Goal: Task Accomplishment & Management: Use online tool/utility

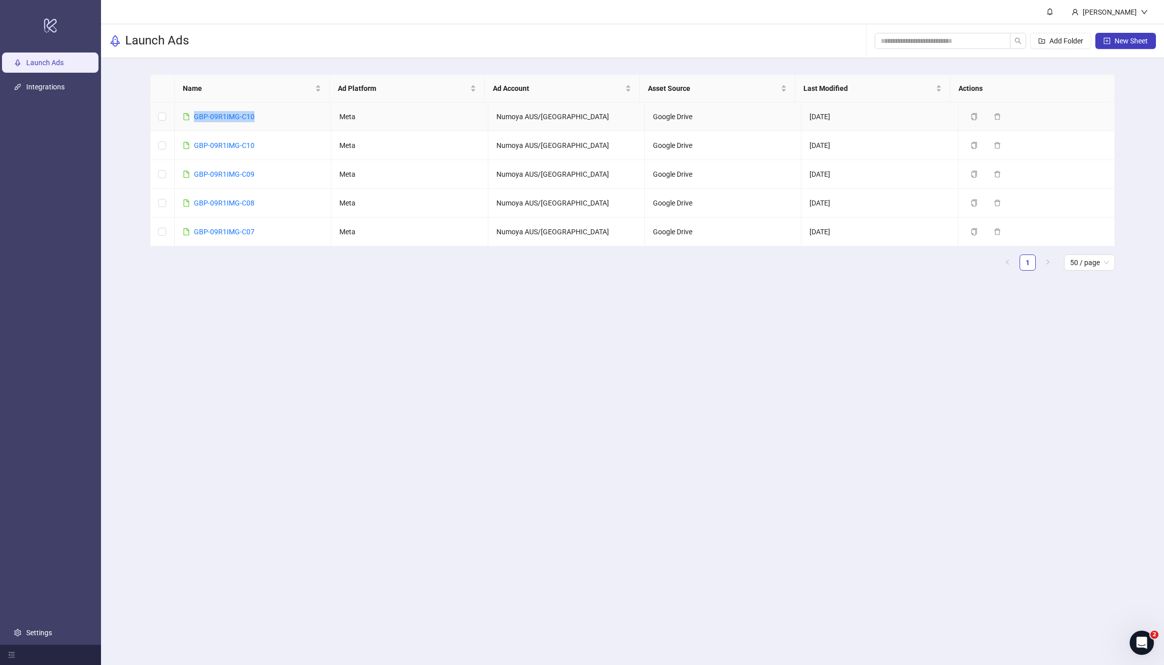
drag, startPoint x: 273, startPoint y: 114, endPoint x: 192, endPoint y: 108, distance: 80.5
click at [192, 108] on td "GBP-09R1IMG-C10" at bounding box center [253, 116] width 156 height 29
click at [338, 341] on main "Frank Launch Ads Add Folder New Sheet Name Ad Platform Ad Account Asset Source …" at bounding box center [632, 332] width 1063 height 665
click at [235, 142] on link "GBP-09R1IMG-C10" at bounding box center [224, 145] width 61 height 8
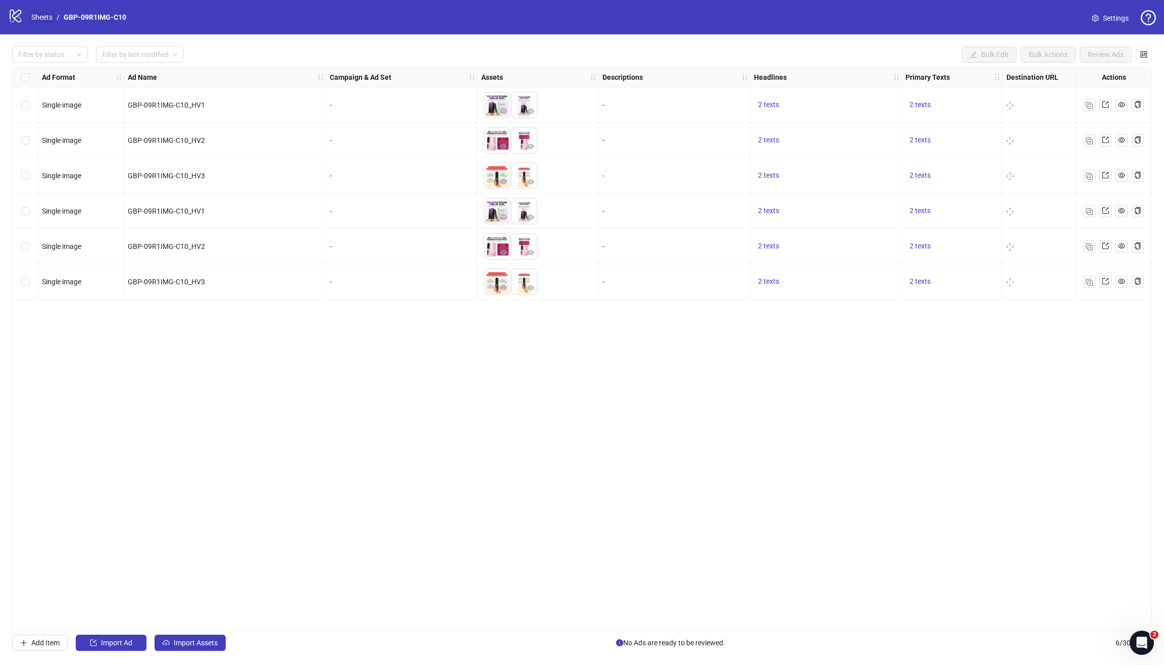
click at [36, 17] on link "Sheets" at bounding box center [41, 17] width 25 height 11
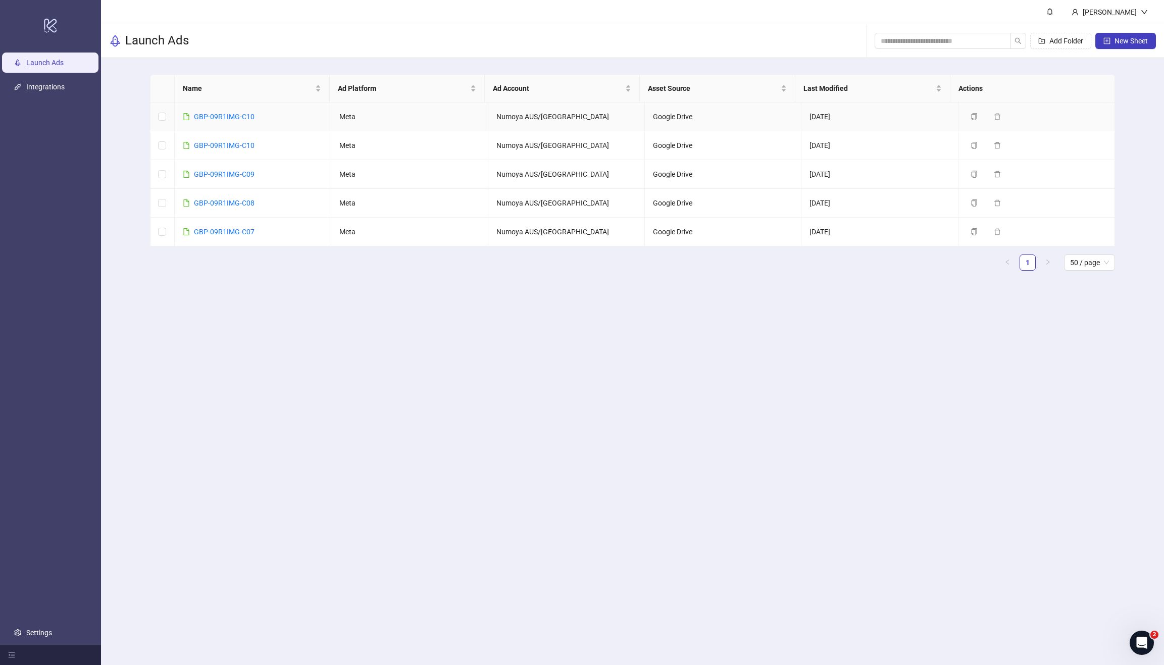
click at [222, 111] on td "GBP-09R1IMG-C10" at bounding box center [253, 116] width 156 height 29
click at [241, 114] on link "GBP-09R1IMG-C10" at bounding box center [224, 117] width 61 height 8
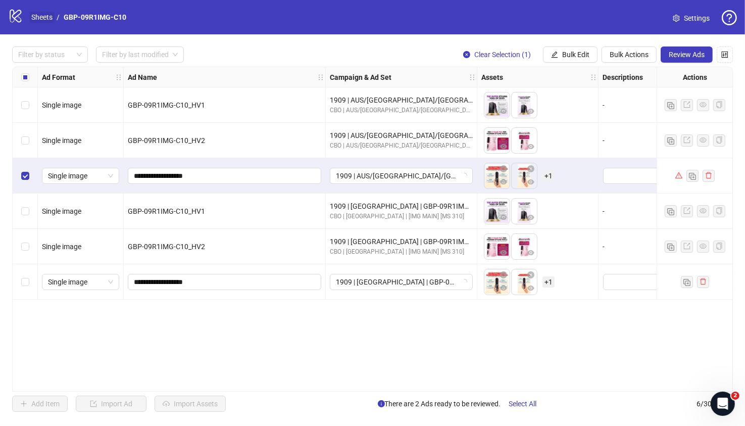
click at [35, 14] on link "Sheets" at bounding box center [41, 17] width 25 height 11
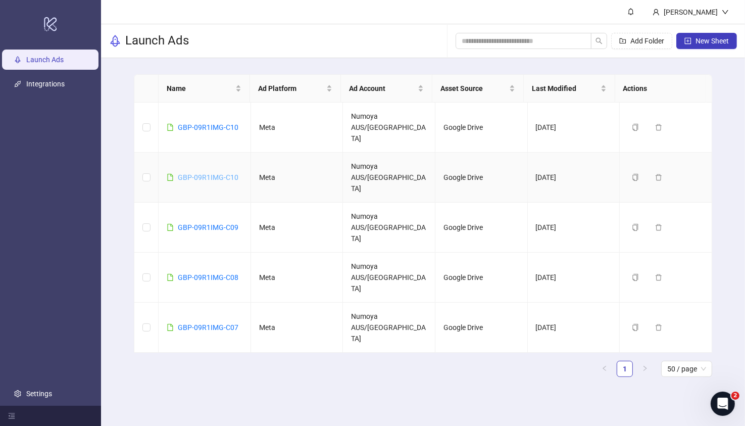
click at [220, 173] on link "GBP-09R1IMG-C10" at bounding box center [208, 177] width 61 height 8
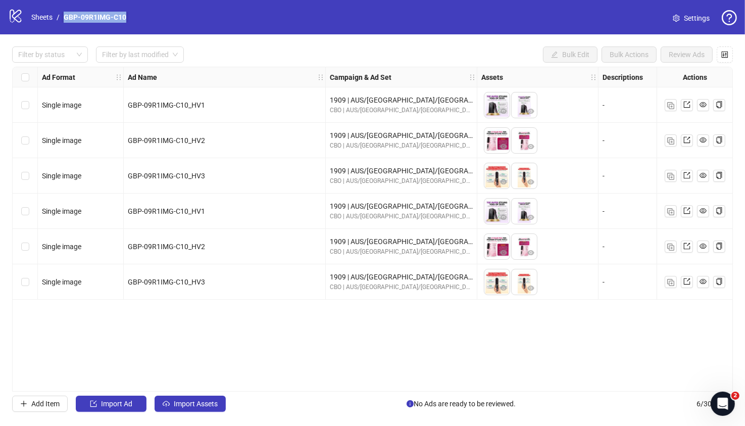
drag, startPoint x: 86, startPoint y: 13, endPoint x: 65, endPoint y: 14, distance: 21.7
click at [65, 14] on div "logo/logo-mobile Sheets / GBP-09R1IMG-C10 Settings" at bounding box center [372, 17] width 728 height 18
click at [248, 340] on div "Ad Format Ad Name Campaign & Ad Set Assets Descriptions Headlines Primary Texts…" at bounding box center [372, 229] width 720 height 325
click at [42, 17] on link "Sheets" at bounding box center [41, 17] width 25 height 11
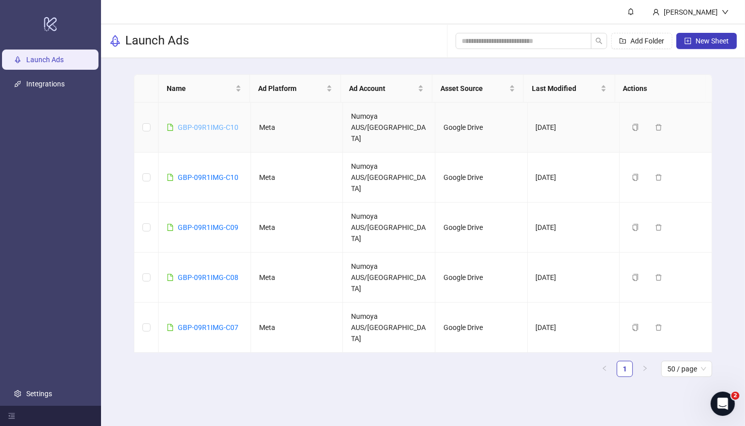
click at [223, 123] on link "GBP-09R1IMG-C10" at bounding box center [208, 127] width 61 height 8
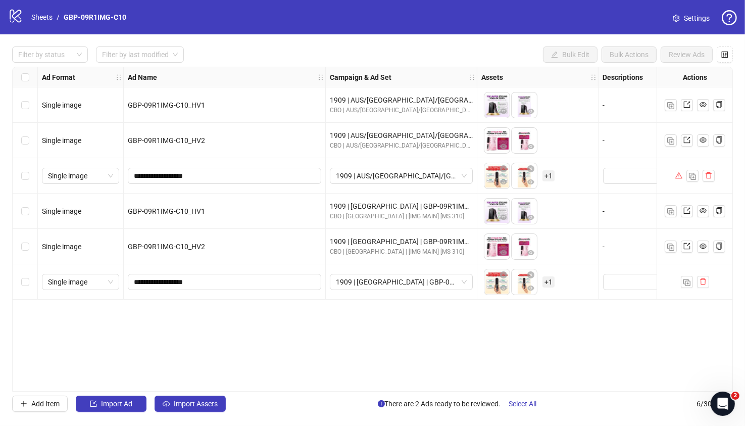
click at [372, 352] on div "**********" at bounding box center [372, 229] width 720 height 325
click at [37, 16] on link "Sheets" at bounding box center [41, 17] width 25 height 11
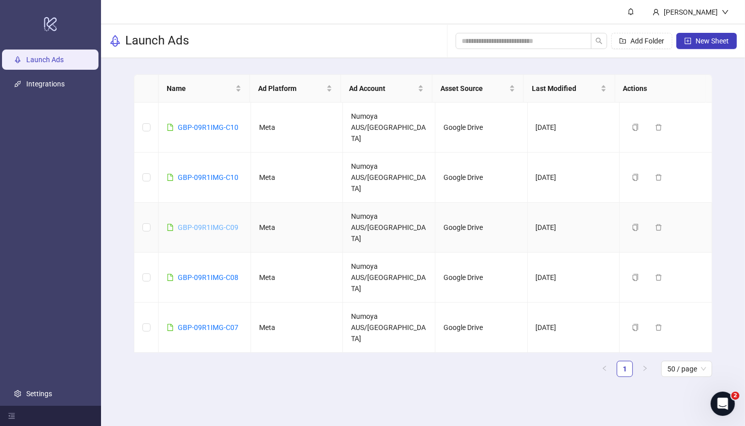
click at [210, 223] on link "GBP-09R1IMG-C09" at bounding box center [208, 227] width 61 height 8
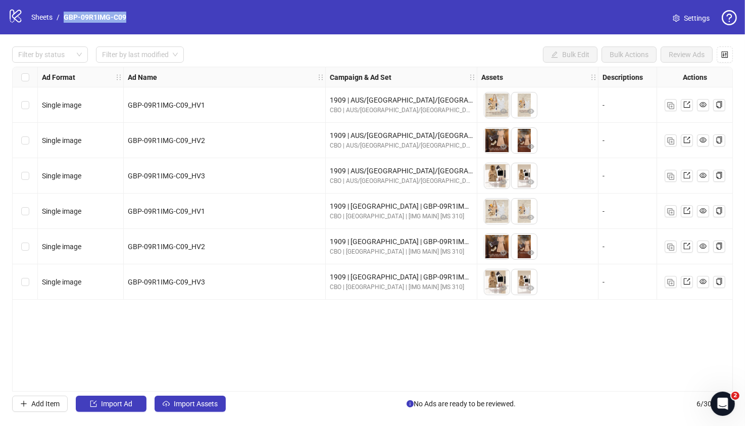
drag, startPoint x: 133, startPoint y: 17, endPoint x: 60, endPoint y: 18, distance: 73.2
click at [60, 18] on div "logo/logo-mobile Sheets / GBP-09R1IMG-C09 Settings" at bounding box center [372, 17] width 728 height 18
copy ol "GBP-09R1IMG-C09"
click at [311, 305] on div "Ad Format Ad Name Campaign & Ad Set Assets Descriptions Headlines Primary Texts…" at bounding box center [372, 229] width 720 height 325
click at [33, 19] on link "Sheets" at bounding box center [41, 17] width 25 height 11
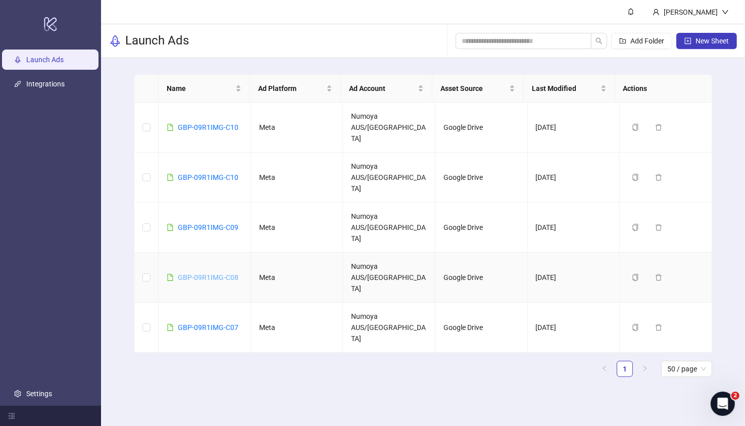
click at [208, 273] on link "GBP-09R1IMG-C08" at bounding box center [208, 277] width 61 height 8
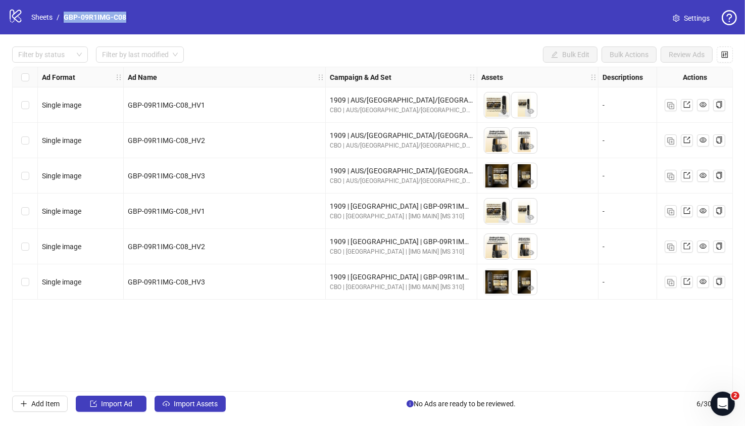
drag, startPoint x: 144, startPoint y: 18, endPoint x: 64, endPoint y: 15, distance: 79.8
click at [64, 15] on div "logo/logo-mobile Sheets / GBP-09R1IMG-C08 Settings" at bounding box center [372, 17] width 728 height 18
copy link "GBP-09R1IMG-C08"
click at [270, 292] on div "GBP-09R1IMG-C08_HV3" at bounding box center [225, 281] width 202 height 35
click at [41, 18] on link "Sheets" at bounding box center [41, 17] width 25 height 11
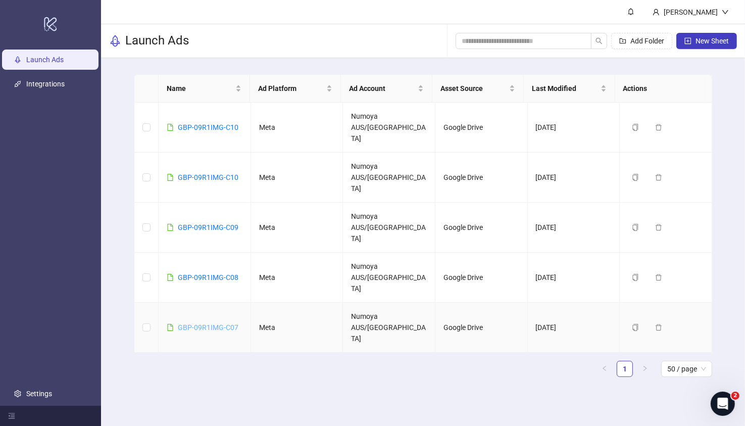
click at [225, 323] on link "GBP-09R1IMG-C07" at bounding box center [208, 327] width 61 height 8
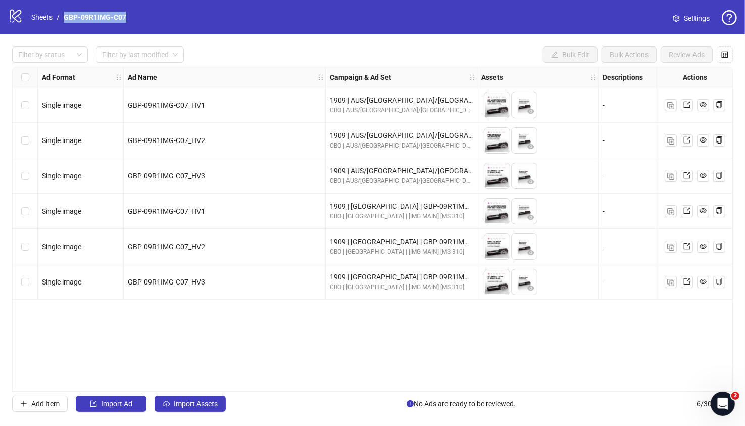
drag, startPoint x: 123, startPoint y: 15, endPoint x: 63, endPoint y: 14, distance: 60.1
click at [63, 14] on div "logo/logo-mobile Sheets / GBP-09R1IMG-C07 Settings" at bounding box center [372, 17] width 728 height 18
copy link "GBP-09R1IMG-C07"
click at [267, 288] on div "GBP-09R1IMG-C07_HV3" at bounding box center [225, 281] width 202 height 35
click at [42, 20] on link "Sheets" at bounding box center [41, 17] width 25 height 11
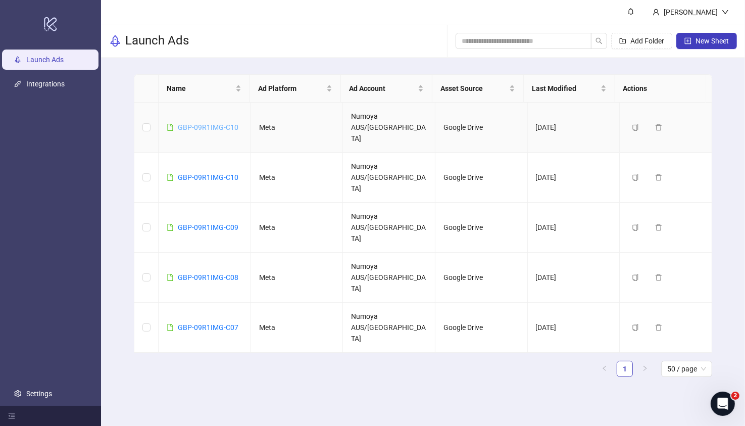
click at [228, 123] on link "GBP-09R1IMG-C10" at bounding box center [208, 127] width 61 height 8
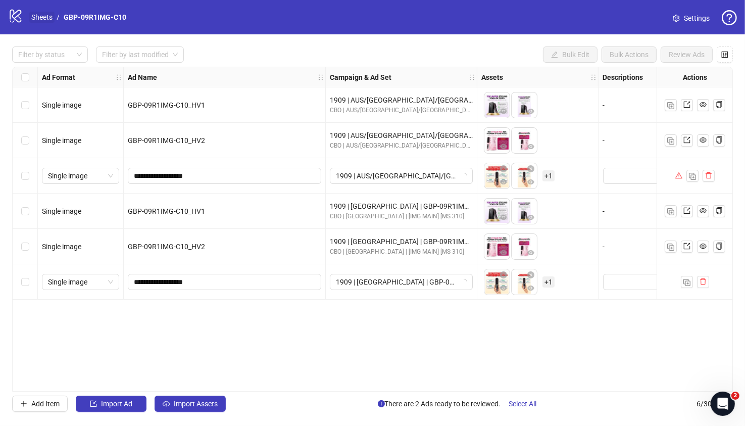
click at [42, 16] on link "Sheets" at bounding box center [41, 17] width 25 height 11
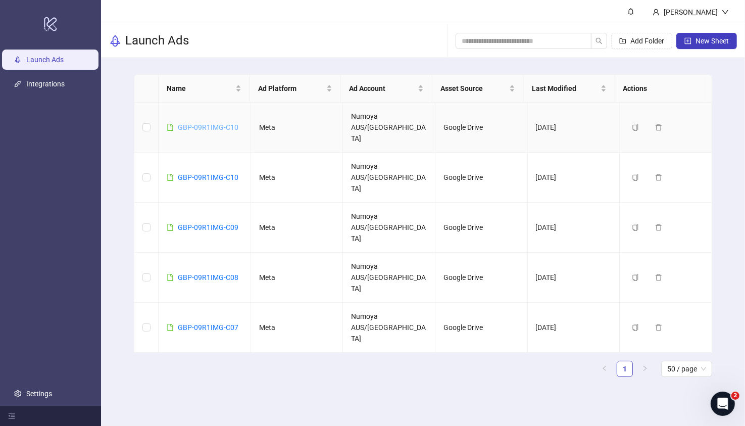
click at [209, 123] on link "GBP-09R1IMG-C10" at bounding box center [208, 127] width 61 height 8
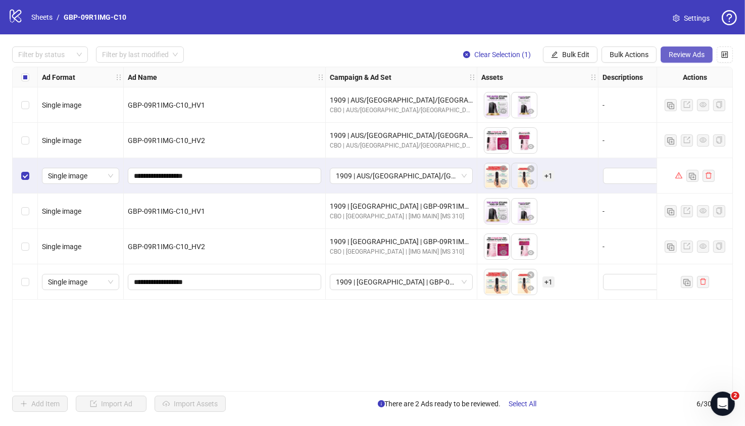
click at [683, 57] on span "Review Ads" at bounding box center [686, 54] width 36 height 8
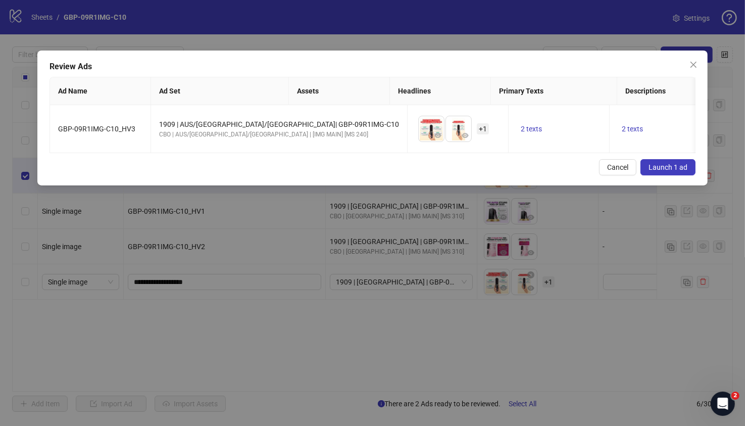
click at [674, 171] on span "Launch 1 ad" at bounding box center [667, 167] width 39 height 8
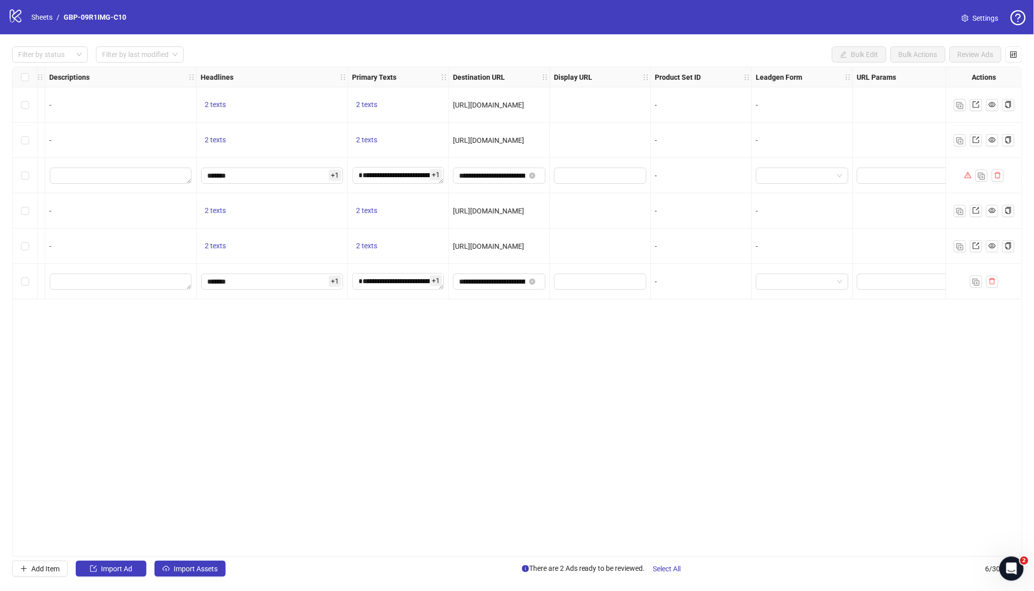
scroll to position [0, 553]
click at [402, 171] on textarea "**********" at bounding box center [397, 175] width 91 height 16
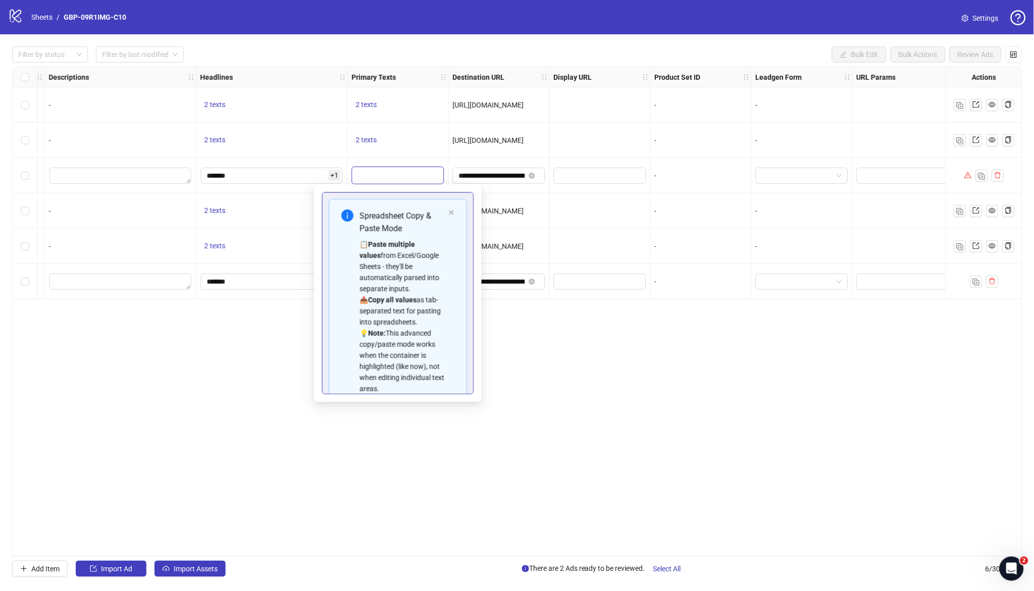
scroll to position [124, 0]
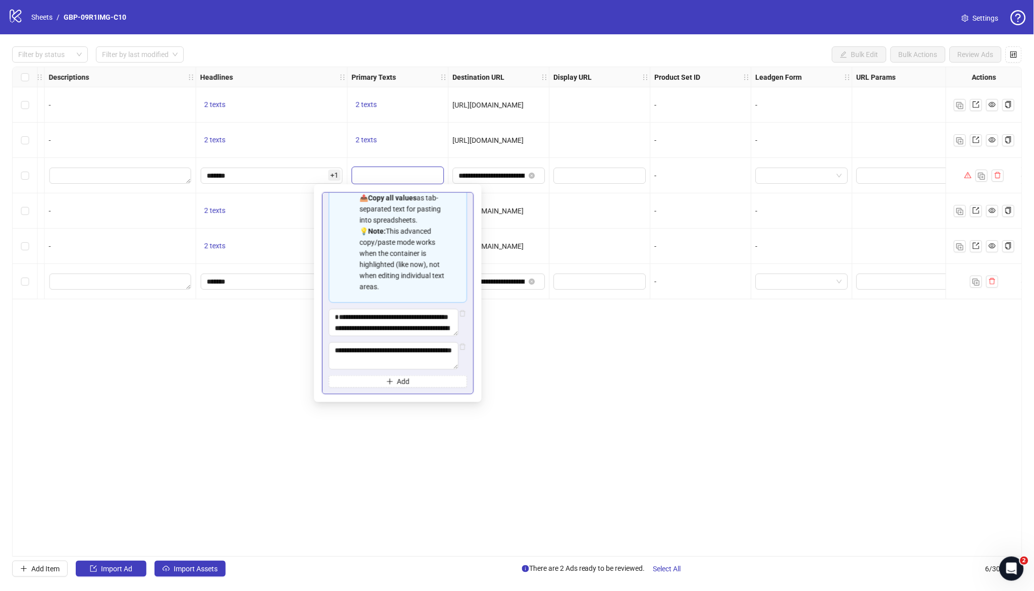
click at [649, 402] on div "Ad Format Ad Name Campaign & Ad Set Assets Descriptions Headlines Primary Texts…" at bounding box center [517, 312] width 1010 height 490
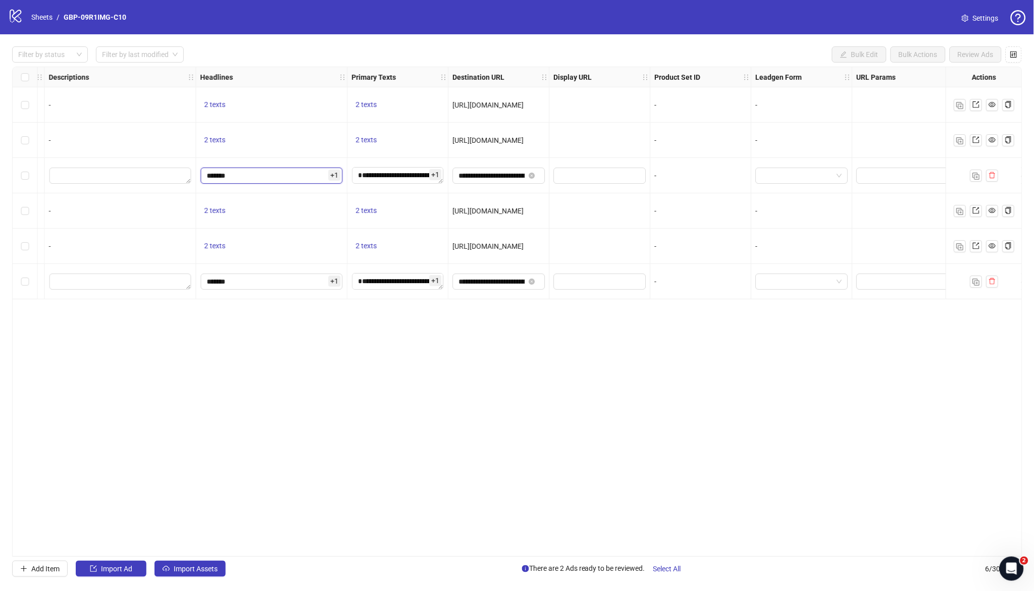
click at [302, 177] on input "*******" at bounding box center [272, 176] width 142 height 16
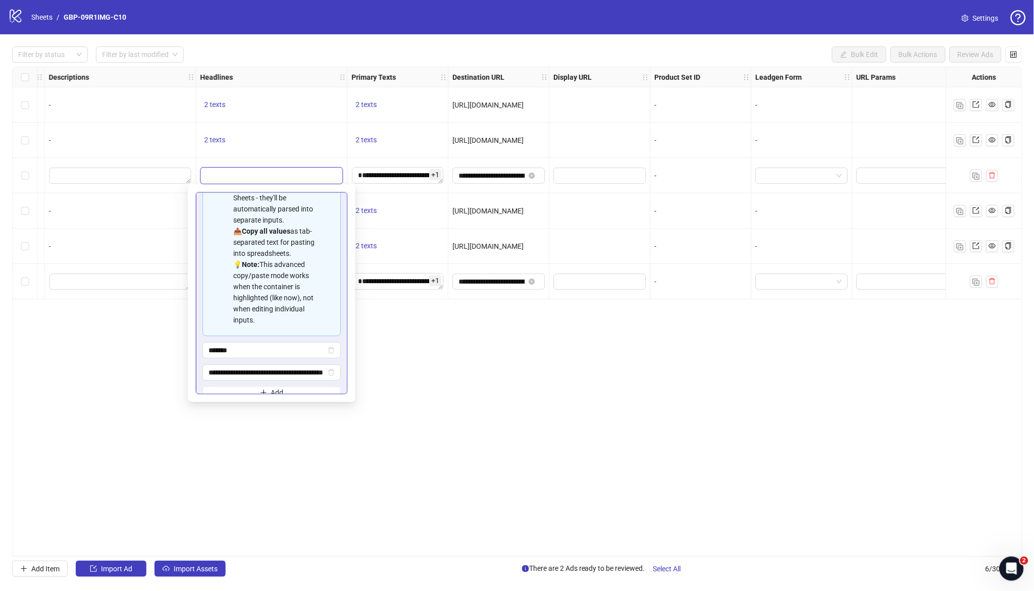
scroll to position [102, 0]
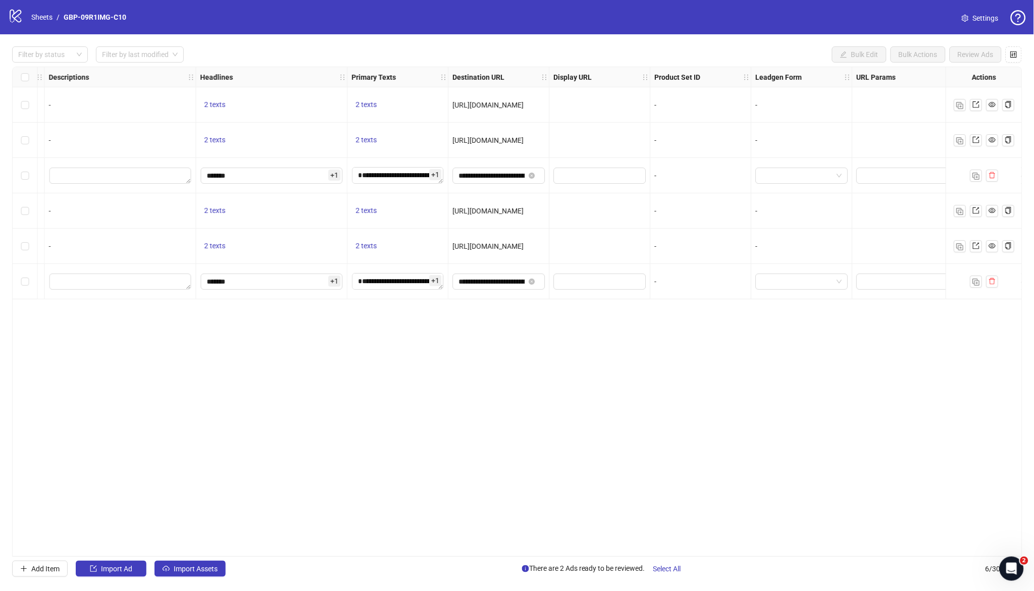
click at [574, 410] on div "Ad Format Ad Name Campaign & Ad Set Assets Descriptions Headlines Primary Texts…" at bounding box center [517, 312] width 1010 height 490
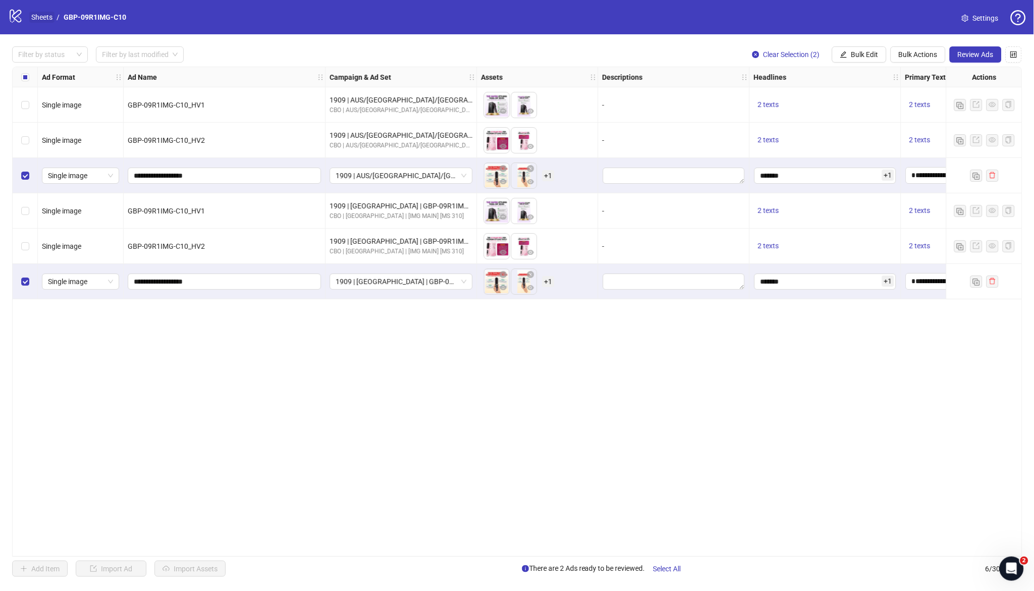
click at [47, 19] on link "Sheets" at bounding box center [41, 17] width 25 height 11
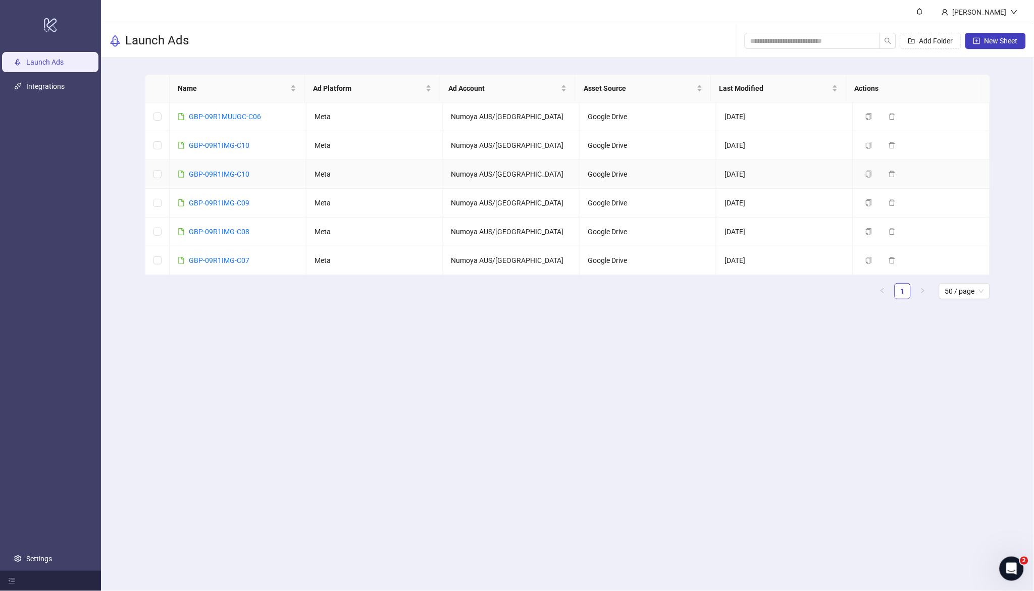
click at [229, 178] on div "GBP-09R1IMG-C10" at bounding box center [219, 174] width 61 height 11
click at [225, 174] on link "GBP-09R1IMG-C10" at bounding box center [219, 174] width 61 height 8
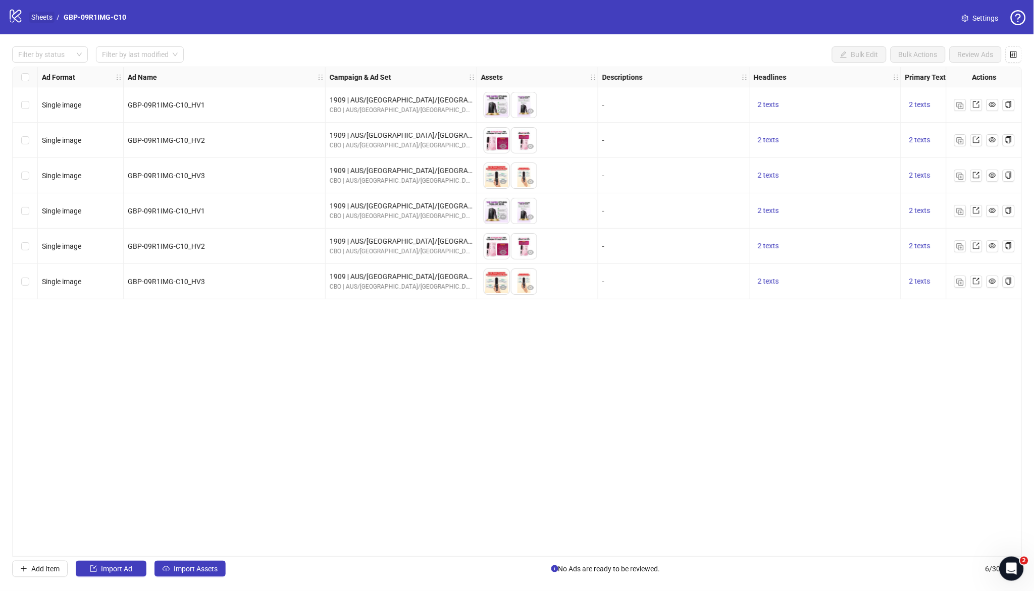
click at [45, 17] on link "Sheets" at bounding box center [41, 17] width 25 height 11
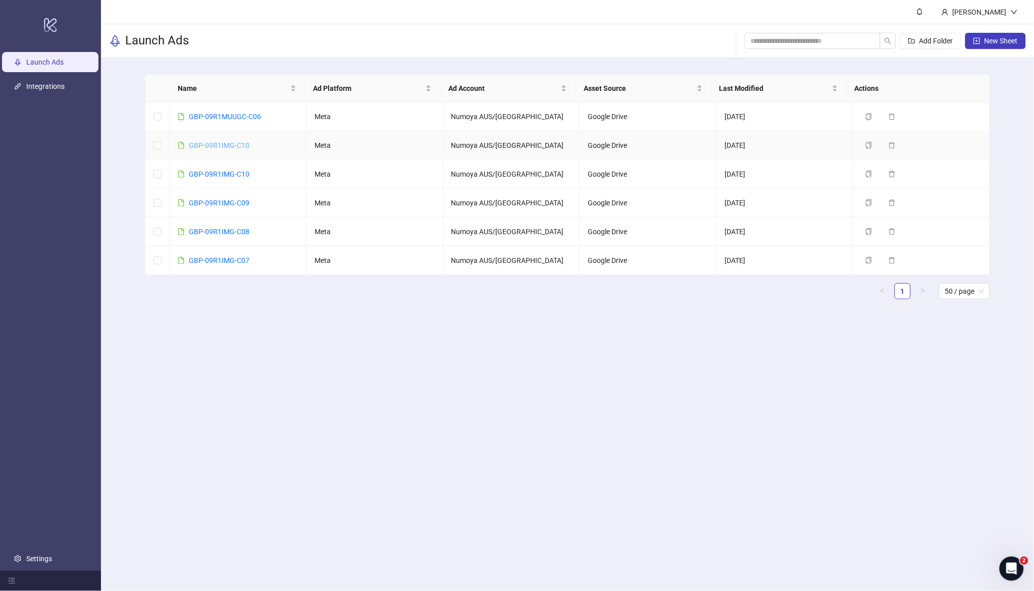
click at [230, 147] on link "GBP-09R1IMG-C10" at bounding box center [219, 145] width 61 height 8
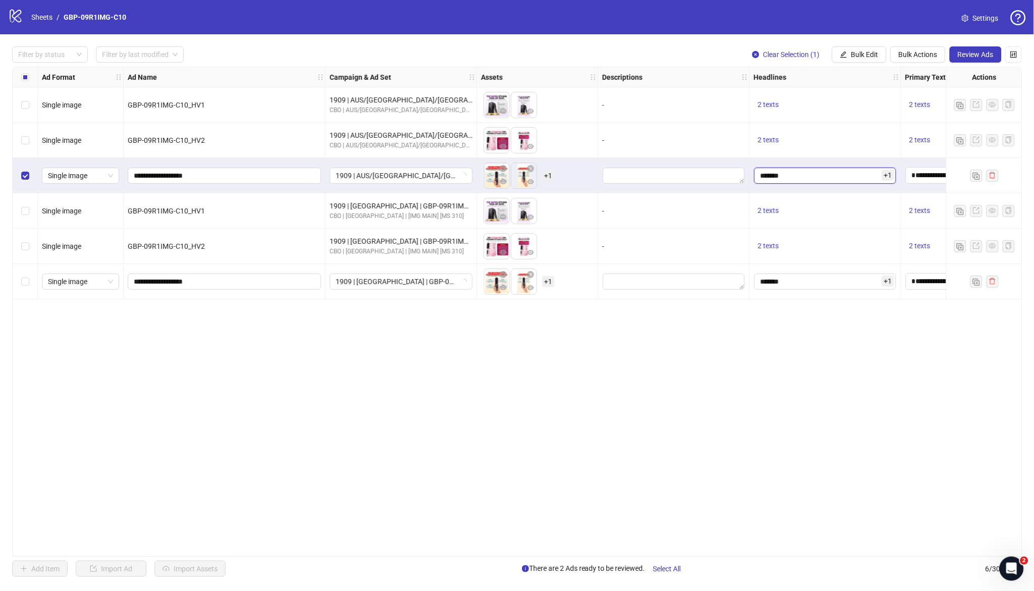
click at [803, 177] on input "*******" at bounding box center [825, 176] width 142 height 16
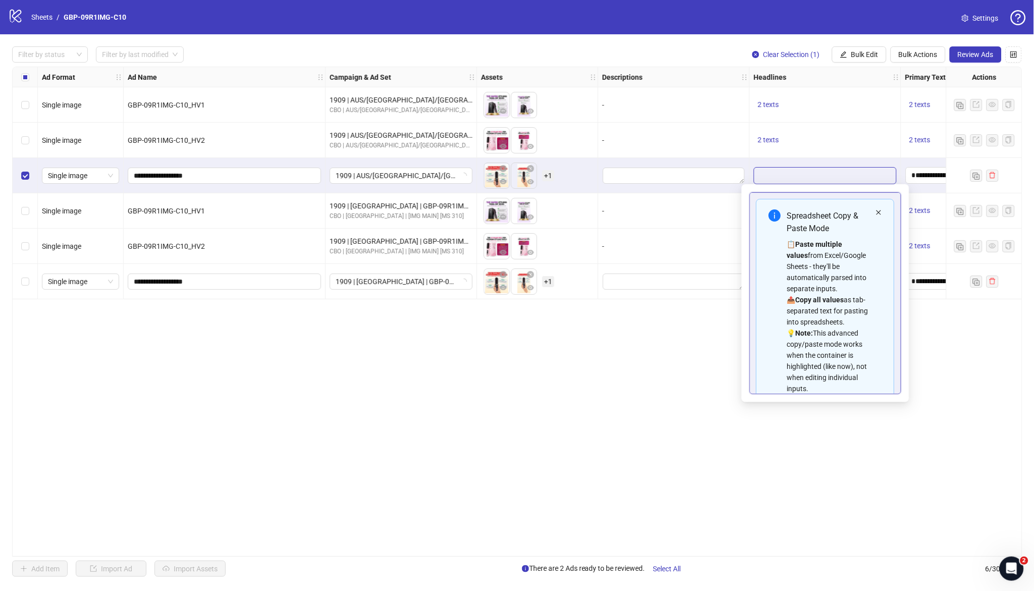
click at [876, 214] on icon "close" at bounding box center [878, 212] width 5 height 5
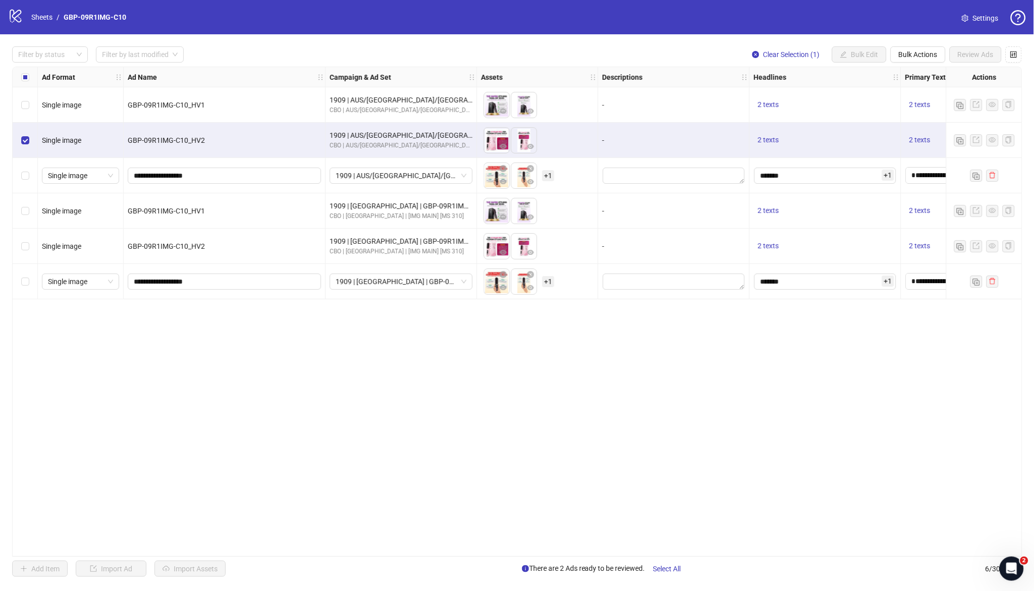
click at [615, 400] on div "Ad Format Ad Name Campaign & Ad Set Assets Descriptions Headlines Primary Texts…" at bounding box center [517, 312] width 1010 height 490
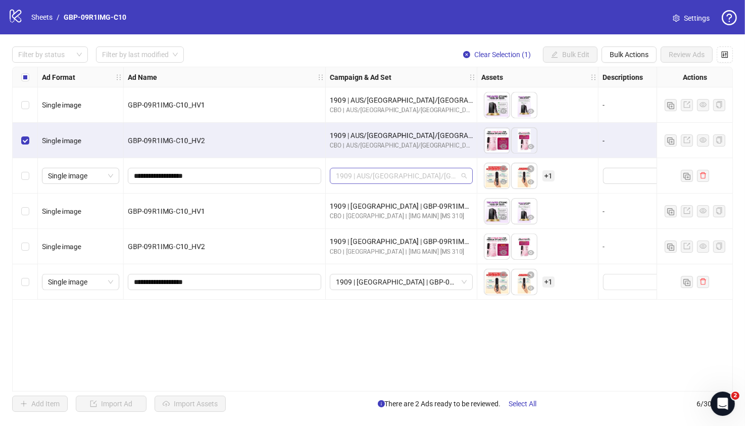
click at [428, 175] on span "1909 | AUS/NZ/UK| GBP-09R1IMG-C10" at bounding box center [401, 175] width 131 height 15
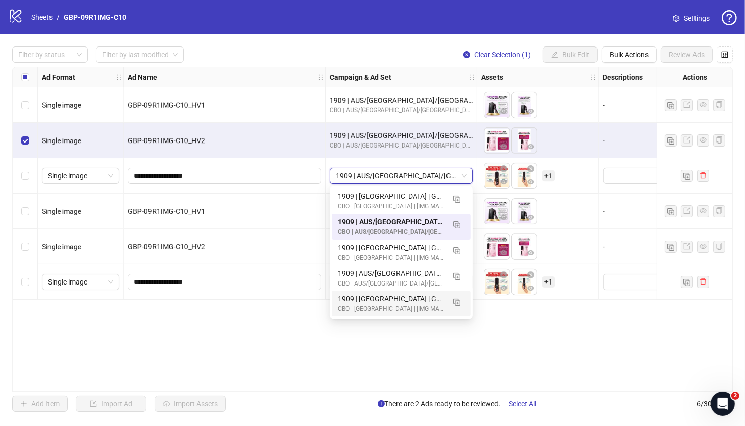
click at [302, 351] on div "**********" at bounding box center [372, 229] width 720 height 325
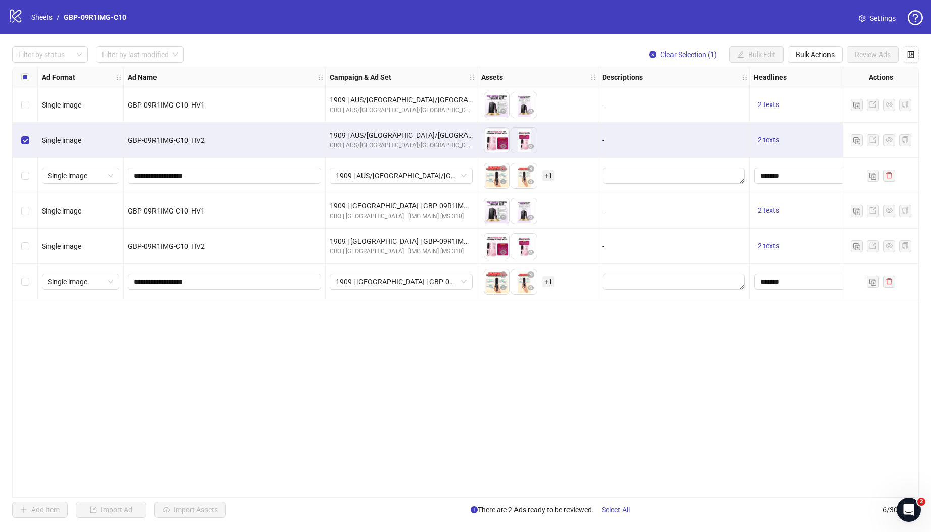
click at [19, 139] on div "Select row 2" at bounding box center [25, 140] width 25 height 35
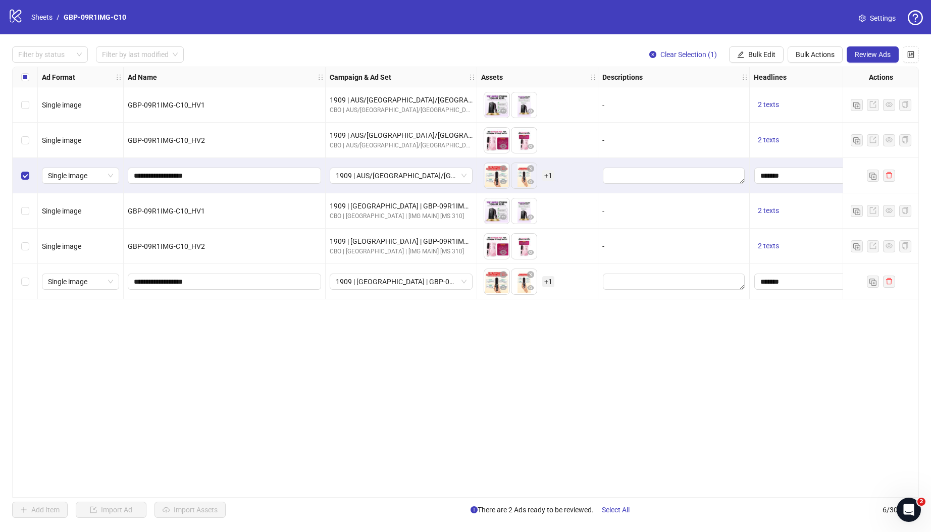
click at [174, 18] on div "logo/logo-mobile Sheets / GBP-09R1IMG-C10 Settings" at bounding box center [465, 17] width 915 height 18
drag, startPoint x: 160, startPoint y: 20, endPoint x: 65, endPoint y: 19, distance: 95.4
click at [65, 19] on div "logo/logo-mobile Sheets / GBP-09R1IMG-C10 Settings" at bounding box center [465, 17] width 915 height 18
copy link "GBP-09R1IMG-C10"
click at [249, 357] on div "Ad Format Ad Name Campaign & Ad Set Assets Descriptions Headlines Primary Texts…" at bounding box center [465, 282] width 907 height 431
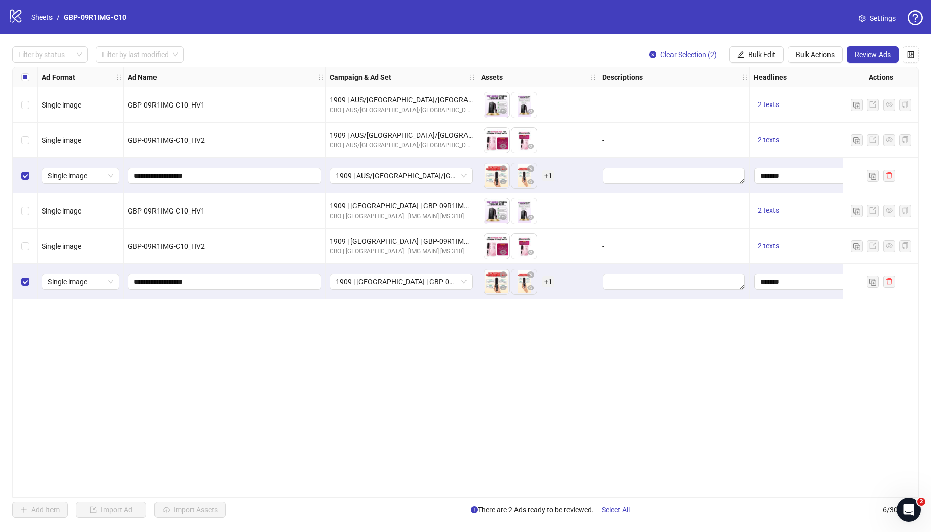
click at [492, 361] on div "Ad Format Ad Name Campaign & Ad Set Assets Descriptions Headlines Primary Texts…" at bounding box center [465, 282] width 907 height 431
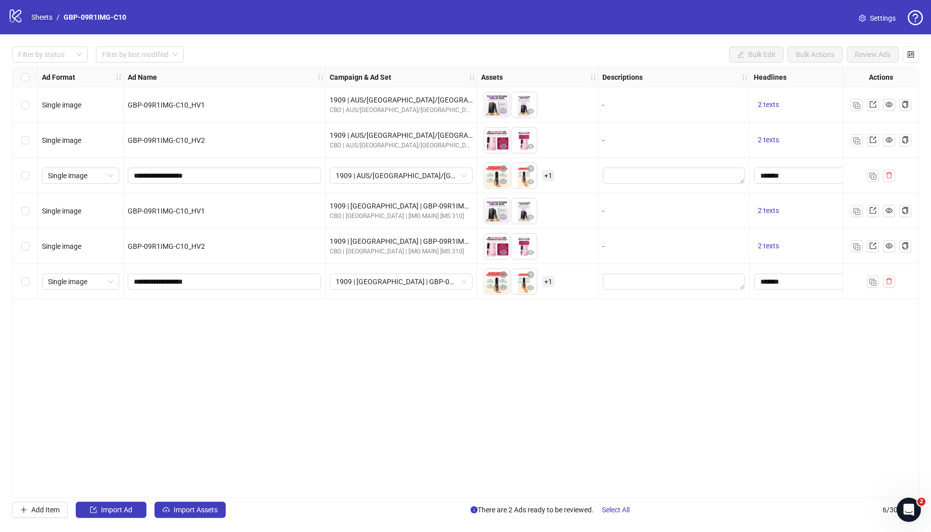
click at [42, 17] on link "Sheets" at bounding box center [41, 17] width 25 height 11
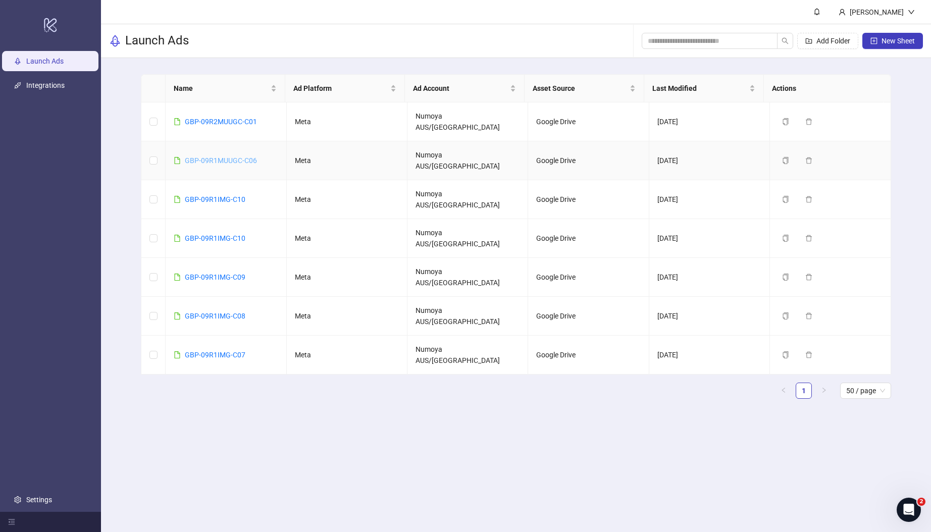
click at [227, 156] on link "GBP-09R1MUUGC-C06" at bounding box center [221, 160] width 72 height 8
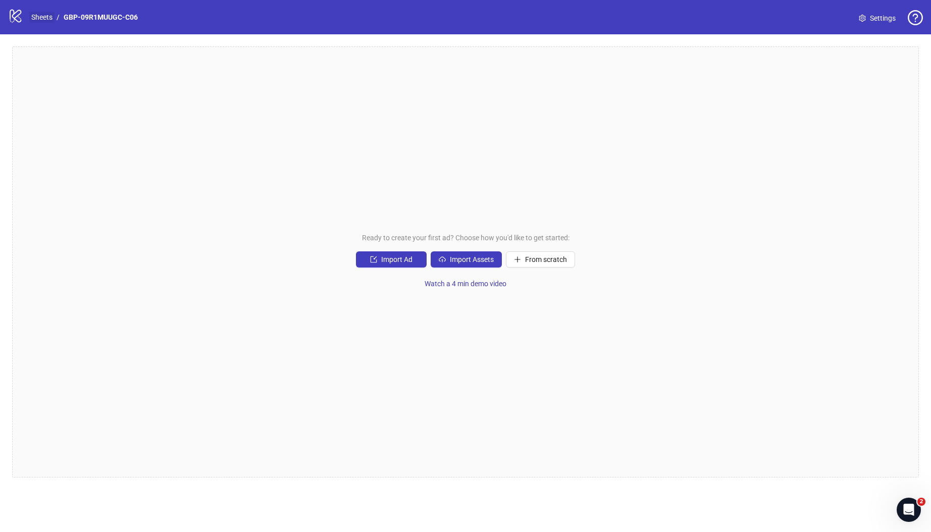
click at [36, 17] on link "Sheets" at bounding box center [41, 17] width 25 height 11
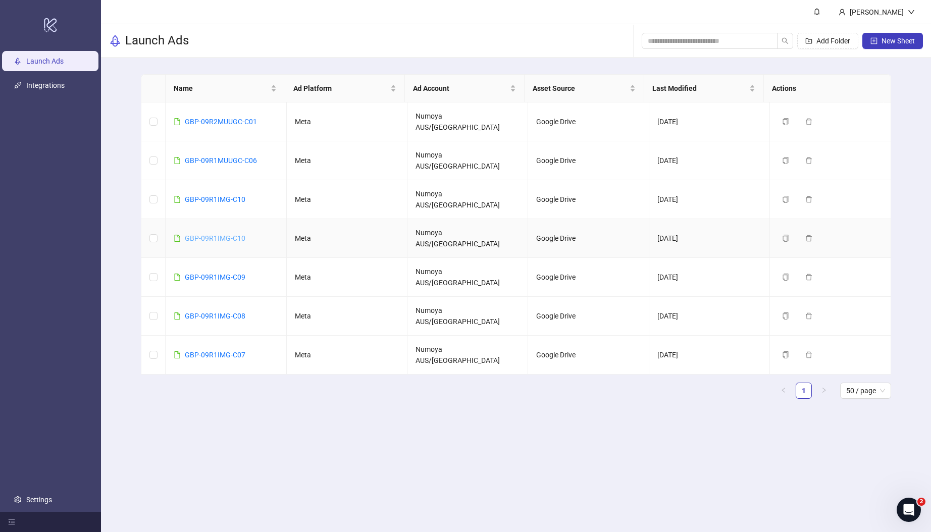
click at [227, 234] on link "GBP-09R1IMG-C10" at bounding box center [215, 238] width 61 height 8
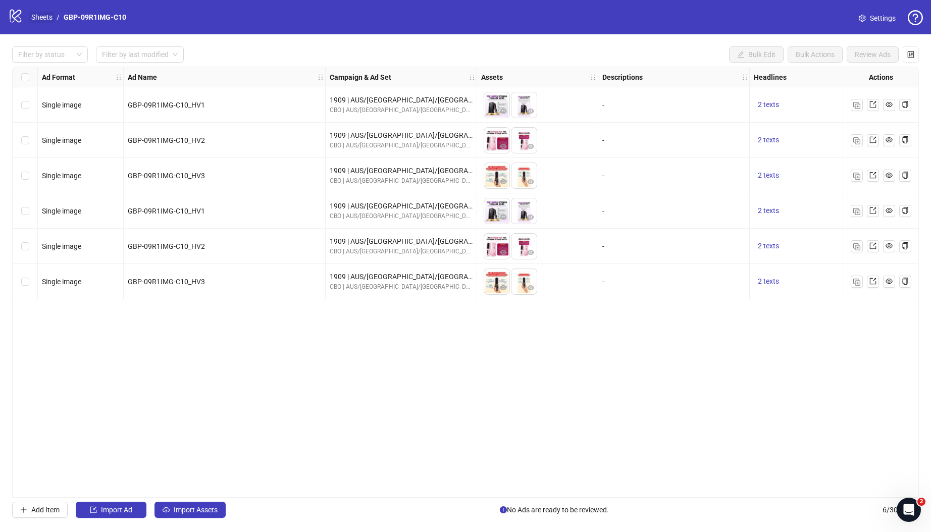
click at [45, 17] on link "Sheets" at bounding box center [41, 17] width 25 height 11
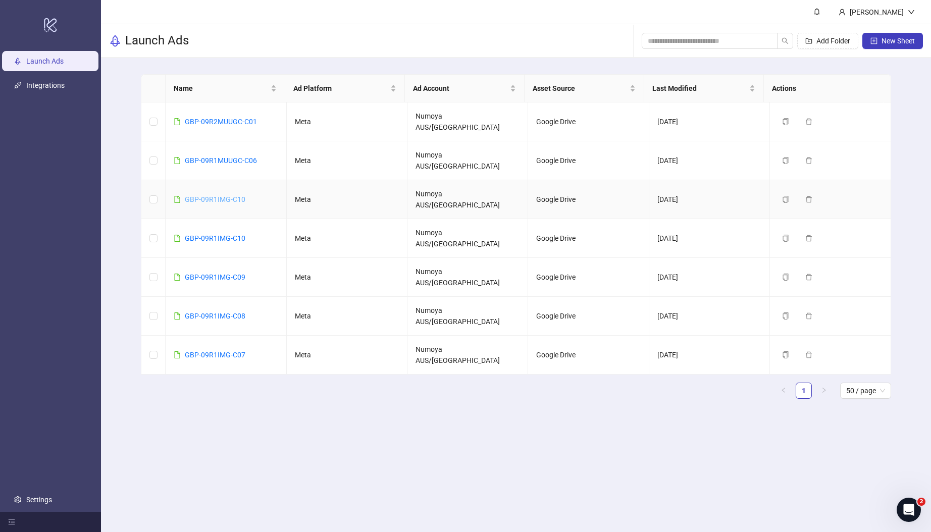
click at [215, 195] on link "GBP-09R1IMG-C10" at bounding box center [215, 199] width 61 height 8
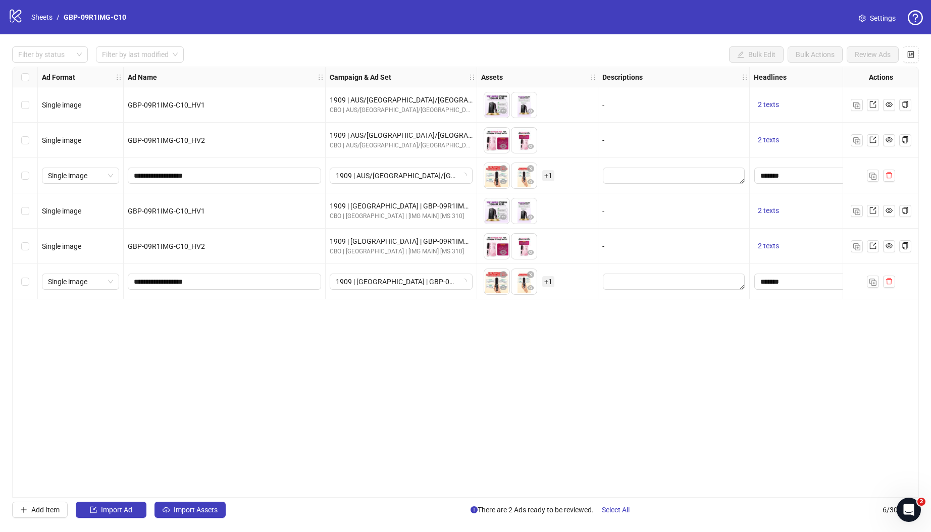
click at [20, 180] on div "Select row 3" at bounding box center [25, 175] width 25 height 35
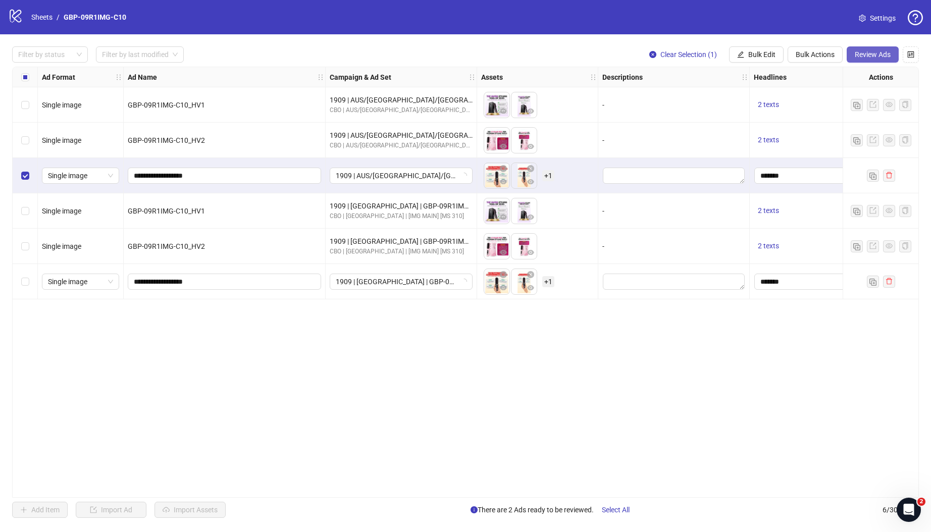
click at [883, 58] on span "Review Ads" at bounding box center [873, 54] width 36 height 8
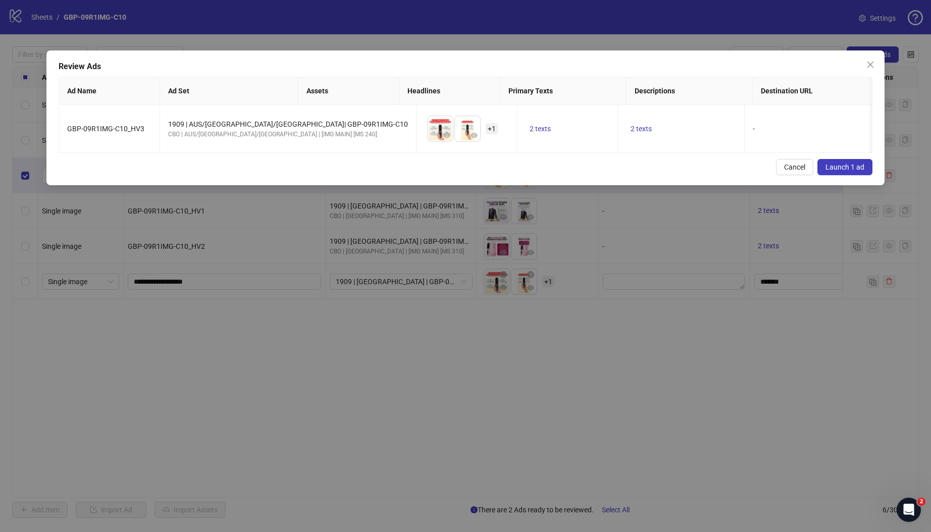
click at [888, 180] on div "Review Ads Ad Name Ad Set Assets Headlines Primary Texts Descriptions Destinati…" at bounding box center [465, 266] width 931 height 532
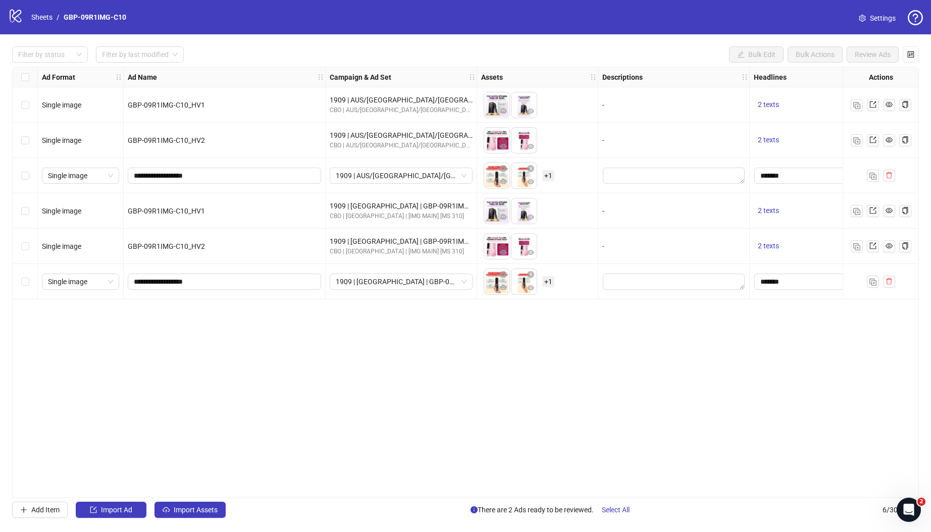
click at [9, 171] on div "Filter by status Filter by last modified Bulk Edit Bulk Actions Review Ads Ad F…" at bounding box center [465, 282] width 931 height 496
click at [19, 174] on div "Select row 3" at bounding box center [25, 175] width 25 height 35
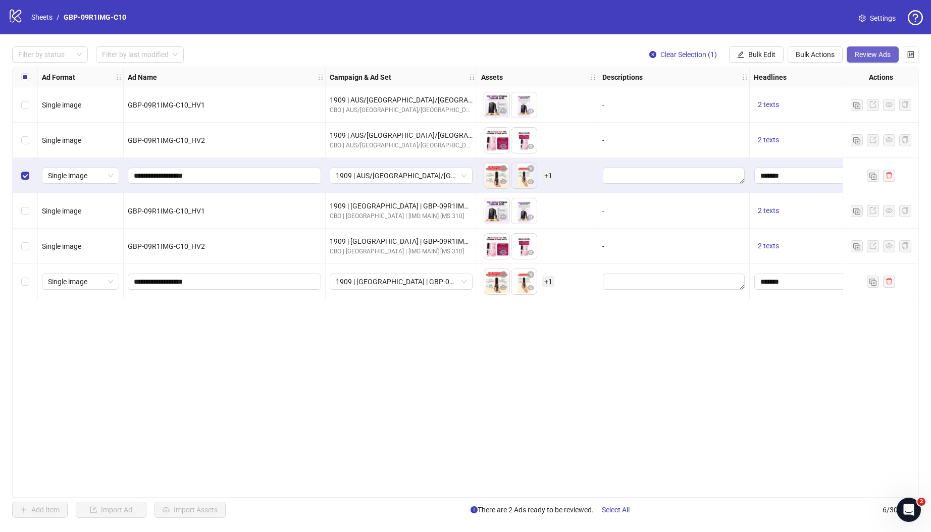
click at [882, 55] on span "Review Ads" at bounding box center [873, 54] width 36 height 8
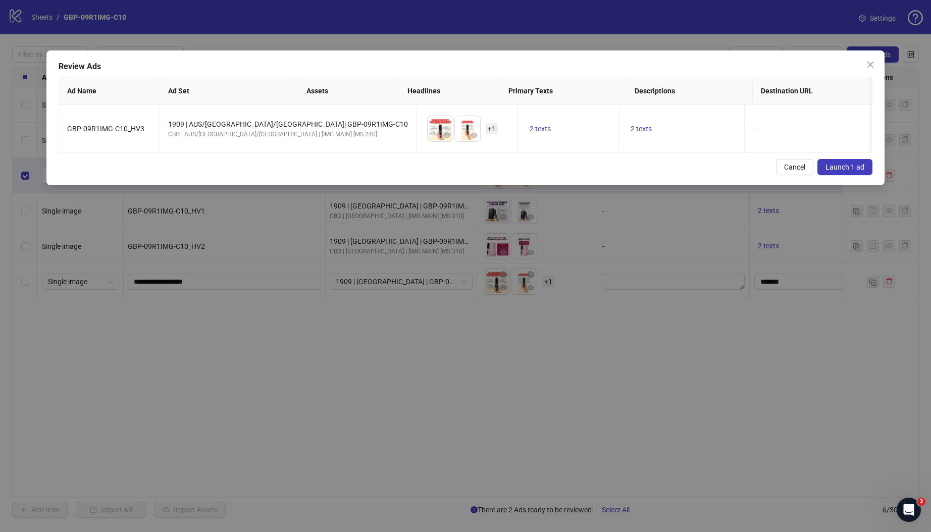
click at [857, 171] on span "Launch 1 ad" at bounding box center [844, 167] width 39 height 8
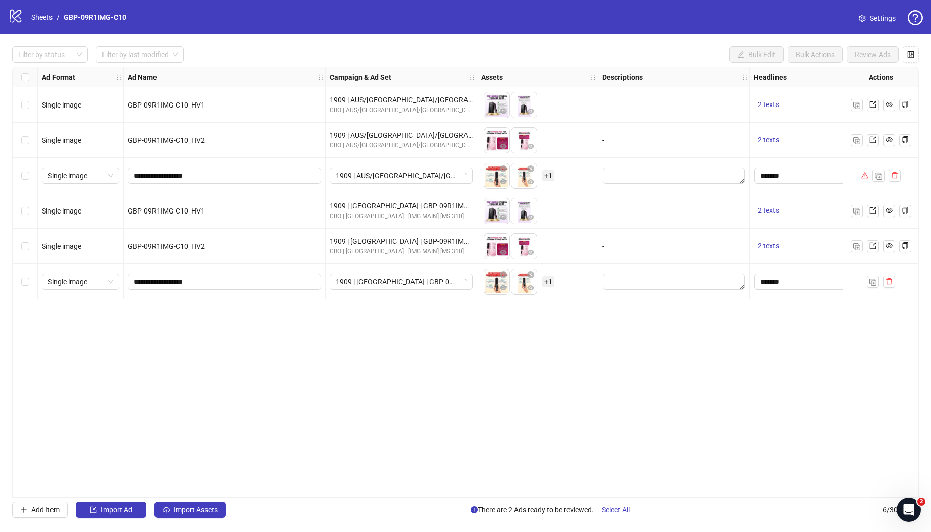
click at [352, 391] on div "**********" at bounding box center [465, 282] width 907 height 431
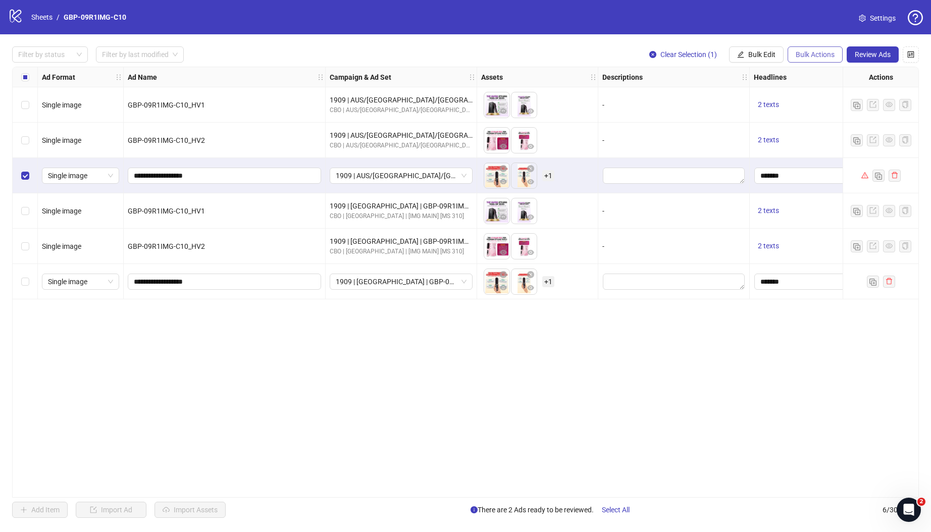
click at [821, 55] on span "Bulk Actions" at bounding box center [815, 54] width 39 height 8
click at [829, 106] on span "Duplicate with assets" at bounding box center [829, 106] width 69 height 11
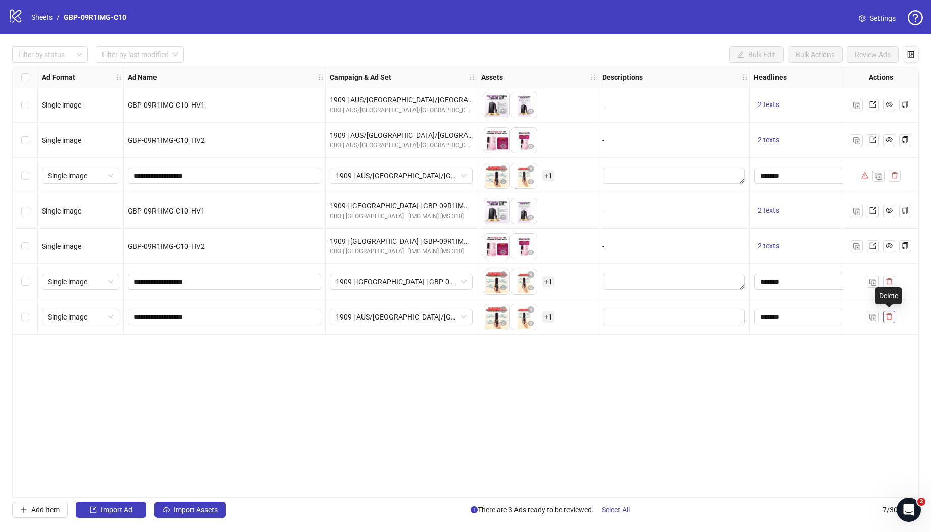
click at [886, 316] on icon "delete" at bounding box center [889, 316] width 6 height 7
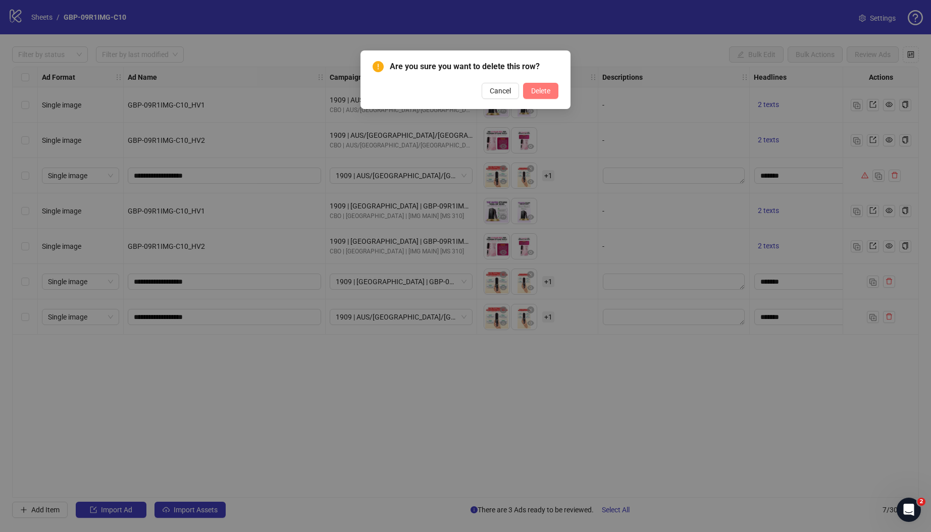
click at [547, 93] on span "Delete" at bounding box center [540, 91] width 19 height 8
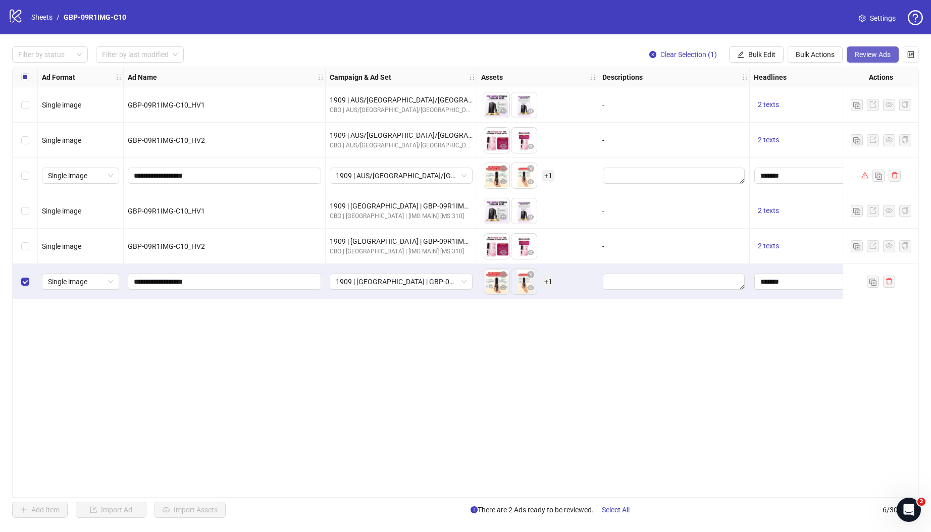
click at [869, 57] on span "Review Ads" at bounding box center [873, 54] width 36 height 8
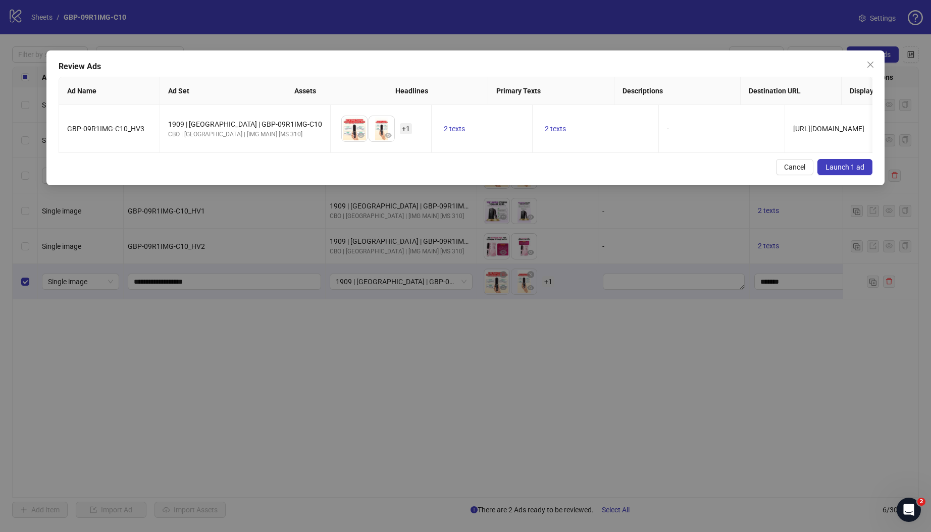
click at [855, 171] on span "Launch 1 ad" at bounding box center [844, 167] width 39 height 8
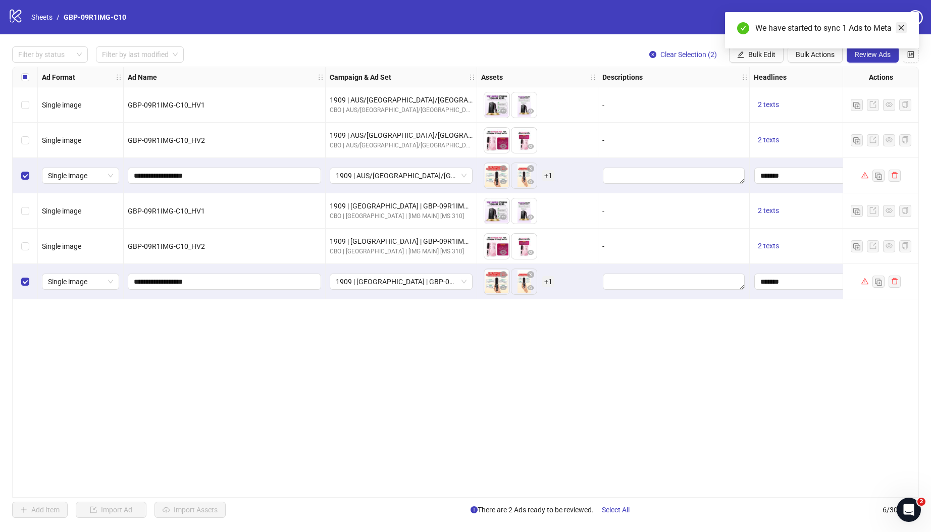
click at [901, 25] on icon "close" at bounding box center [901, 27] width 7 height 7
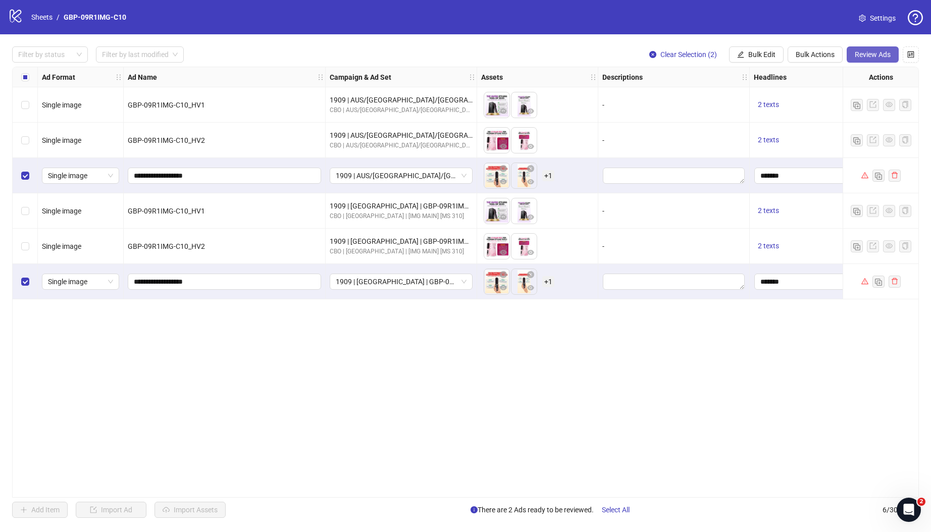
click at [883, 56] on span "Review Ads" at bounding box center [873, 54] width 36 height 8
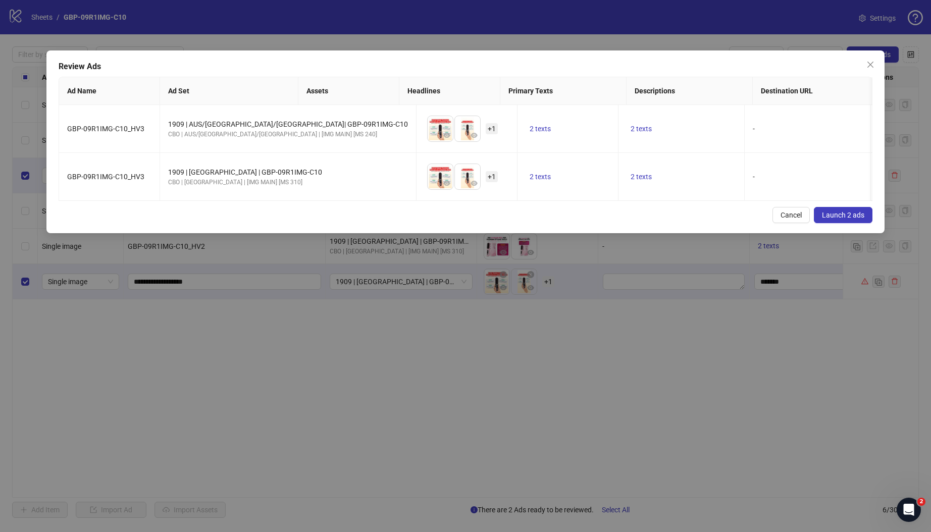
click at [844, 219] on span "Launch 2 ads" at bounding box center [843, 215] width 42 height 8
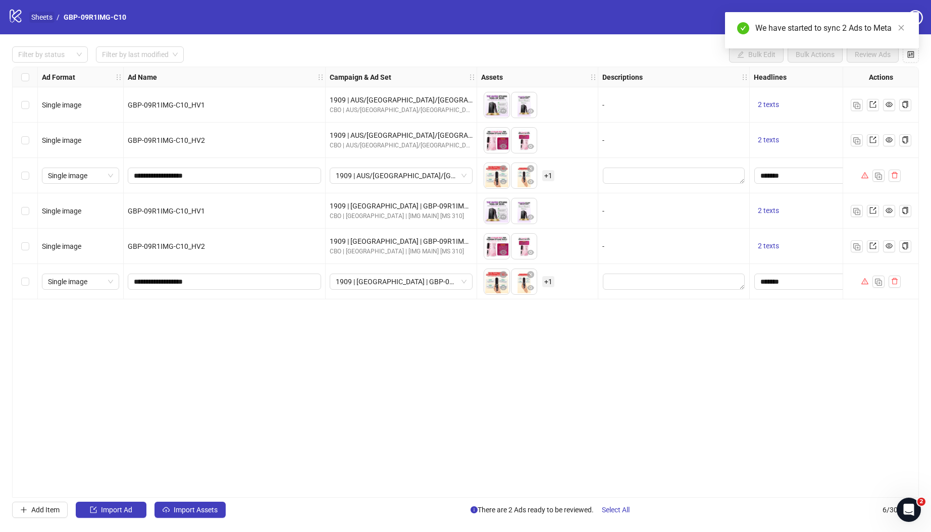
click at [45, 17] on link "Sheets" at bounding box center [41, 17] width 25 height 11
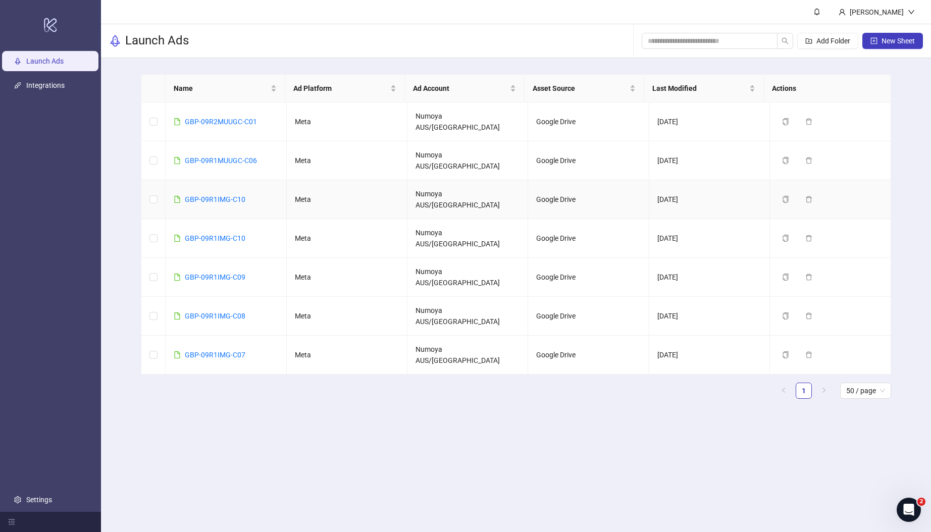
click at [269, 180] on td "GBP-09R1IMG-C10" at bounding box center [226, 199] width 121 height 39
drag, startPoint x: 258, startPoint y: 175, endPoint x: 207, endPoint y: 194, distance: 54.3
click at [184, 180] on td "GBP-09R1IMG-C10" at bounding box center [226, 199] width 121 height 39
copy link "GBP-09R1IMG-C10"
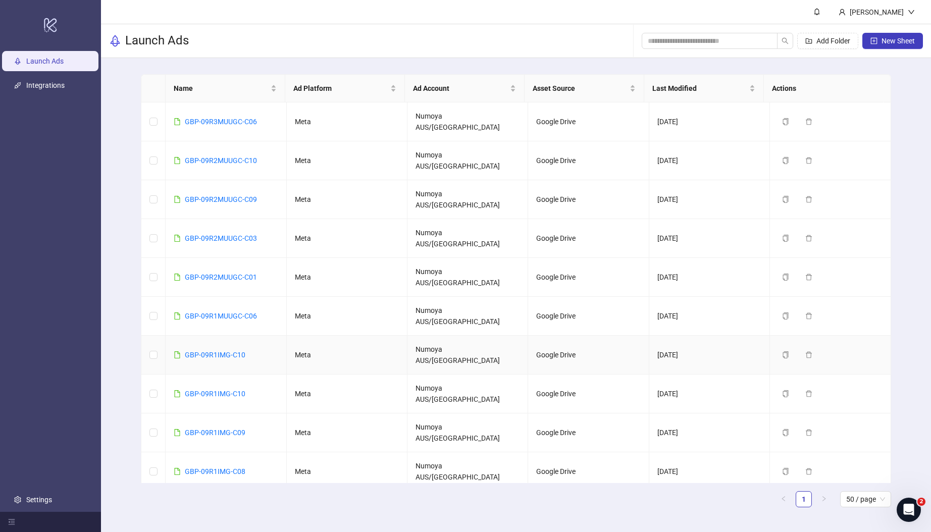
click at [256, 336] on td "GBP-09R1IMG-C10" at bounding box center [226, 355] width 121 height 39
drag, startPoint x: 255, startPoint y: 291, endPoint x: 186, endPoint y: 290, distance: 68.7
click at [186, 336] on td "GBP-09R1IMG-C10" at bounding box center [226, 355] width 121 height 39
copy link "GBP-09R1IMG-C10"
click at [230, 312] on link "GBP-09R1MUUGC-C06" at bounding box center [221, 316] width 72 height 8
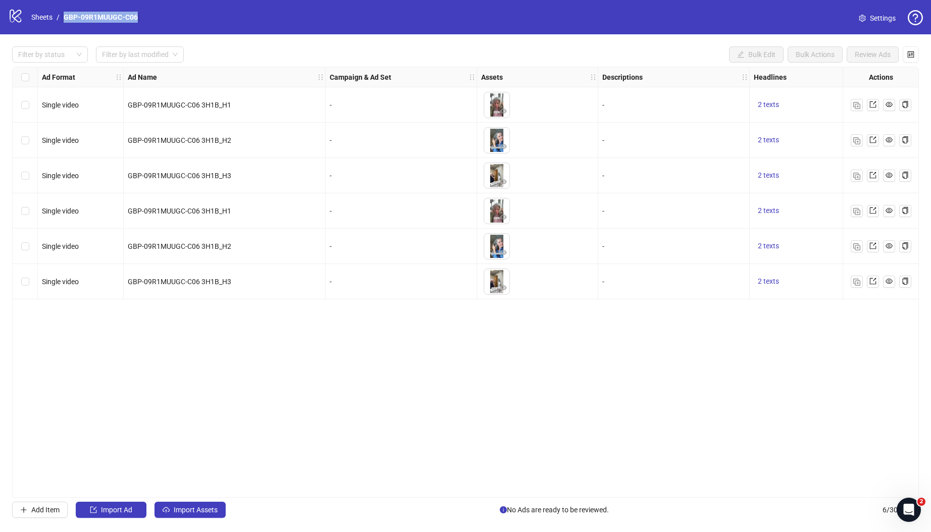
drag, startPoint x: 153, startPoint y: 14, endPoint x: 64, endPoint y: 16, distance: 89.4
click at [64, 16] on div "logo/logo-mobile Sheets / GBP-09R1MUUGC-C06 Settings" at bounding box center [465, 17] width 915 height 18
copy link "GBP-09R1MUUGC-C06"
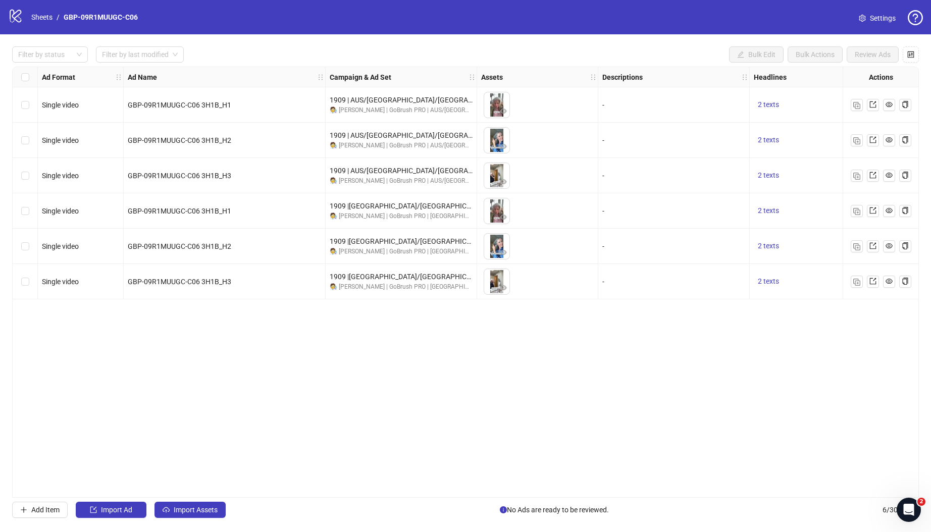
click at [284, 358] on div "Ad Format Ad Name Campaign & Ad Set Assets Descriptions Headlines Primary Texts…" at bounding box center [465, 282] width 907 height 431
click at [403, 491] on div "Ad Format Ad Name Campaign & Ad Set Assets Descriptions Headlines Primary Texts…" at bounding box center [465, 282] width 907 height 431
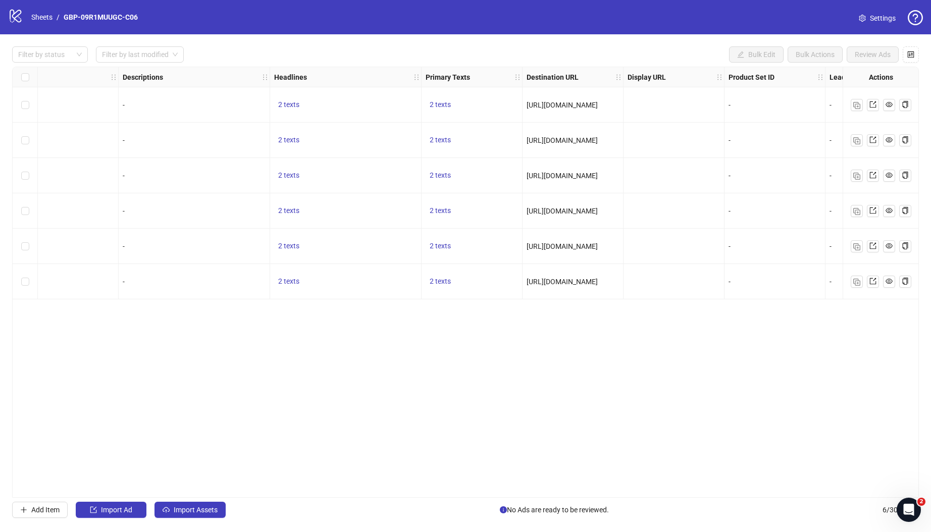
scroll to position [0, 480]
drag, startPoint x: 287, startPoint y: 101, endPoint x: 294, endPoint y: 110, distance: 11.1
click at [287, 101] on span "2 texts" at bounding box center [288, 104] width 21 height 8
click at [444, 96] on icon "caret-right" at bounding box center [445, 96] width 7 height 7
click at [140, 26] on div "logo/logo-mobile Sheets / GBP-09R1MUUGC-C06" at bounding box center [75, 17] width 134 height 18
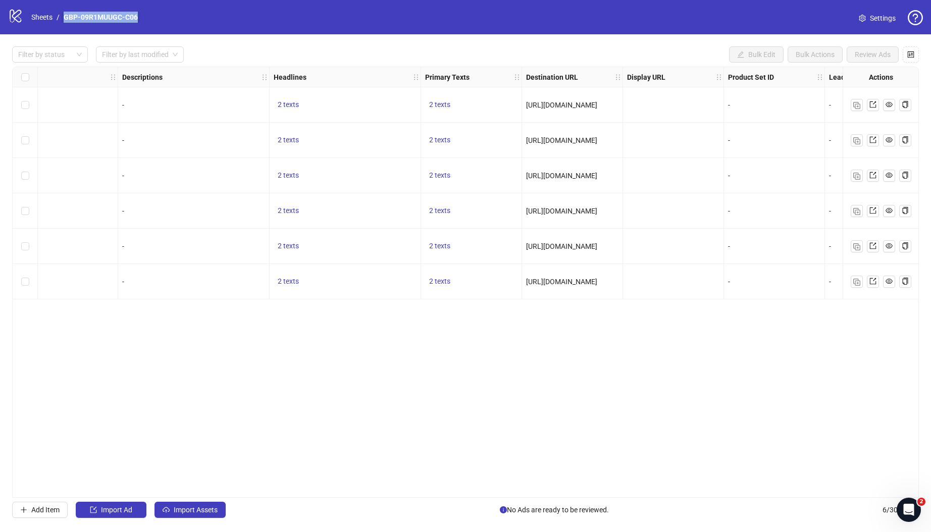
drag, startPoint x: 143, startPoint y: 20, endPoint x: 63, endPoint y: 16, distance: 79.9
click at [63, 16] on div "logo/logo-mobile Sheets / GBP-09R1MUUGC-C06 Settings" at bounding box center [465, 17] width 915 height 18
copy link "GBP-09R1MUUGC-C06"
click at [441, 249] on span "2 texts" at bounding box center [439, 246] width 21 height 8
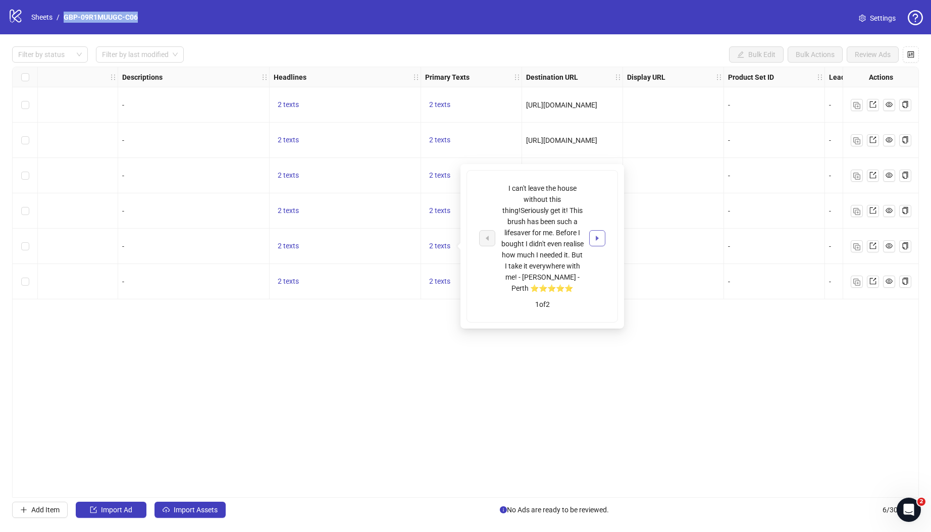
click at [598, 239] on icon "caret-right" at bounding box center [597, 238] width 7 height 7
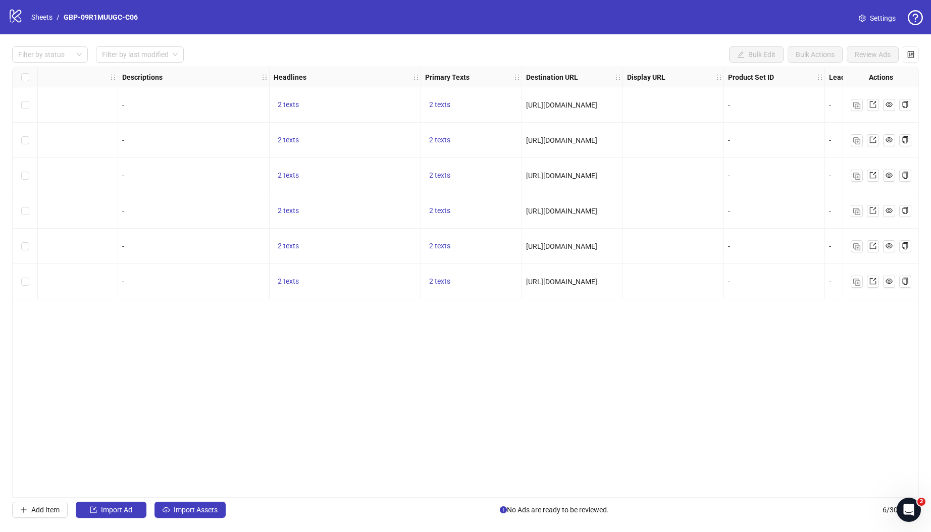
click at [734, 322] on div "Ad Format Ad Name Campaign & Ad Set Assets Descriptions Headlines Primary Texts…" at bounding box center [465, 282] width 907 height 431
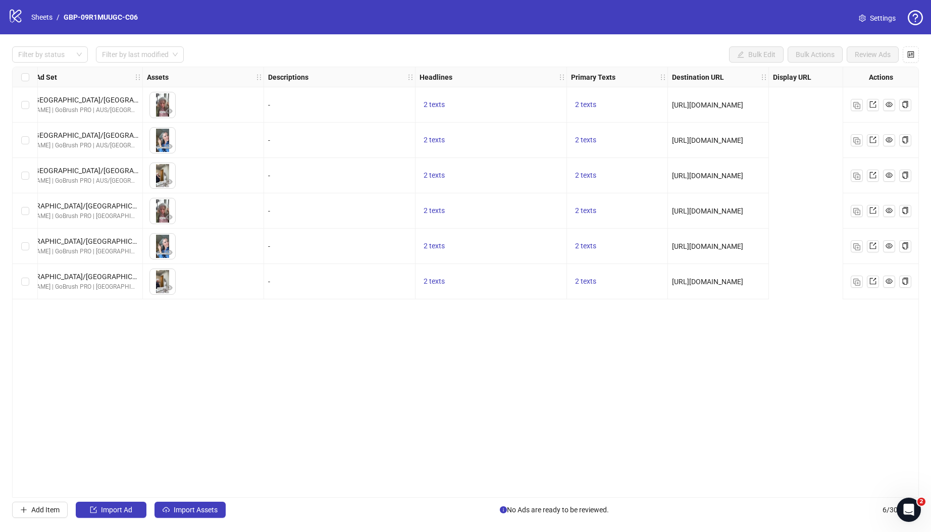
scroll to position [0, 0]
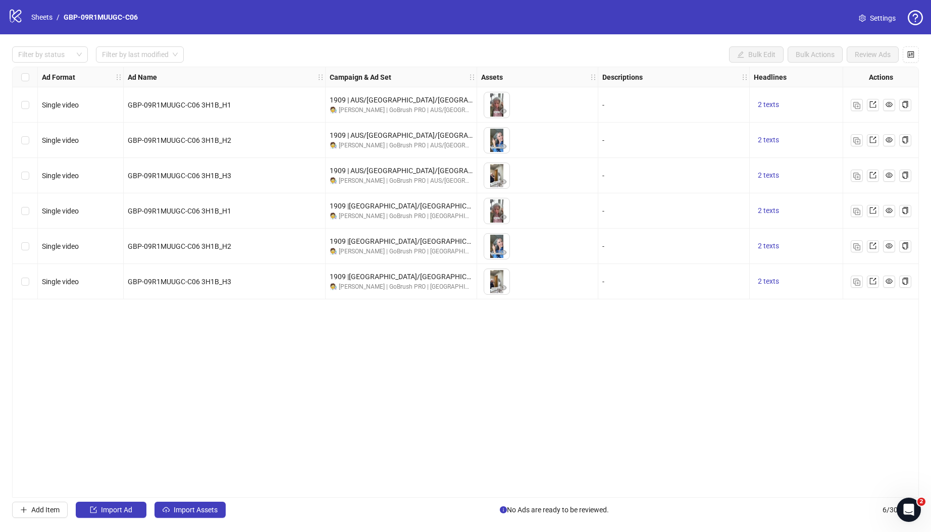
click at [185, 17] on div "logo/logo-mobile Sheets / GBP-09R1MUUGC-C06 Settings" at bounding box center [465, 17] width 915 height 18
click at [31, 14] on link "Sheets" at bounding box center [41, 17] width 25 height 11
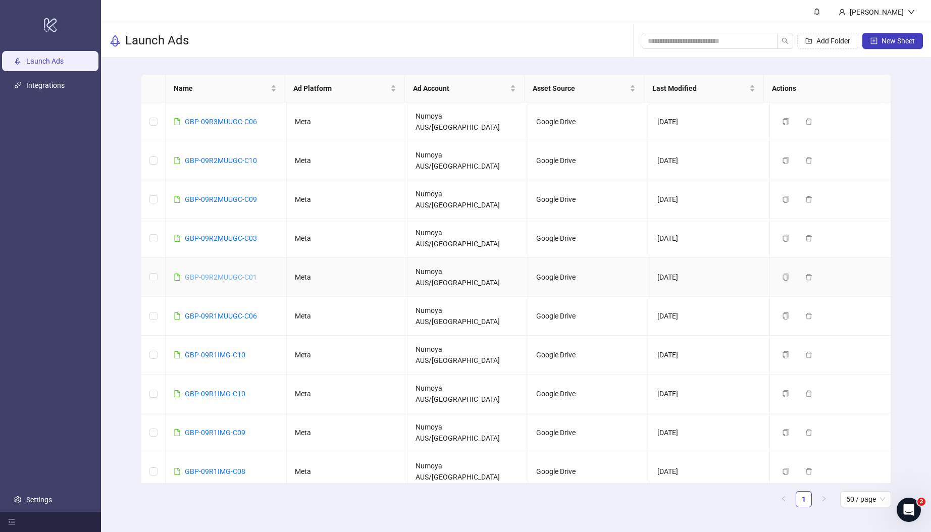
click at [244, 273] on link "GBP-09R2MUUGC-C01" at bounding box center [221, 277] width 72 height 8
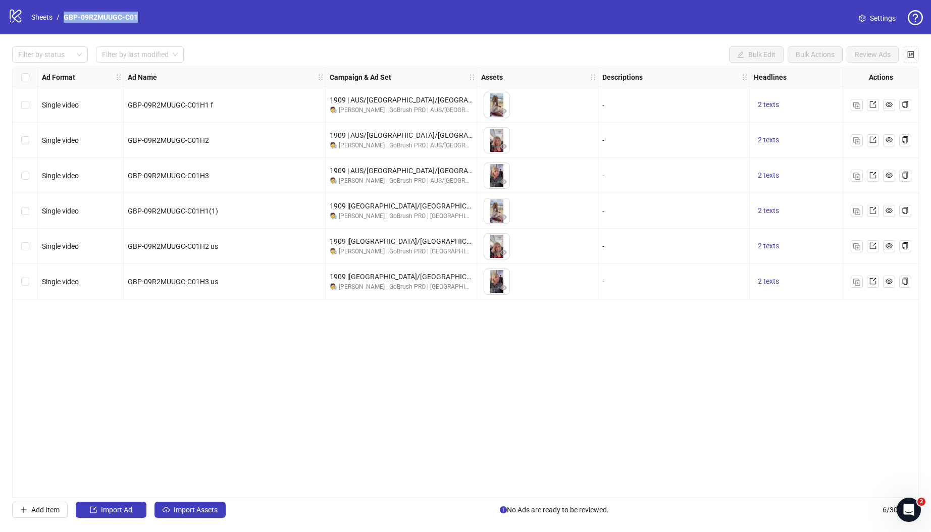
drag, startPoint x: 176, startPoint y: 17, endPoint x: 63, endPoint y: 14, distance: 113.6
click at [63, 14] on div "logo/logo-mobile Sheets / GBP-09R2MUUGC-C01 Settings" at bounding box center [465, 17] width 915 height 18
copy link "GBP-09R2MUUGC-C01"
click at [273, 341] on div "Ad Format Ad Name Campaign & Ad Set Assets Descriptions Headlines Primary Texts…" at bounding box center [465, 282] width 907 height 431
click at [487, 497] on div "Ad Format Ad Name Campaign & Ad Set Assets Descriptions Headlines Primary Texts…" at bounding box center [465, 282] width 907 height 431
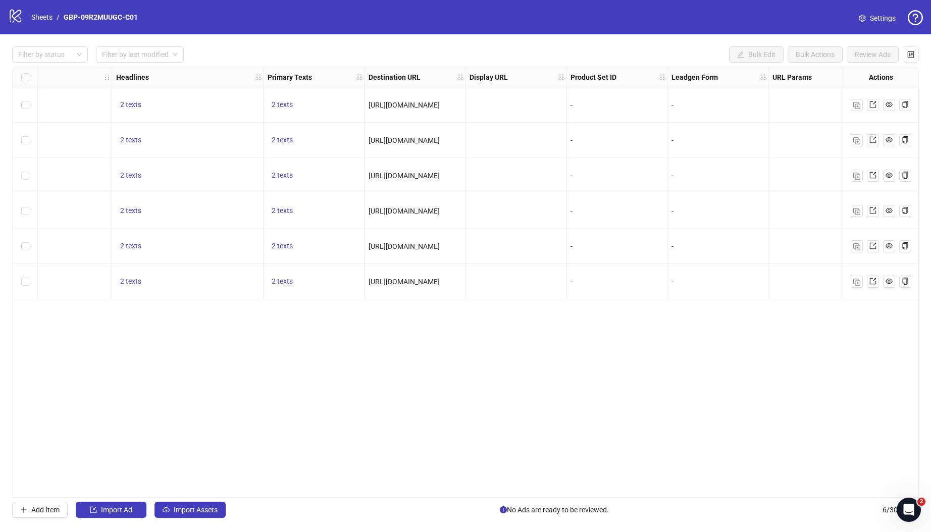
scroll to position [0, 641]
click at [272, 97] on div "2 texts" at bounding box center [310, 104] width 101 height 35
click at [283, 105] on span "2 texts" at bounding box center [278, 104] width 21 height 8
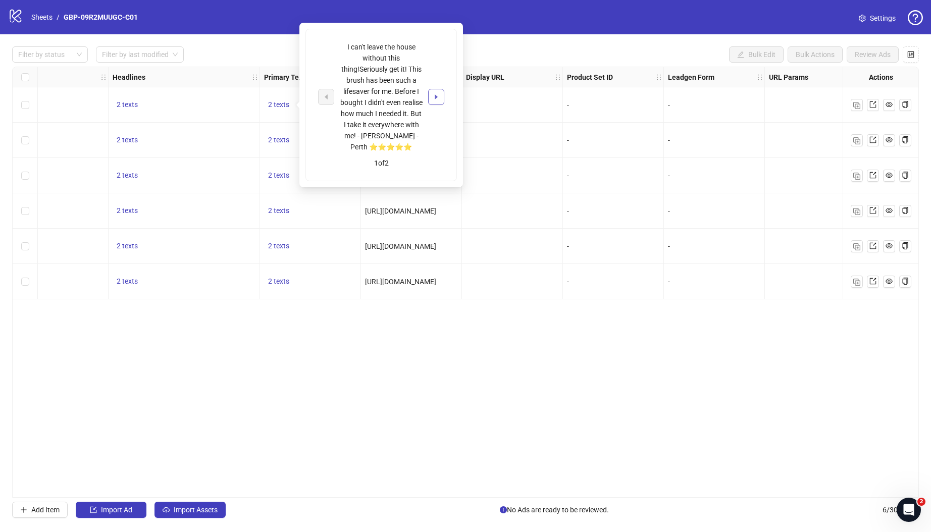
click at [439, 94] on icon "caret-right" at bounding box center [436, 96] width 7 height 7
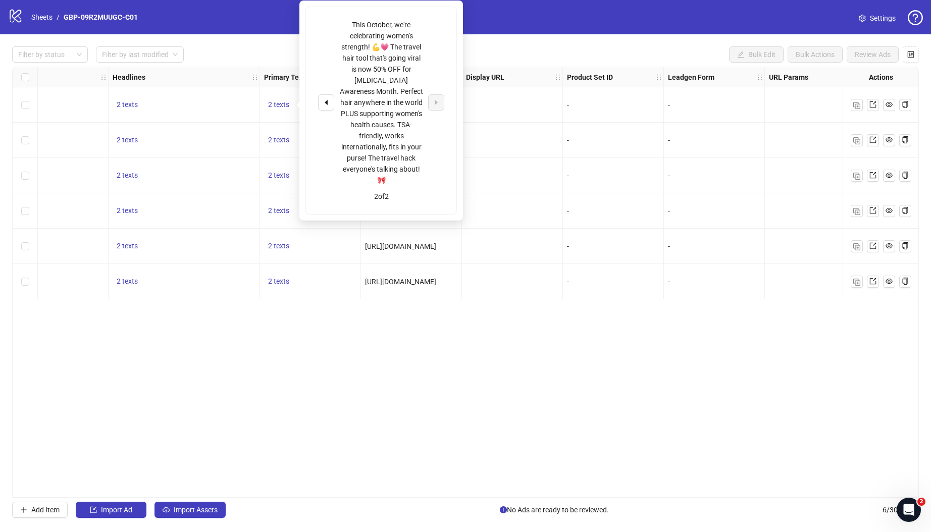
click at [458, 379] on div "Ad Format Ad Name Campaign & Ad Set Assets Descriptions Headlines Primary Texts…" at bounding box center [465, 282] width 907 height 431
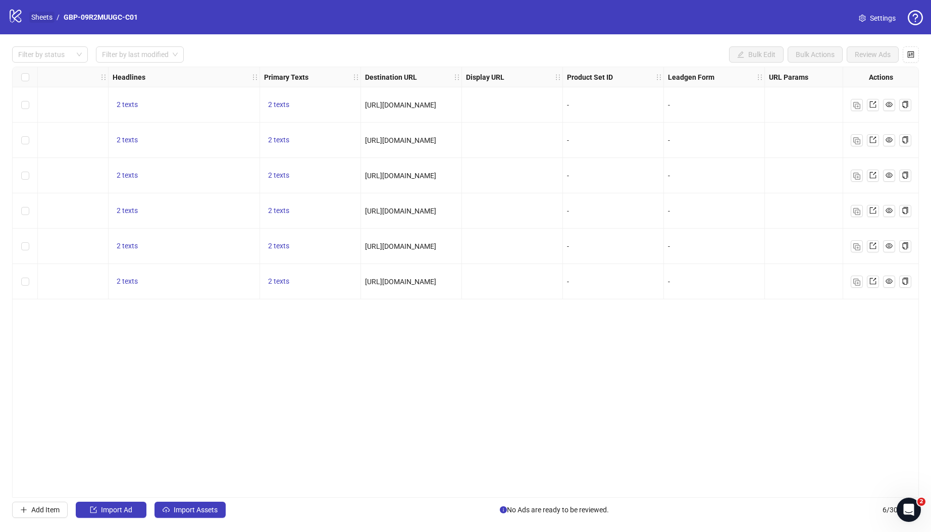
click at [49, 18] on link "Sheets" at bounding box center [41, 17] width 25 height 11
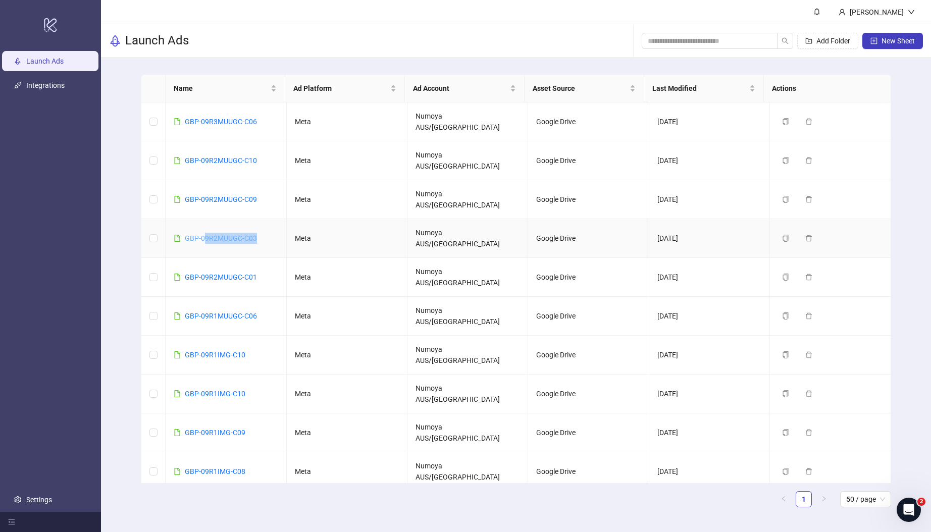
drag, startPoint x: 258, startPoint y: 204, endPoint x: 206, endPoint y: 203, distance: 52.5
click at [206, 219] on td "GBP-09R2MUUGC-C03" at bounding box center [226, 238] width 121 height 39
click at [208, 234] on link "GBP-09R2MUUGC-C03" at bounding box center [221, 238] width 72 height 8
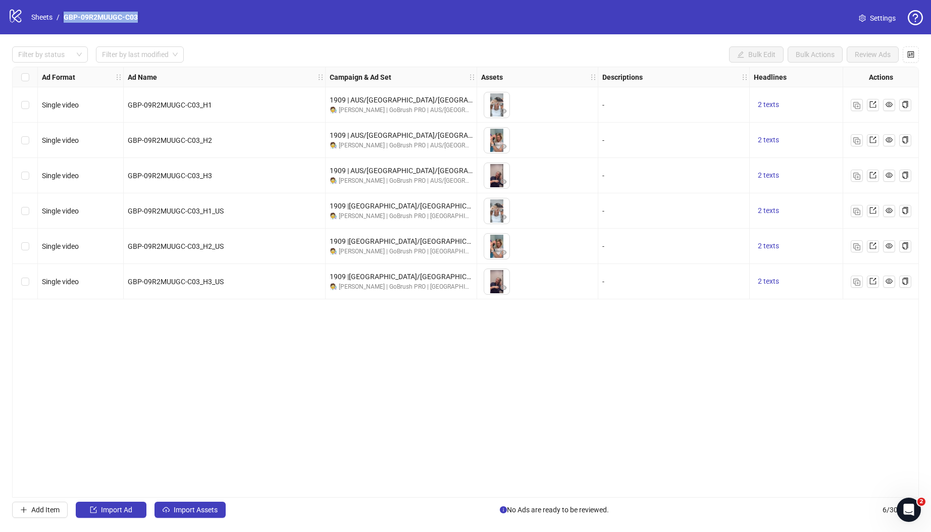
drag, startPoint x: 144, startPoint y: 14, endPoint x: 65, endPoint y: 15, distance: 79.3
click at [65, 15] on div "logo/logo-mobile Sheets / GBP-09R2MUUGC-C03 Settings" at bounding box center [465, 17] width 915 height 18
copy link "GBP-09R2MUUGC-C03"
click at [287, 398] on div "Ad Format Ad Name Campaign & Ad Set Assets Descriptions Headlines Primary Texts…" at bounding box center [465, 282] width 907 height 431
click at [152, 19] on div "logo/logo-mobile Sheets / GBP-09R2MUUGC-C03 Settings" at bounding box center [465, 17] width 915 height 18
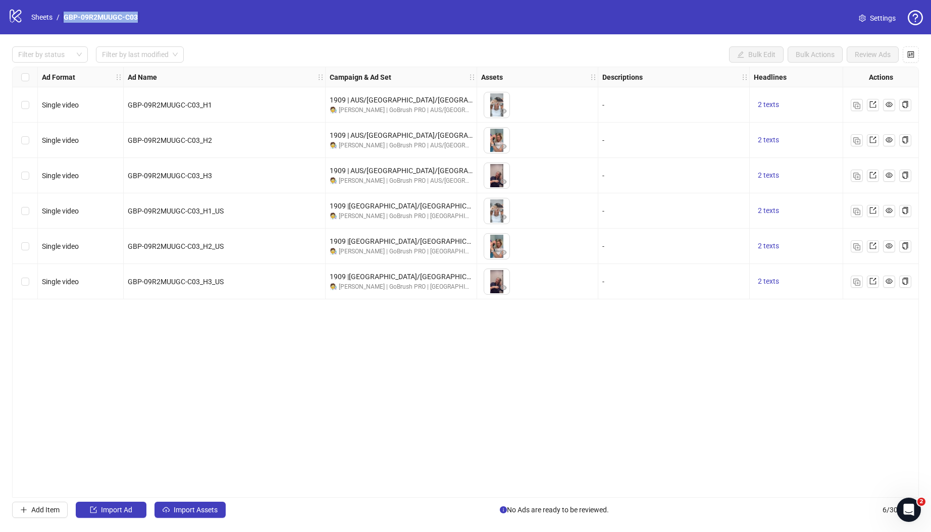
drag, startPoint x: 151, startPoint y: 17, endPoint x: 65, endPoint y: 15, distance: 86.3
click at [65, 15] on div "logo/logo-mobile Sheets / GBP-09R2MUUGC-C03 Settings" at bounding box center [465, 17] width 915 height 18
copy link "GBP-09R2MUUGC-C03"
click at [244, 398] on div "Ad Format Ad Name Campaign & Ad Set Assets Descriptions Headlines Primary Texts…" at bounding box center [465, 282] width 907 height 431
click at [341, 361] on div "Ad Format Ad Name Campaign & Ad Set Assets Descriptions Headlines Primary Texts…" at bounding box center [465, 282] width 907 height 431
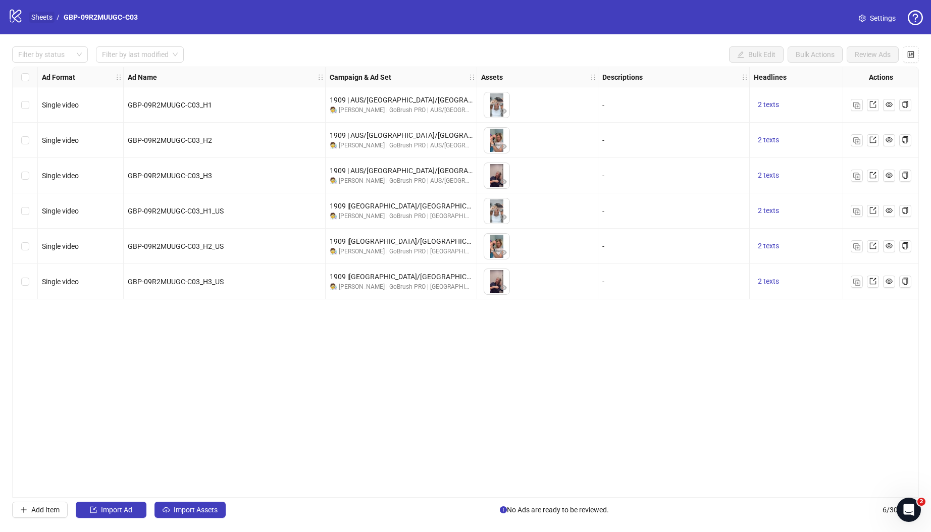
click at [49, 17] on link "Sheets" at bounding box center [41, 17] width 25 height 11
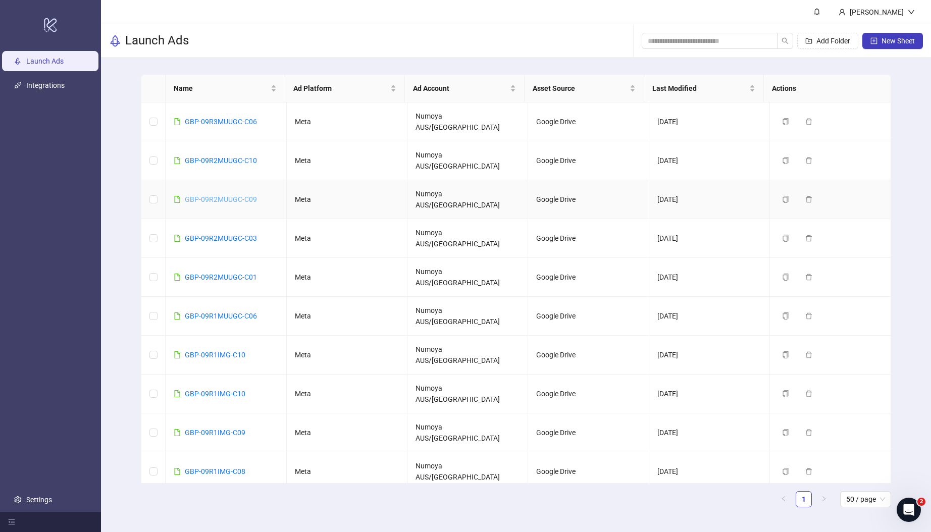
click at [242, 195] on link "GBP-09R2MUUGC-C09" at bounding box center [221, 199] width 72 height 8
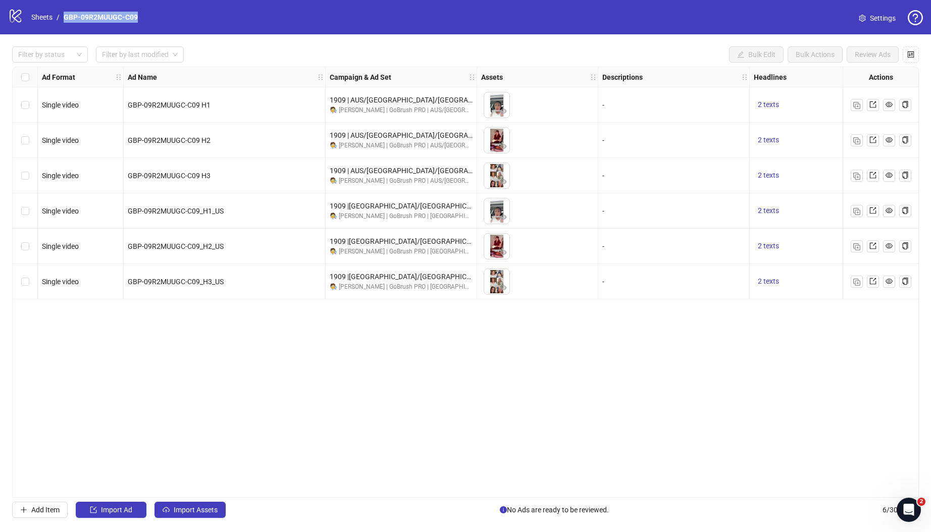
drag, startPoint x: 154, startPoint y: 20, endPoint x: 60, endPoint y: 17, distance: 94.4
click at [60, 17] on div "logo/logo-mobile Sheets / GBP-09R2MUUGC-C09 Settings" at bounding box center [465, 17] width 915 height 18
copy ol "GBP-09R2MUUGC-C09"
click at [344, 368] on div "Ad Format Ad Name Campaign & Ad Set Assets Descriptions Headlines Primary Texts…" at bounding box center [465, 282] width 907 height 431
click at [425, 518] on div "Filter by status Filter by last modified Bulk Edit Bulk Actions Review Ads Ad F…" at bounding box center [465, 282] width 931 height 496
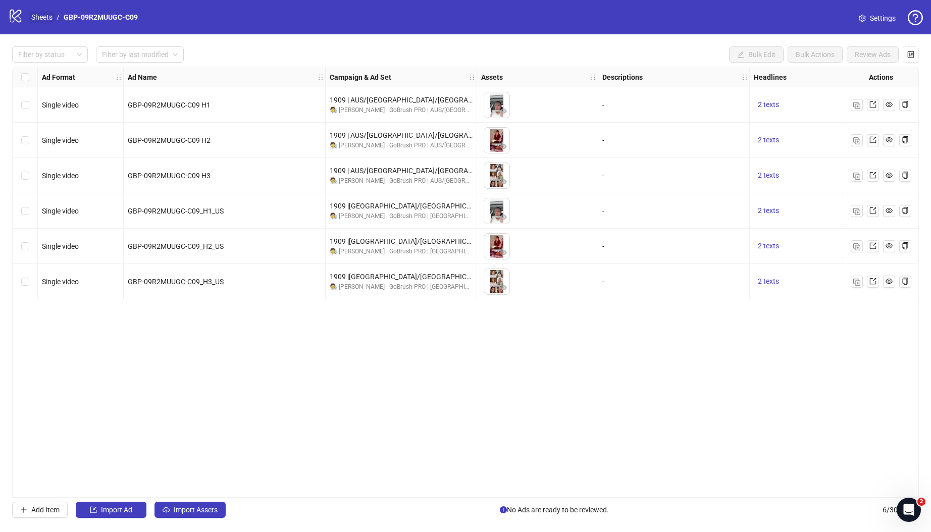
click at [45, 19] on link "Sheets" at bounding box center [41, 17] width 25 height 11
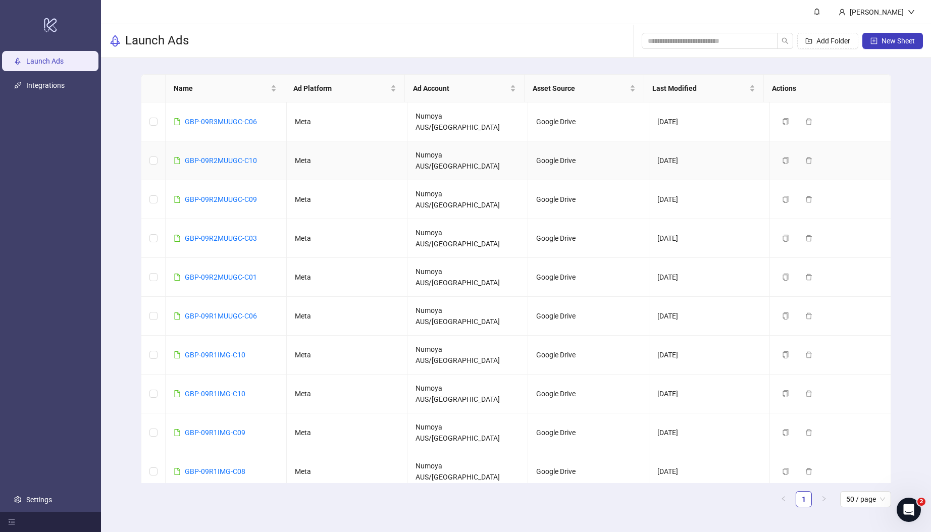
click at [246, 141] on td "GBP-09R2MUUGC-C10" at bounding box center [226, 160] width 121 height 39
click at [239, 156] on link "GBP-09R2MUUGC-C10" at bounding box center [221, 160] width 72 height 8
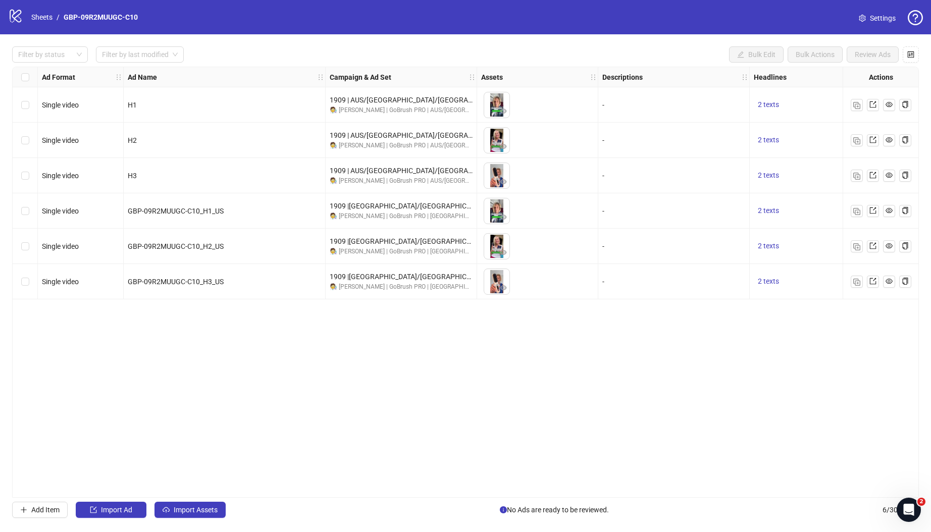
click at [158, 18] on div "logo/logo-mobile Sheets / GBP-09R2MUUGC-C10 Settings" at bounding box center [465, 17] width 915 height 18
drag, startPoint x: 153, startPoint y: 17, endPoint x: 64, endPoint y: 16, distance: 88.9
click at [64, 16] on div "logo/logo-mobile Sheets / GBP-09R2MUUGC-C10 Settings" at bounding box center [465, 17] width 915 height 18
copy link "GBP-09R2MUUGC-C10"
click at [354, 415] on div "Ad Format Ad Name Campaign & Ad Set Assets Descriptions Headlines Primary Texts…" at bounding box center [465, 282] width 907 height 431
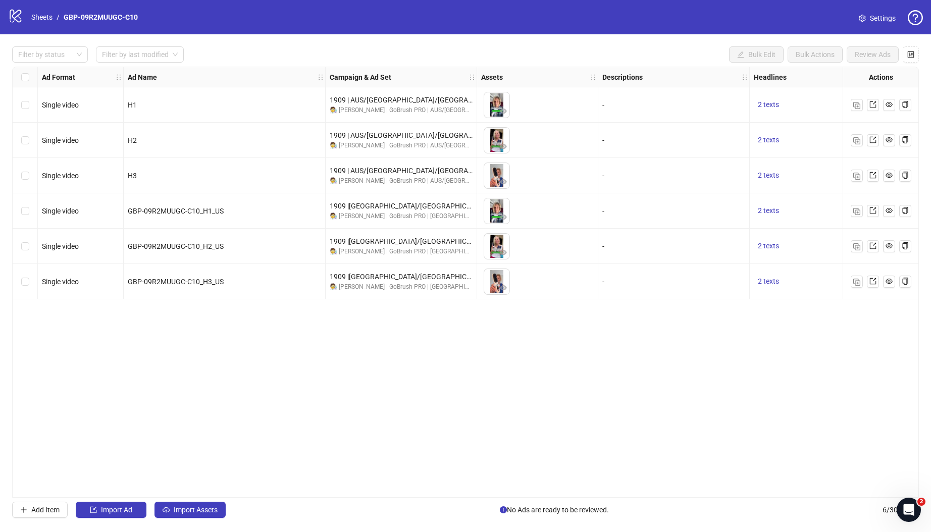
click at [447, 505] on div "Add Item Import Ad Import Assets No Ads are ready to be reviewed. 6 / 300 items" at bounding box center [465, 510] width 907 height 16
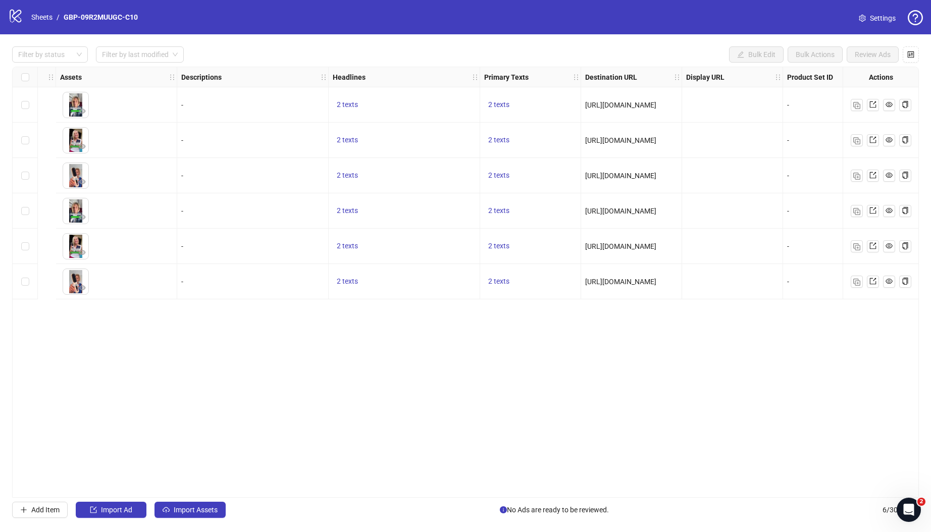
scroll to position [0, 846]
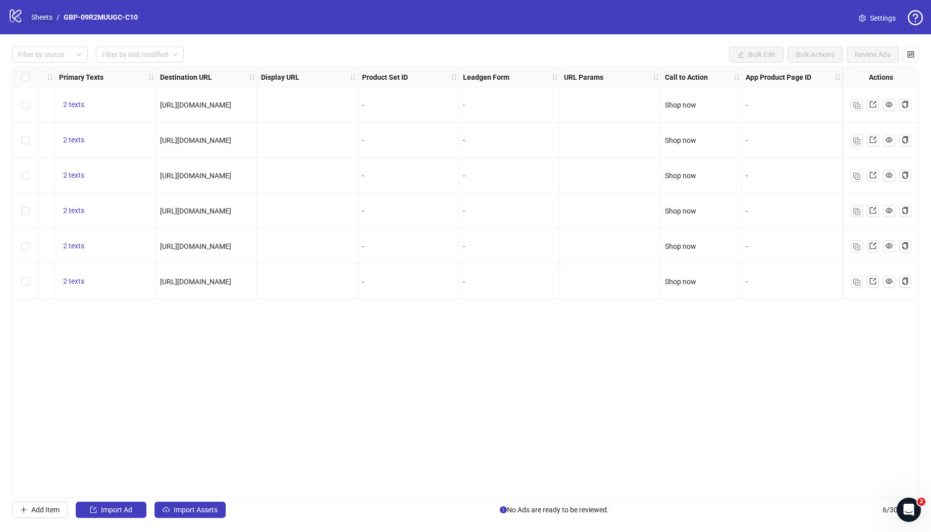
click at [38, 13] on link "Sheets" at bounding box center [41, 17] width 25 height 11
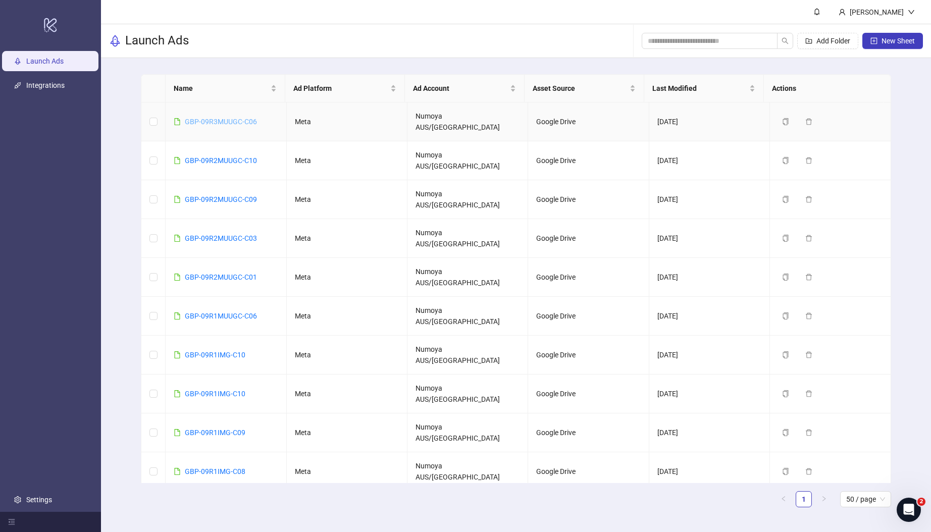
click at [247, 118] on link "GBP-09R3MUUGC-C06" at bounding box center [221, 122] width 72 height 8
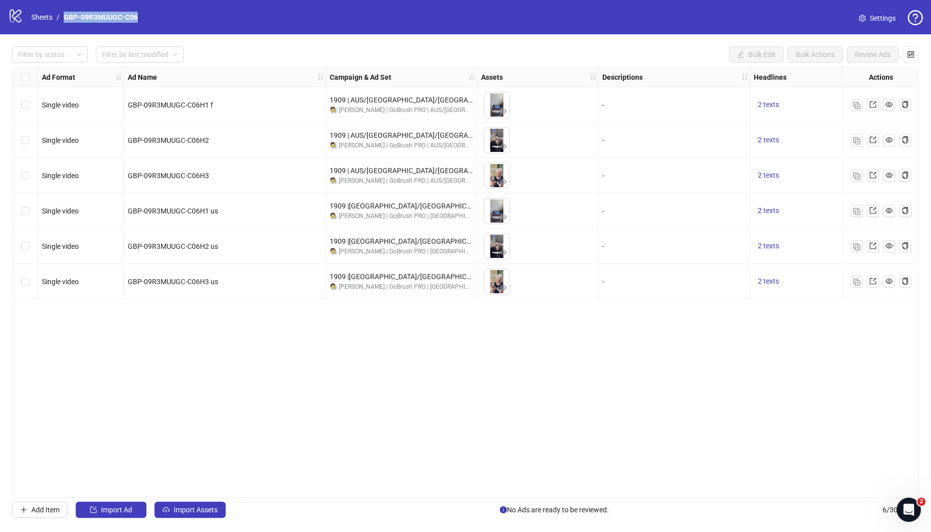
drag, startPoint x: 148, startPoint y: 18, endPoint x: 64, endPoint y: 14, distance: 84.9
click at [64, 14] on div "logo/logo-mobile Sheets / GBP-09R3MUUGC-C06 Settings" at bounding box center [465, 17] width 915 height 18
copy link "GBP-09R3MUUGC-C06"
click at [147, 24] on div "logo/logo-mobile Sheets / GBP-09R3MUUGC-C06 Settings" at bounding box center [465, 17] width 915 height 18
drag, startPoint x: 147, startPoint y: 13, endPoint x: 64, endPoint y: 17, distance: 83.4
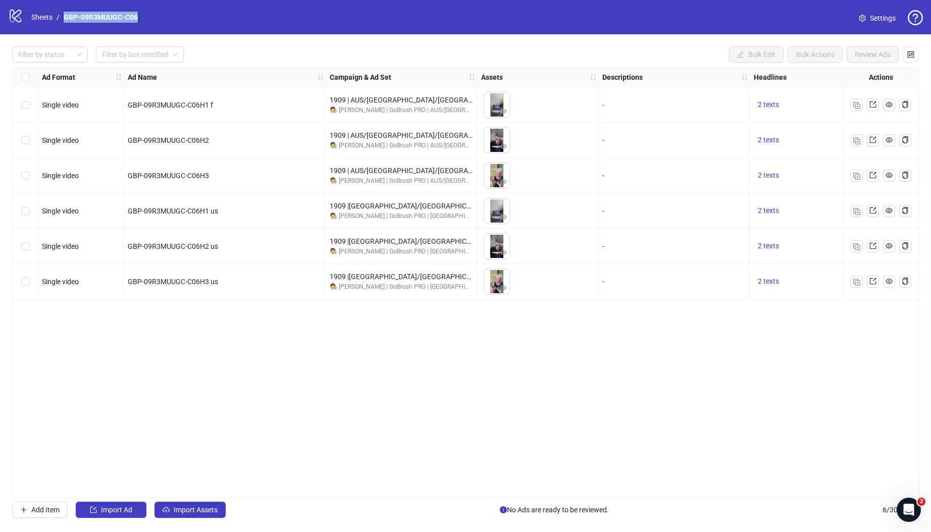
click at [64, 17] on div "logo/logo-mobile Sheets / GBP-09R3MUUGC-C06 Settings" at bounding box center [465, 17] width 915 height 18
copy link "GBP-09R3MUUGC-C06"
click at [320, 359] on div "Ad Format Ad Name Campaign & Ad Set Assets Descriptions Headlines Primary Texts…" at bounding box center [465, 282] width 907 height 431
click at [513, 499] on div "Filter by status Filter by last modified Bulk Edit Bulk Actions Review Ads Ad F…" at bounding box center [465, 282] width 931 height 496
click at [37, 16] on link "Sheets" at bounding box center [41, 17] width 25 height 11
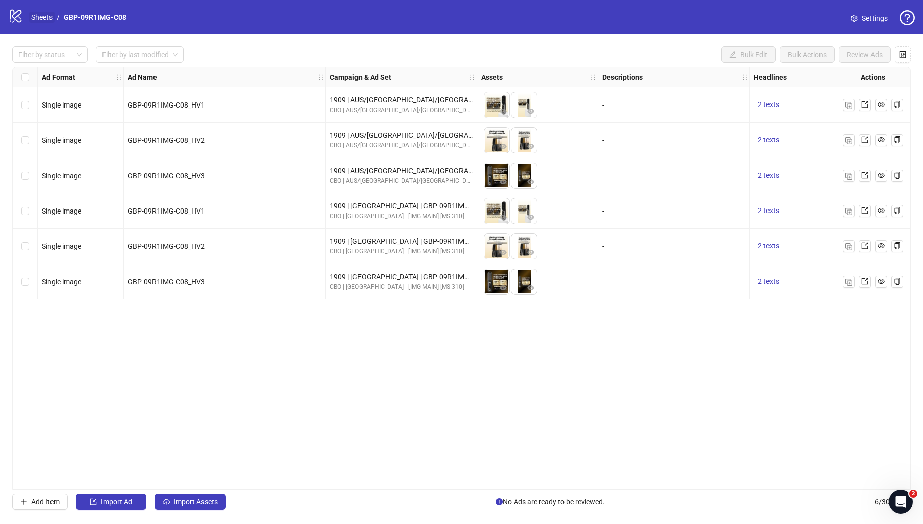
click at [39, 17] on link "Sheets" at bounding box center [41, 17] width 25 height 11
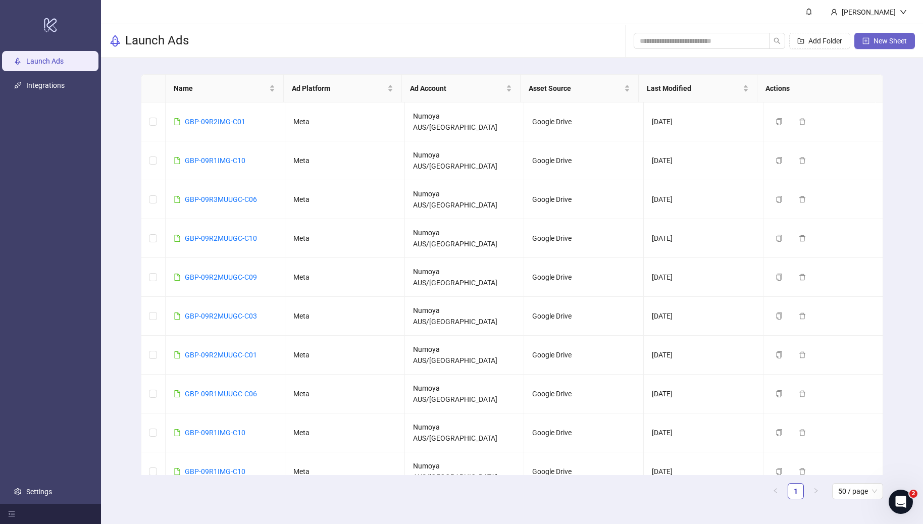
click at [894, 40] on span "New Sheet" at bounding box center [889, 41] width 33 height 8
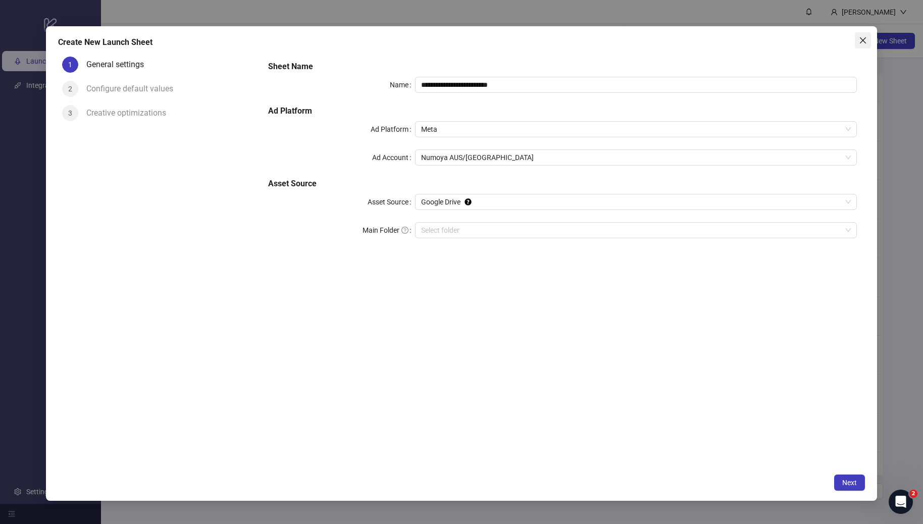
click at [860, 37] on icon "close" at bounding box center [862, 40] width 6 height 6
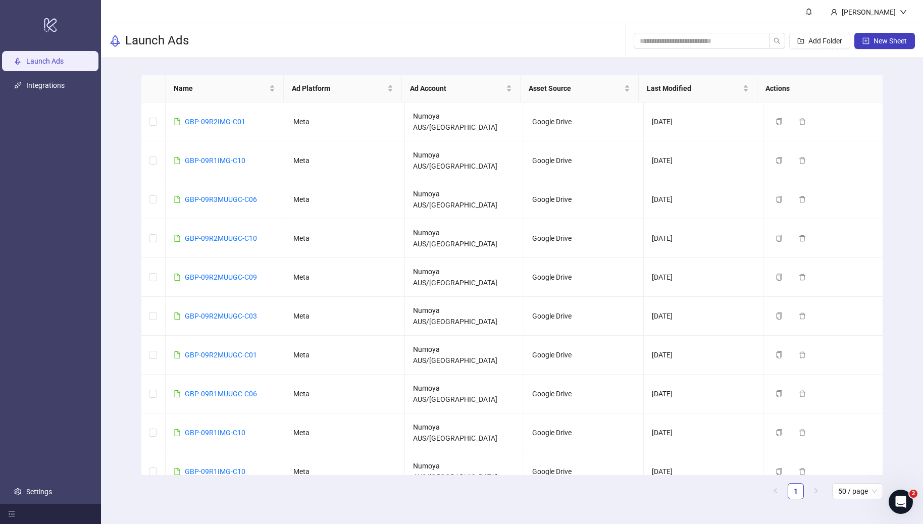
scroll to position [2, 0]
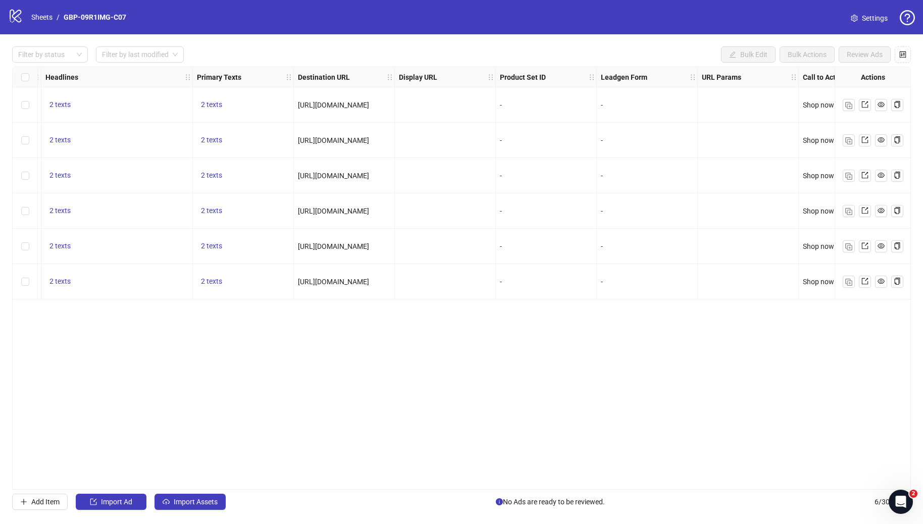
scroll to position [0, 854]
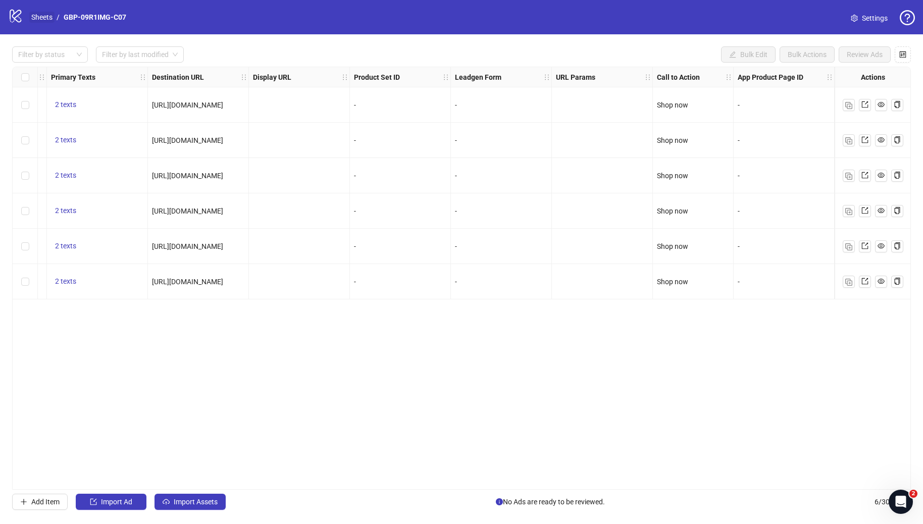
click at [35, 20] on link "Sheets" at bounding box center [41, 17] width 25 height 11
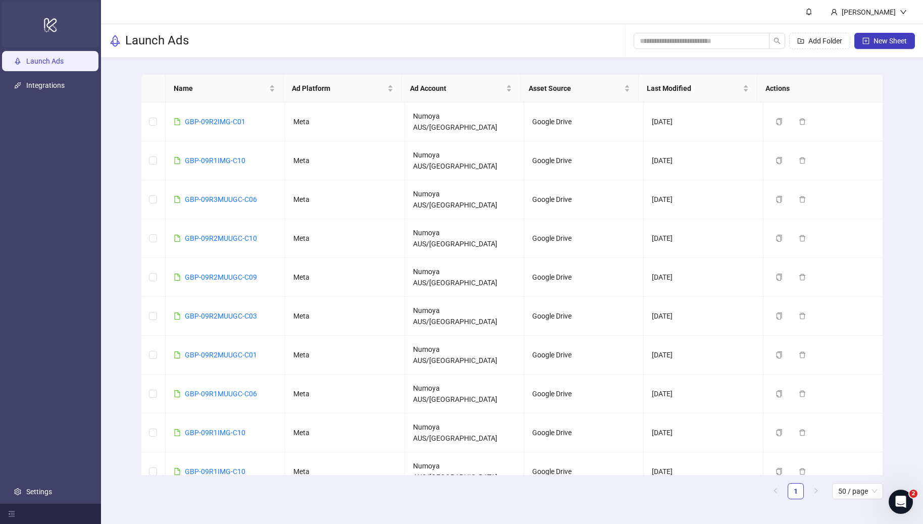
drag, startPoint x: 35, startPoint y: 20, endPoint x: 43, endPoint y: 17, distance: 9.1
click at [43, 17] on icon "logo/logo-mobile" at bounding box center [50, 25] width 14 height 24
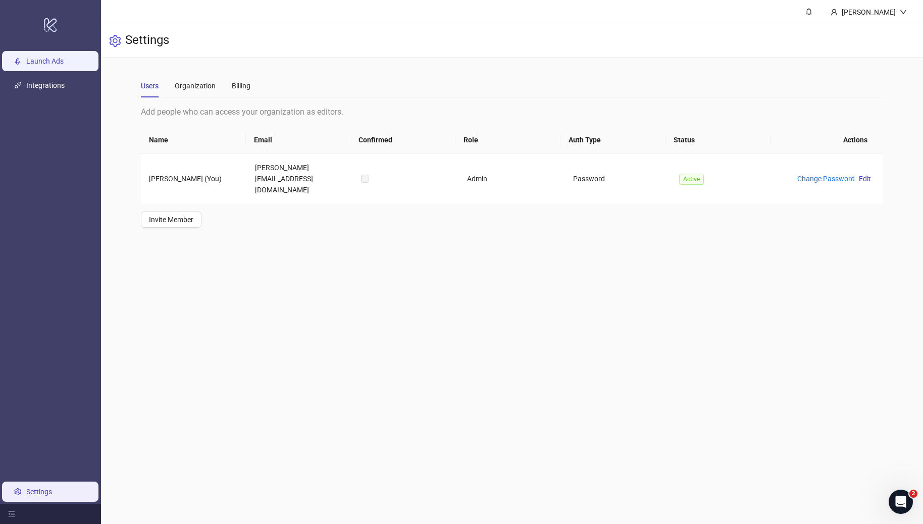
click at [41, 58] on link "Launch Ads" at bounding box center [44, 61] width 37 height 8
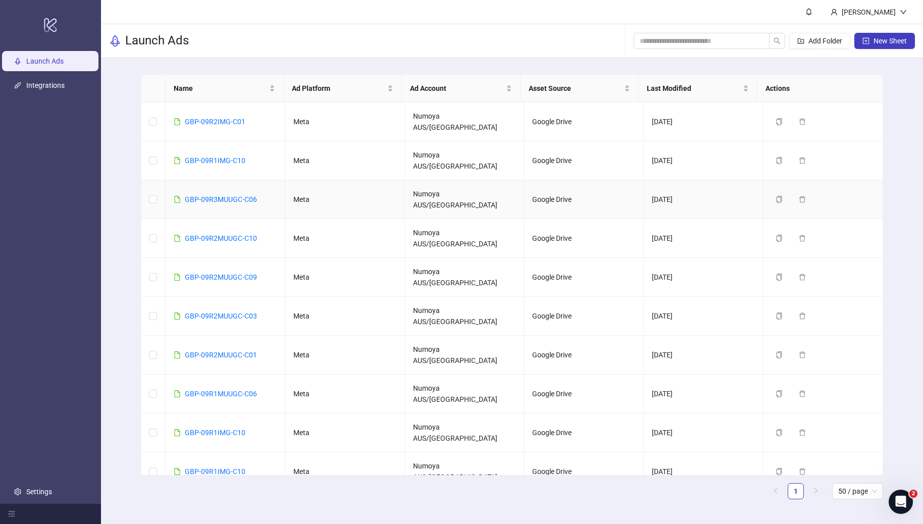
scroll to position [2, 0]
click at [213, 117] on link "GBP-09R2IMG-C01" at bounding box center [215, 120] width 61 height 8
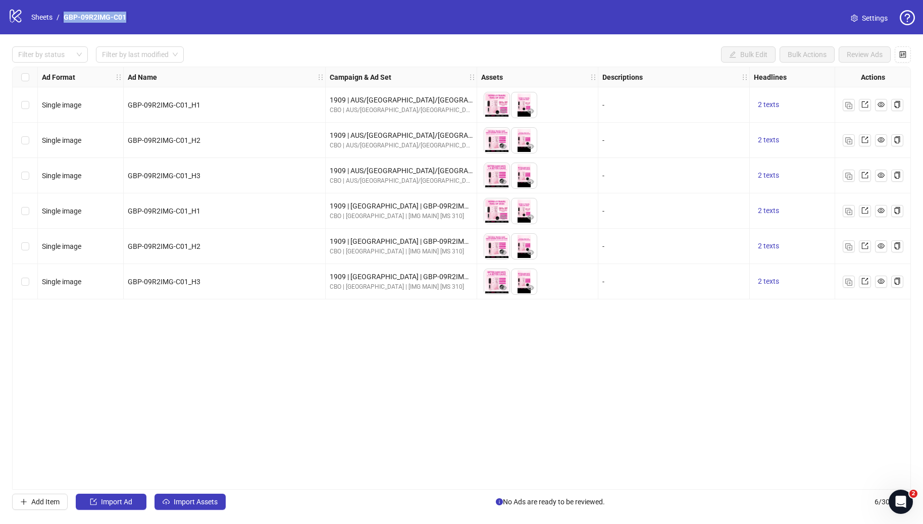
drag, startPoint x: 138, startPoint y: 17, endPoint x: 65, endPoint y: 19, distance: 73.7
click at [65, 19] on div "logo/logo-mobile Sheets / GBP-09R2IMG-C01 Settings" at bounding box center [461, 17] width 907 height 18
copy link "GBP-09R2IMG-C01"
click at [196, 364] on div "Ad Format Ad Name Campaign & Ad Set Assets Descriptions Headlines Primary Texts…" at bounding box center [461, 278] width 899 height 423
click at [431, 490] on div "Filter by status Filter by last modified Bulk Edit Bulk Actions Review Ads Ad F…" at bounding box center [461, 278] width 923 height 488
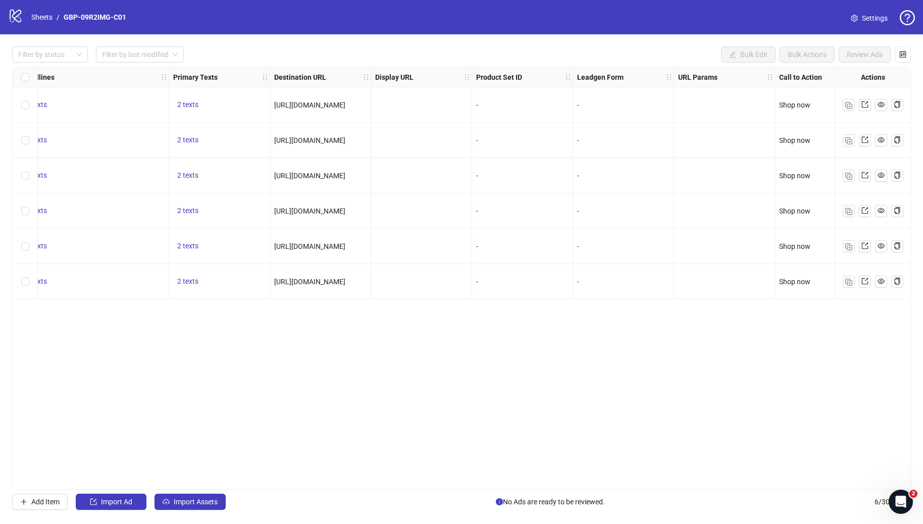
scroll to position [0, 854]
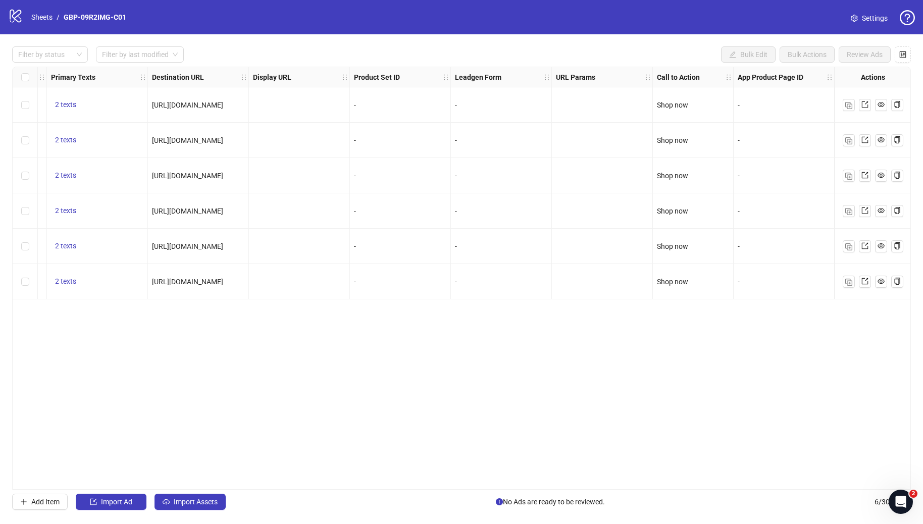
click at [484, 491] on div "Filter by status Filter by last modified Bulk Edit Bulk Actions Review Ads Ad F…" at bounding box center [461, 278] width 923 height 488
drag, startPoint x: 491, startPoint y: 490, endPoint x: 337, endPoint y: 471, distance: 154.5
click at [337, 471] on div "Filter by status Filter by last modified Bulk Edit Bulk Actions Review Ads Ad F…" at bounding box center [461, 278] width 923 height 488
click at [487, 492] on div "Filter by status Filter by last modified Bulk Edit Bulk Actions Review Ads Ad F…" at bounding box center [461, 278] width 923 height 488
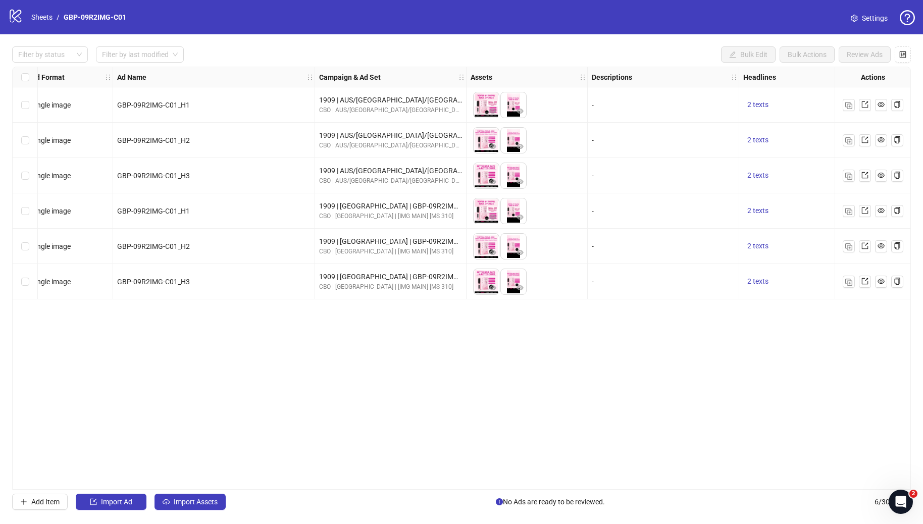
scroll to position [0, 0]
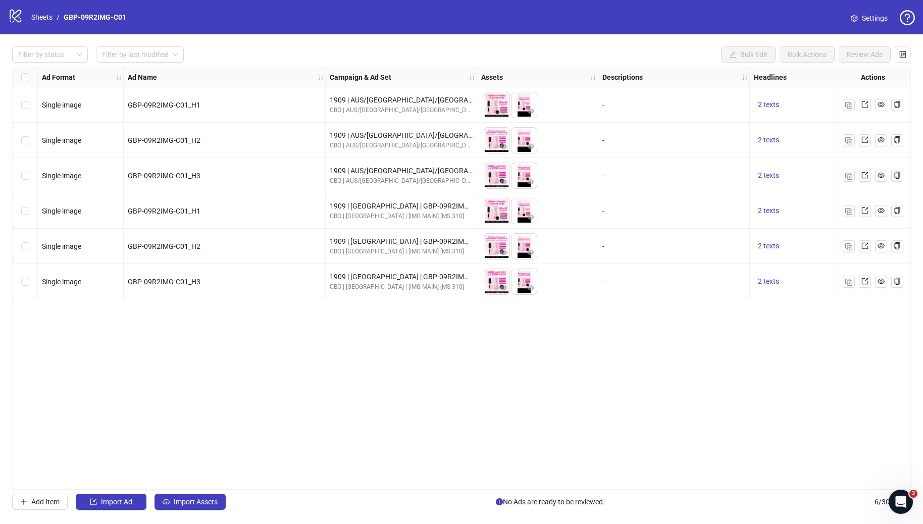
click at [112, 25] on div "logo/logo-mobile Sheets / GBP-09R2IMG-C01" at bounding box center [69, 17] width 122 height 18
drag, startPoint x: 132, startPoint y: 19, endPoint x: 51, endPoint y: 16, distance: 80.8
click at [51, 16] on div "logo/logo-mobile Sheets / GBP-09R2IMG-C01 Settings" at bounding box center [461, 17] width 907 height 18
click at [145, 18] on div "logo/logo-mobile Sheets / GBP-09R2IMG-C01 Settings" at bounding box center [461, 17] width 907 height 18
drag, startPoint x: 130, startPoint y: 16, endPoint x: 63, endPoint y: 17, distance: 67.2
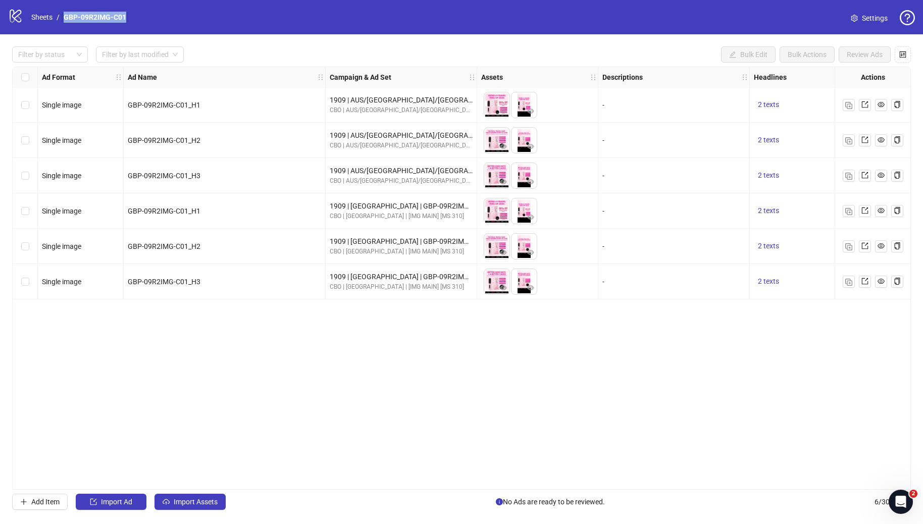
click at [63, 17] on div "logo/logo-mobile Sheets / GBP-09R2IMG-C01 Settings" at bounding box center [461, 17] width 907 height 18
copy link "GBP-09R2IMG-C01"
click at [213, 308] on div "Ad Format Ad Name Campaign & Ad Set Assets Descriptions Headlines Primary Texts…" at bounding box center [461, 278] width 899 height 423
click at [38, 15] on link "Sheets" at bounding box center [41, 17] width 25 height 11
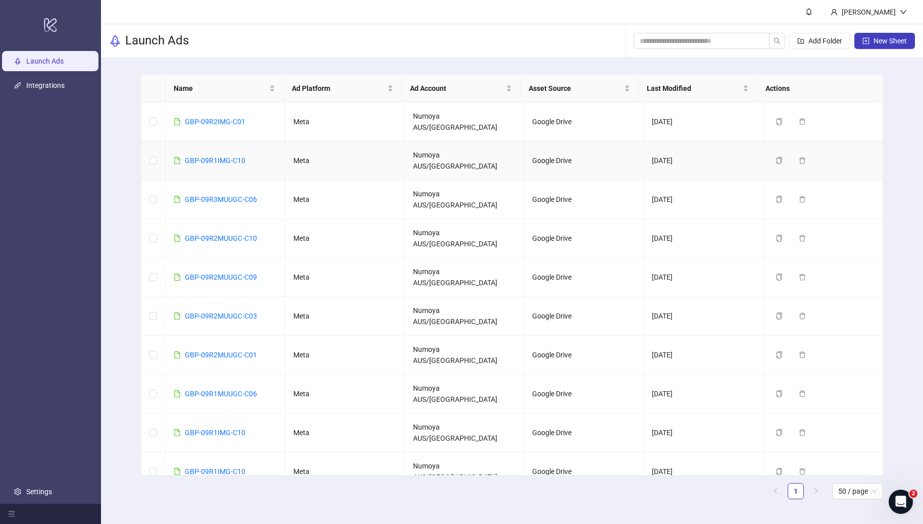
click at [228, 141] on td "GBP-09R1IMG-C10" at bounding box center [226, 160] width 120 height 39
click at [226, 156] on link "GBP-09R1IMG-C10" at bounding box center [215, 160] width 61 height 8
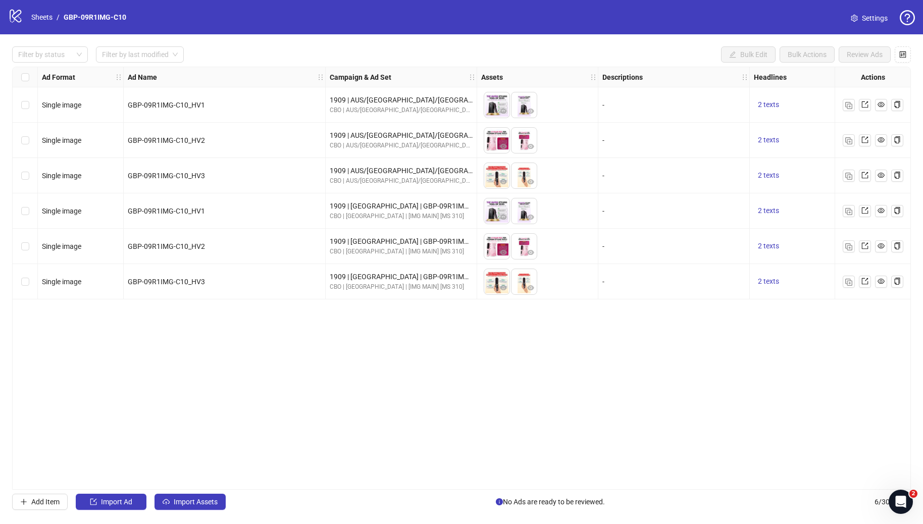
click at [139, 24] on div "logo/logo-mobile Sheets / GBP-09R1IMG-C10 Settings" at bounding box center [461, 17] width 907 height 18
drag, startPoint x: 144, startPoint y: 22, endPoint x: 59, endPoint y: 18, distance: 85.9
click at [59, 18] on div "logo/logo-mobile Sheets / GBP-09R1IMG-C10 Settings" at bounding box center [461, 17] width 907 height 18
copy ol "GBP-09R1IMG-C10"
click at [306, 363] on div "Ad Format Ad Name Campaign & Ad Set Assets Descriptions Headlines Primary Texts…" at bounding box center [461, 278] width 899 height 423
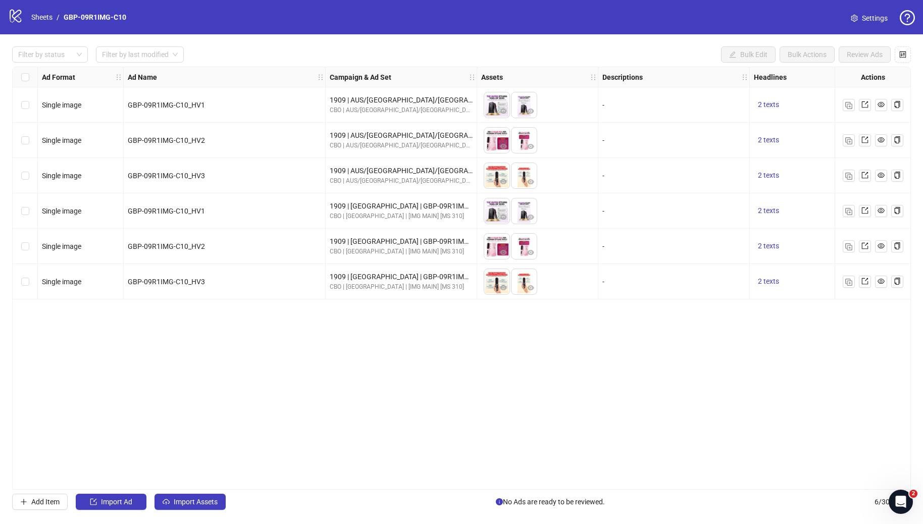
click at [471, 480] on div "Ad Format Ad Name Campaign & Ad Set Assets Descriptions Headlines Primary Texts…" at bounding box center [461, 278] width 899 height 423
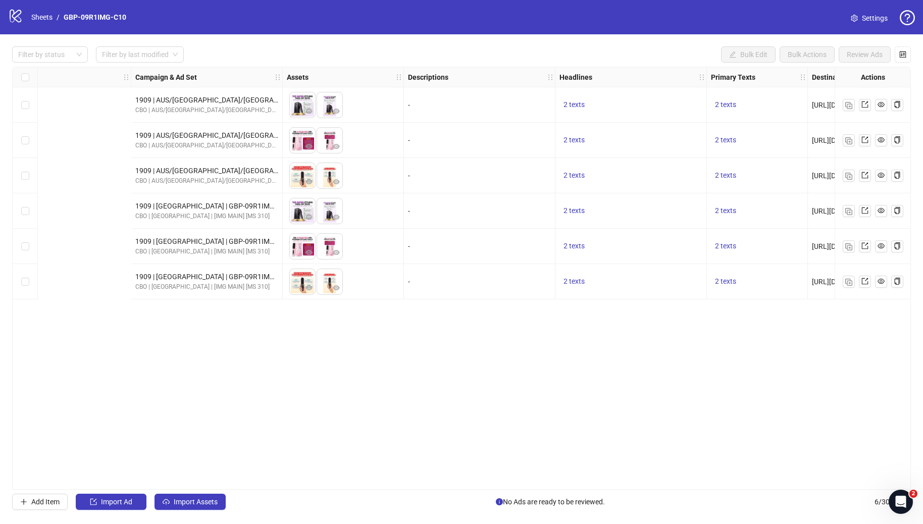
scroll to position [0, 680]
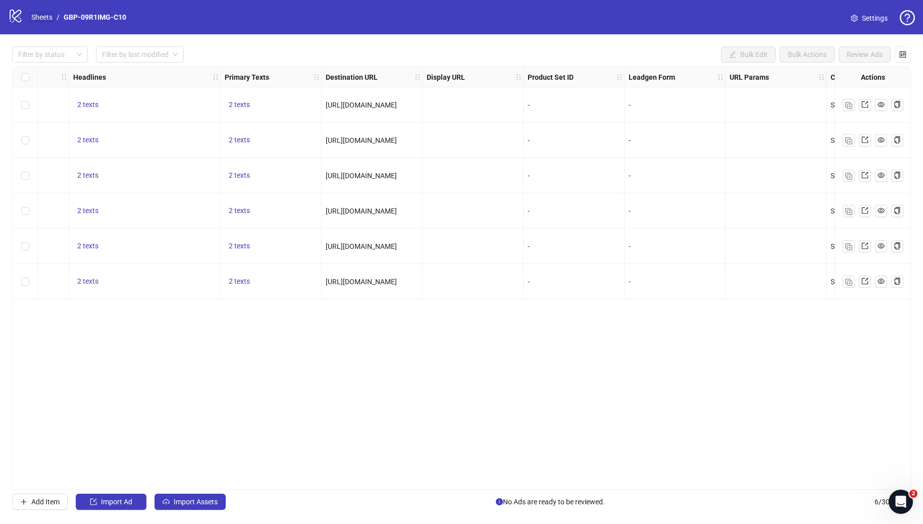
click at [42, 22] on link "Sheets" at bounding box center [41, 17] width 25 height 11
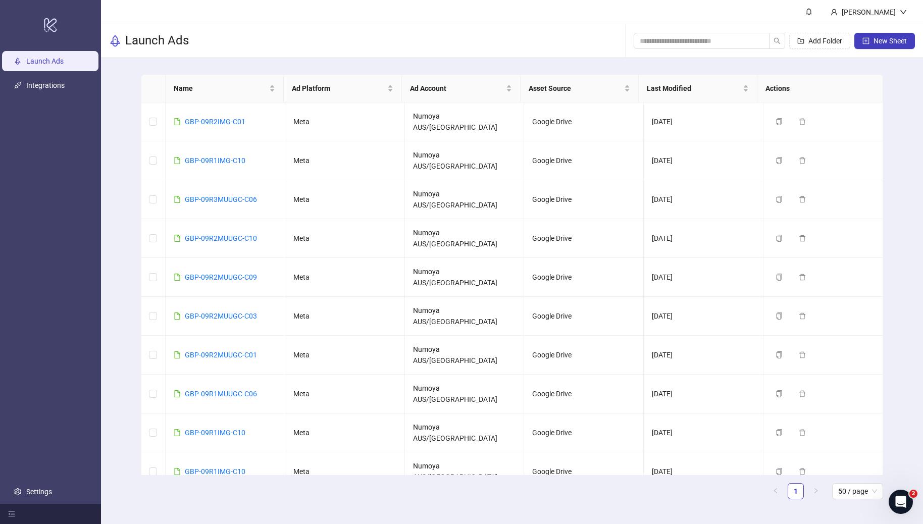
scroll to position [2, 0]
click at [215, 505] on link "GBP-09R1IMG-C09" at bounding box center [215, 509] width 61 height 8
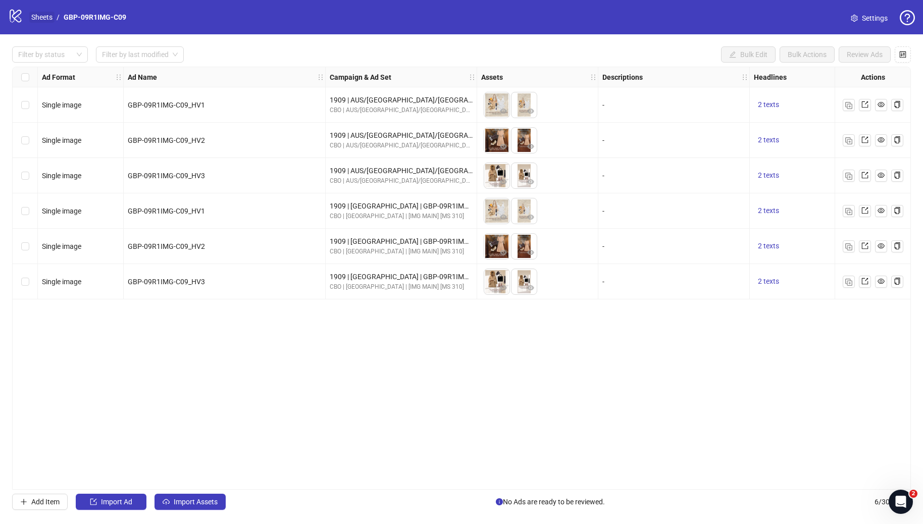
click at [42, 20] on link "Sheets" at bounding box center [41, 17] width 25 height 11
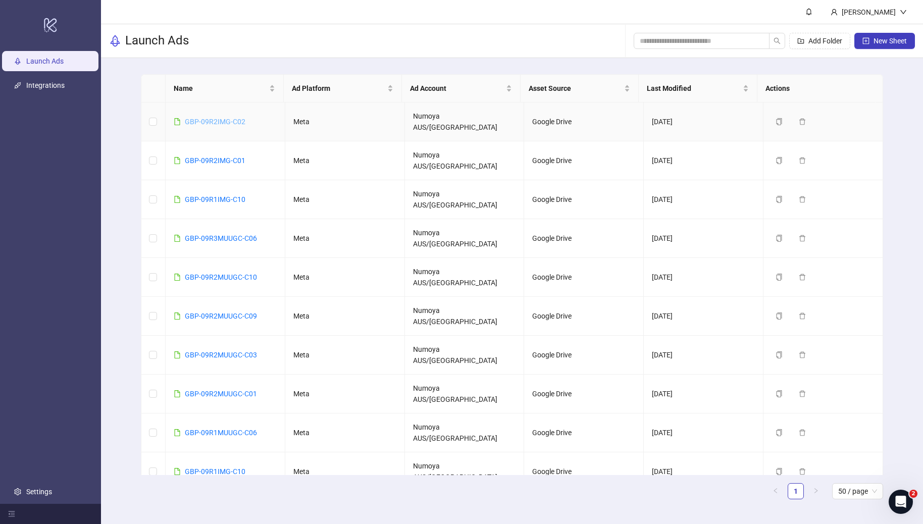
click at [222, 118] on link "GBP-09R2IMG-C02" at bounding box center [215, 122] width 61 height 8
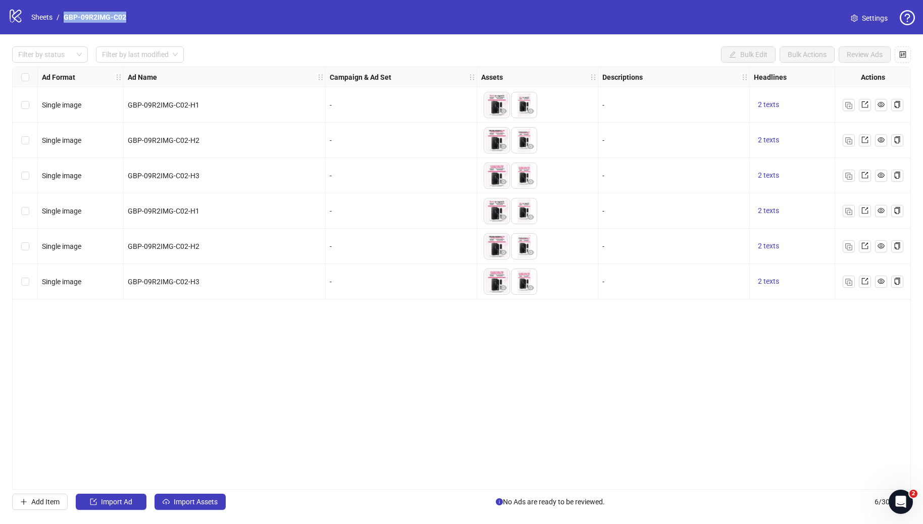
drag, startPoint x: 134, startPoint y: 21, endPoint x: 65, endPoint y: 17, distance: 68.7
click at [65, 17] on div "logo/logo-mobile Sheets / GBP-09R2IMG-C02 Settings" at bounding box center [461, 17] width 907 height 18
copy link "GBP-09R2IMG-C02"
click at [397, 517] on div "Filter by status Filter by last modified Bulk Edit Bulk Actions Review Ads Ad F…" at bounding box center [461, 278] width 923 height 488
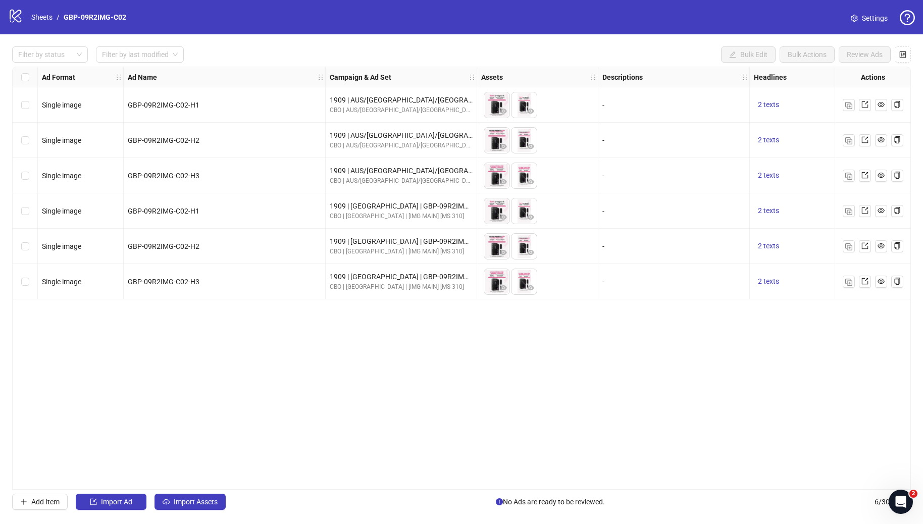
click at [342, 411] on div "Ad Format Ad Name Campaign & Ad Set Assets Descriptions Headlines Primary Texts…" at bounding box center [461, 278] width 899 height 423
click at [126, 13] on link "GBP-09R2IMG-C02" at bounding box center [95, 17] width 67 height 11
drag, startPoint x: 141, startPoint y: 16, endPoint x: 63, endPoint y: 15, distance: 78.3
click at [63, 15] on div "logo/logo-mobile Sheets / GBP-09R2IMG-C02 Settings" at bounding box center [461, 17] width 907 height 18
copy link "GBP-09R2IMG-C02"
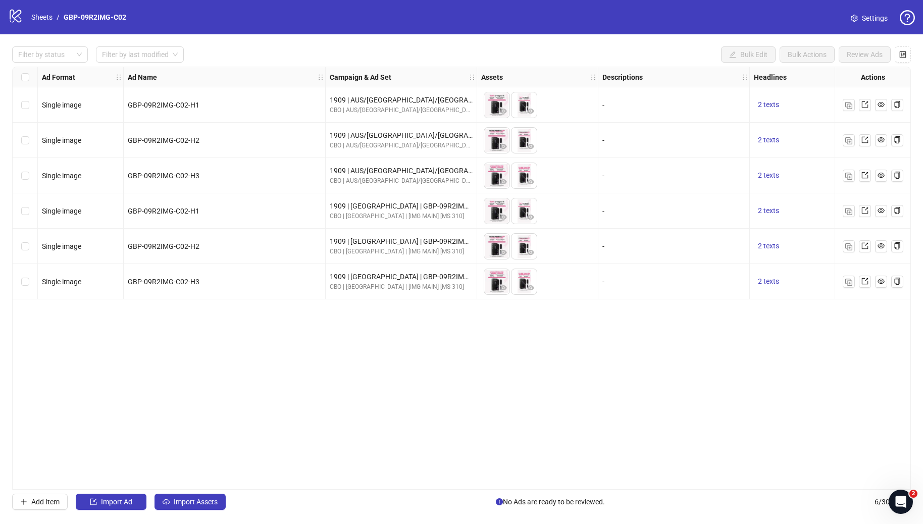
click at [306, 289] on div "GBP-09R2IMG-C02-H3" at bounding box center [225, 281] width 202 height 35
click at [456, 496] on div "Add Item Import Ad Import Assets No Ads are ready to be reviewed. 6 / 300 items" at bounding box center [461, 502] width 899 height 16
click at [45, 18] on link "Sheets" at bounding box center [41, 17] width 25 height 11
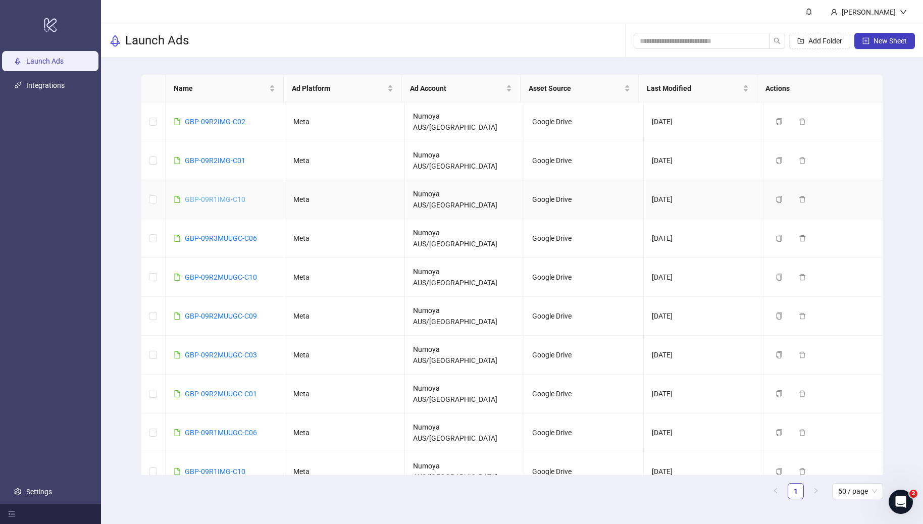
click at [217, 195] on link "GBP-09R1IMG-C10" at bounding box center [215, 199] width 61 height 8
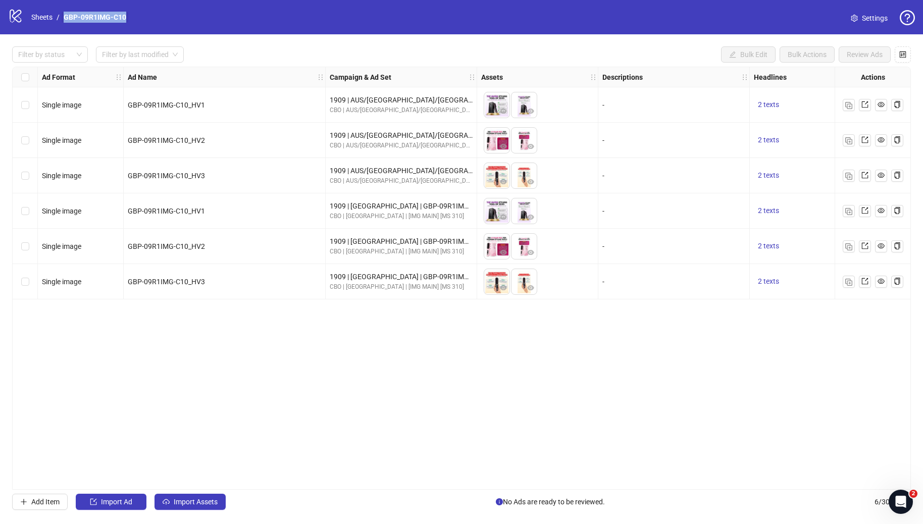
drag, startPoint x: 147, startPoint y: 17, endPoint x: 65, endPoint y: 17, distance: 82.8
click at [65, 17] on div "logo/logo-mobile Sheets / GBP-09R1IMG-C10 Settings" at bounding box center [461, 17] width 907 height 18
copy link "GBP-09R1IMG-C10"
click at [273, 334] on div "Ad Format Ad Name Campaign & Ad Set Assets Descriptions Headlines Primary Texts…" at bounding box center [461, 278] width 899 height 423
click at [452, 483] on div "Ad Format Ad Name Campaign & Ad Set Assets Descriptions Headlines Primary Texts…" at bounding box center [461, 278] width 899 height 423
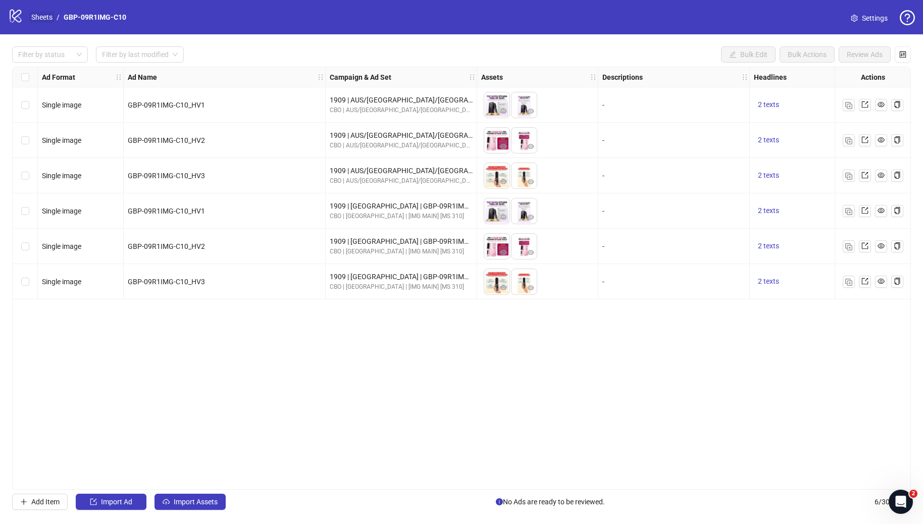
click at [38, 16] on link "Sheets" at bounding box center [41, 17] width 25 height 11
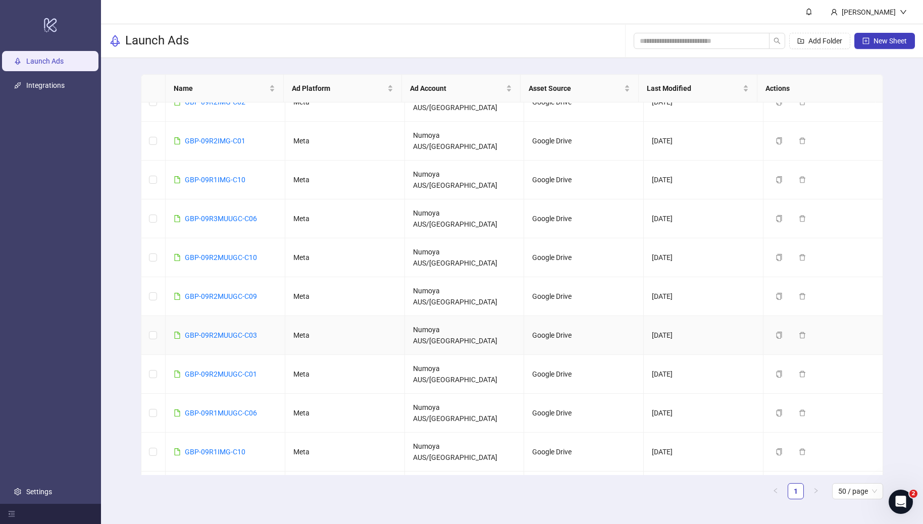
scroll to position [30, 0]
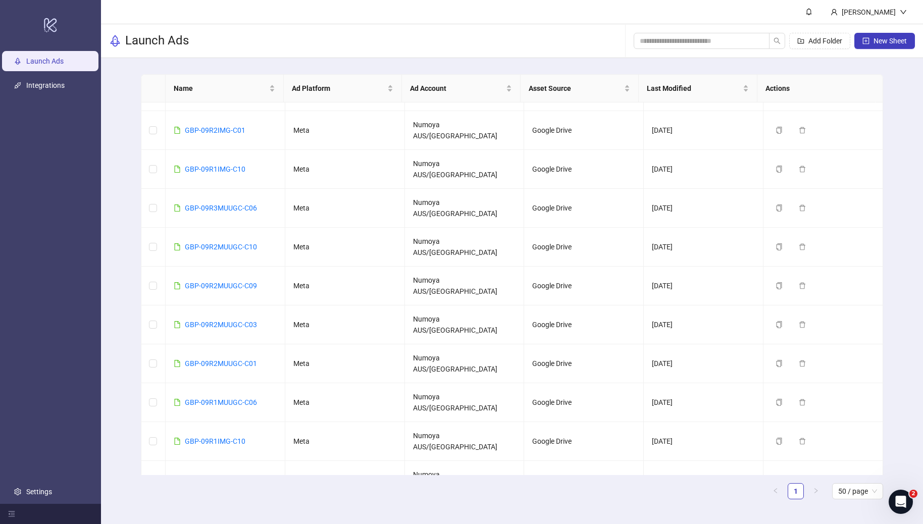
drag, startPoint x: 255, startPoint y: 403, endPoint x: 185, endPoint y: 405, distance: 70.2
click at [185, 500] on td "GBP-09R1IMG-C09" at bounding box center [226, 519] width 120 height 39
copy link "GBP-09R1IMG-C09"
drag, startPoint x: 253, startPoint y: 458, endPoint x: 183, endPoint y: 461, distance: 69.8
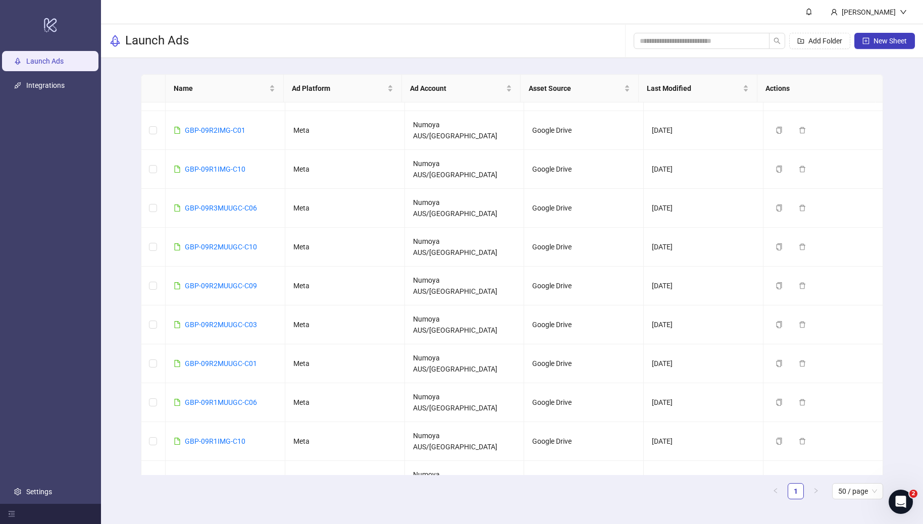
copy link "GBP-09R1IMG-C07"
drag, startPoint x: 261, startPoint y: 431, endPoint x: 185, endPoint y: 430, distance: 76.7
copy link "GBP-09R1IMG-C08"
drag, startPoint x: 255, startPoint y: 402, endPoint x: 183, endPoint y: 398, distance: 72.3
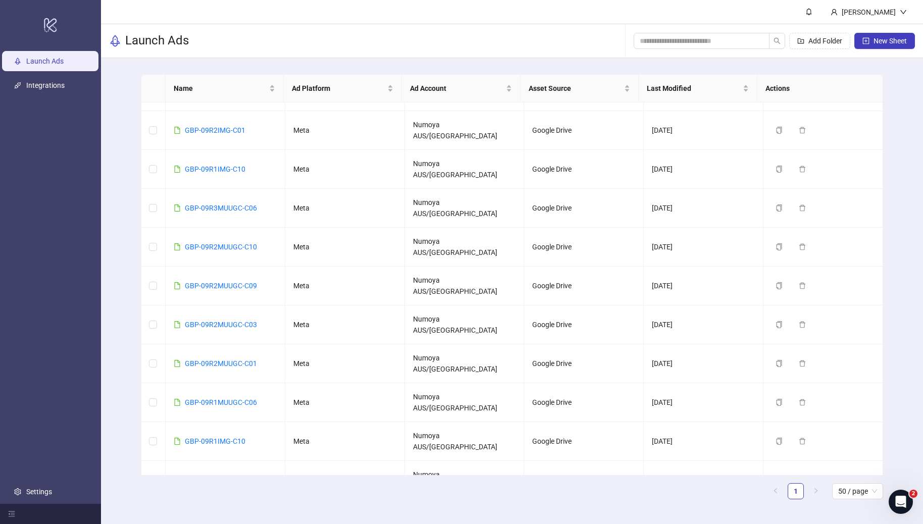
click at [183, 500] on td "GBP-09R1IMG-C09" at bounding box center [226, 519] width 120 height 39
copy link "GBP-09R1IMG-C09"
drag, startPoint x: 253, startPoint y: 144, endPoint x: 184, endPoint y: 142, distance: 69.2
click at [184, 150] on td "GBP-09R1IMG-C10" at bounding box center [226, 169] width 120 height 39
copy link "GBP-09R1IMG-C10"
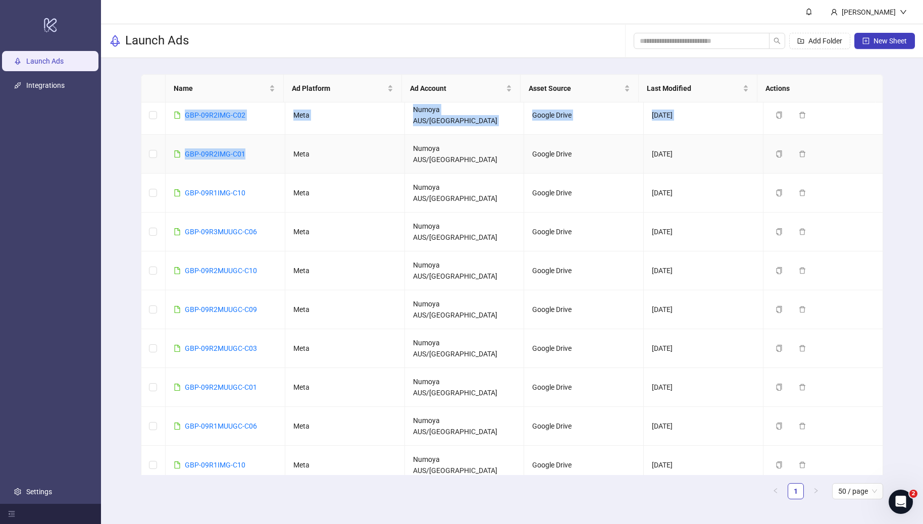
drag, startPoint x: 251, startPoint y: 112, endPoint x: 187, endPoint y: 112, distance: 64.1
click at [187, 112] on tbody "GBP-09R2IMG-C02 Meta Numoya AUS/NZ Google Drive [DATE] Duplicate Delete GBP-09R…" at bounding box center [512, 368] width 742 height 544
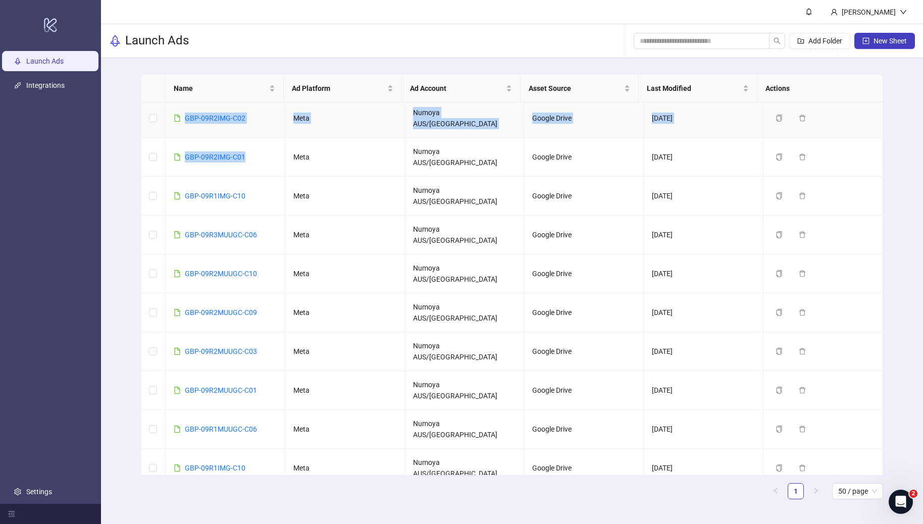
copy tbody "GBP-09R2IMG-C02 Meta Numoya AUS/NZ Google Drive [DATE] Duplicate Delete GBP-09R…"
click at [250, 138] on td "GBP-09R2IMG-C01" at bounding box center [226, 157] width 120 height 39
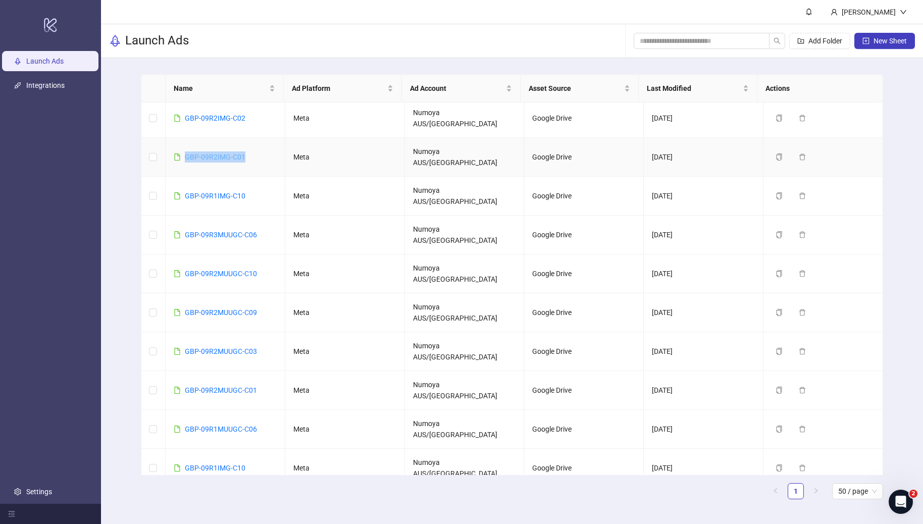
drag, startPoint x: 246, startPoint y: 141, endPoint x: 185, endPoint y: 142, distance: 61.1
click at [185, 142] on td "GBP-09R2IMG-C01" at bounding box center [226, 157] width 120 height 39
copy link "GBP-09R2IMG-C01"
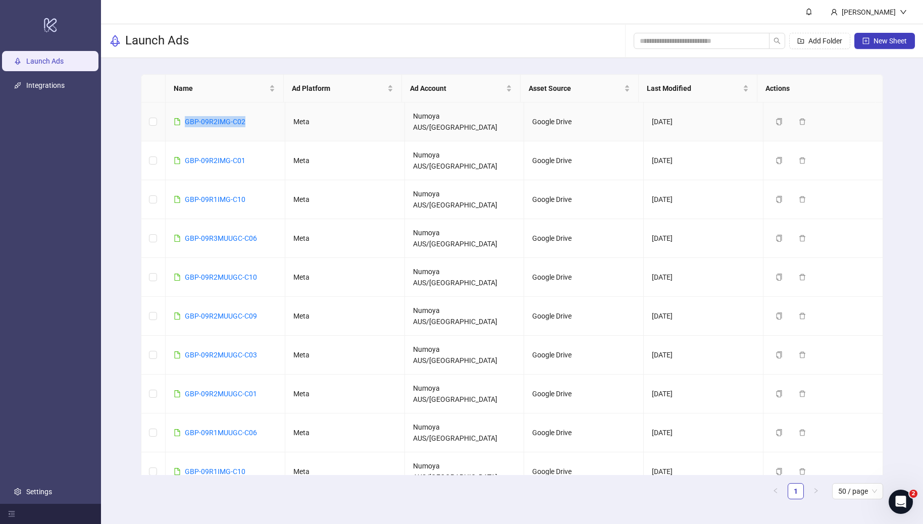
drag, startPoint x: 258, startPoint y: 112, endPoint x: 174, endPoint y: 107, distance: 84.5
click at [174, 107] on td "GBP-09R2IMG-C02" at bounding box center [226, 121] width 120 height 39
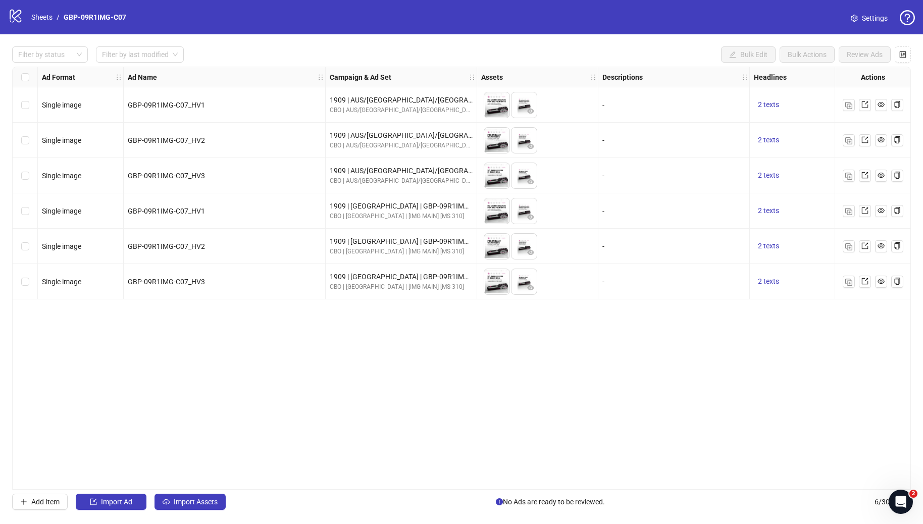
click at [137, 27] on div "logo/logo-mobile Sheets / GBP-09R1IMG-C07 Settings" at bounding box center [461, 17] width 923 height 34
drag, startPoint x: 127, startPoint y: 12, endPoint x: 74, endPoint y: 12, distance: 53.0
click at [74, 12] on div "logo/logo-mobile Sheets / GBP-09R1IMG-C07 Settings" at bounding box center [461, 17] width 907 height 18
click at [131, 23] on div "logo/logo-mobile Sheets / GBP-09R1IMG-C07 Settings" at bounding box center [461, 17] width 907 height 18
drag, startPoint x: 134, startPoint y: 20, endPoint x: 64, endPoint y: 21, distance: 69.7
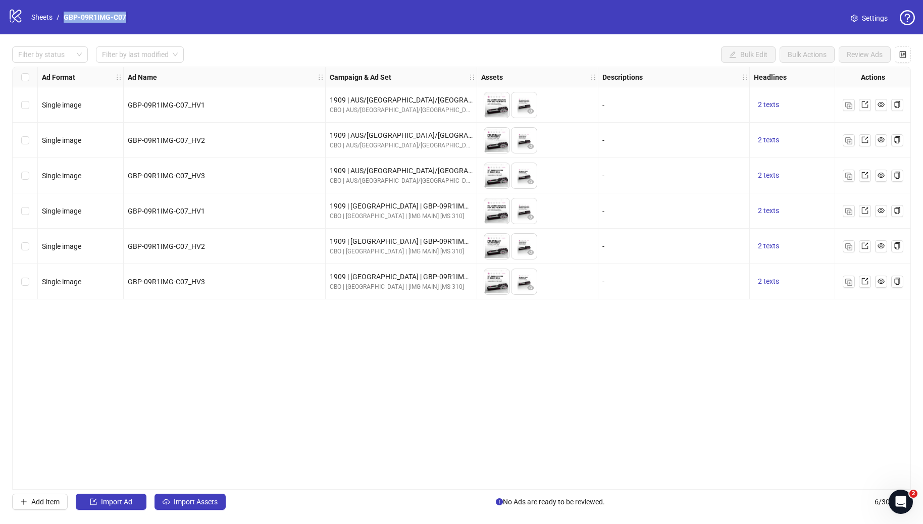
click at [64, 21] on div "logo/logo-mobile Sheets / GBP-09R1IMG-C07 Settings" at bounding box center [461, 17] width 907 height 18
click at [253, 320] on div "Ad Format Ad Name Campaign & Ad Set Assets Descriptions Headlines Primary Texts…" at bounding box center [461, 278] width 899 height 423
click at [34, 14] on link "Sheets" at bounding box center [41, 17] width 25 height 11
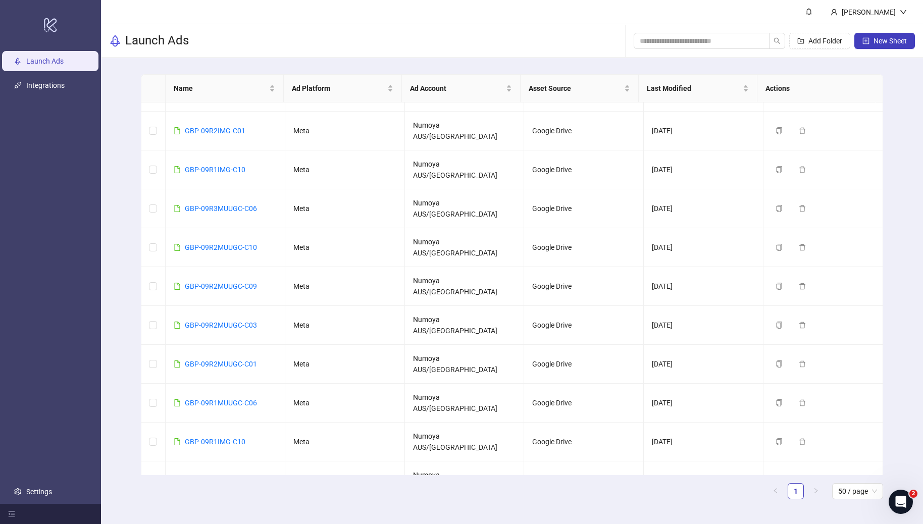
scroll to position [30, 0]
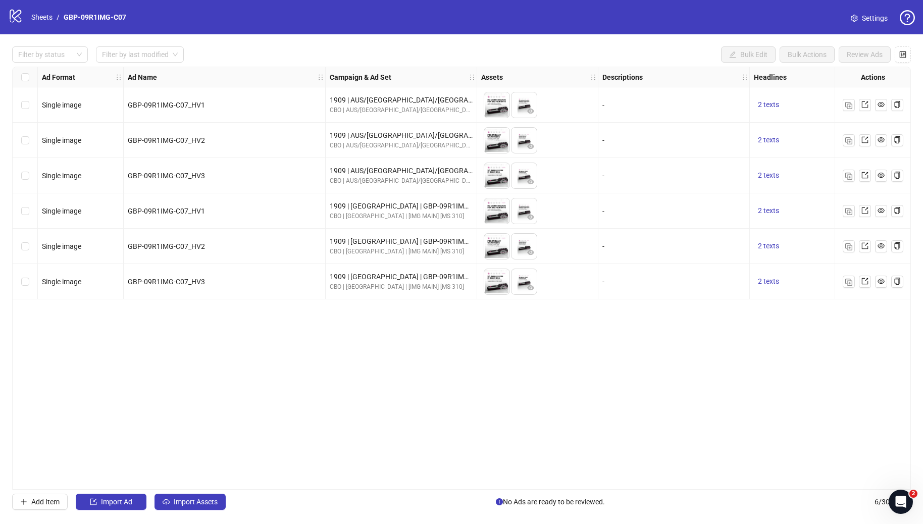
drag, startPoint x: 420, startPoint y: 484, endPoint x: 427, endPoint y: 486, distance: 7.2
click at [421, 484] on div "Ad Format Ad Name Campaign & Ad Set Assets Descriptions Headlines Primary Texts…" at bounding box center [461, 278] width 899 height 423
click at [45, 16] on link "Sheets" at bounding box center [41, 17] width 25 height 11
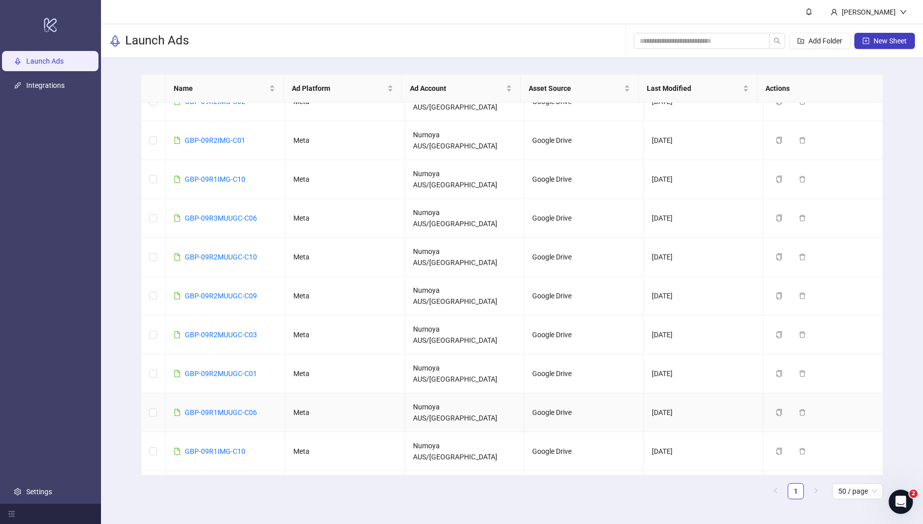
scroll to position [30, 0]
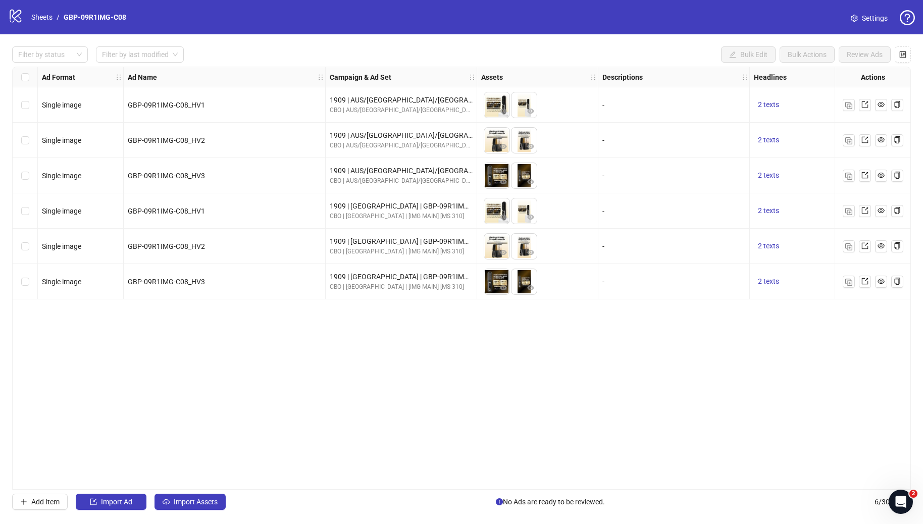
click at [136, 12] on div "logo/logo-mobile Sheets / GBP-09R1IMG-C08 Settings" at bounding box center [461, 17] width 907 height 18
drag, startPoint x: 135, startPoint y: 19, endPoint x: 64, endPoint y: 19, distance: 71.2
click at [64, 19] on div "logo/logo-mobile Sheets / GBP-09R1IMG-C08 Settings" at bounding box center [461, 17] width 907 height 18
click at [274, 326] on div "Ad Format Ad Name Campaign & Ad Set Assets Descriptions Headlines Primary Texts…" at bounding box center [461, 278] width 899 height 423
click at [38, 18] on link "Sheets" at bounding box center [41, 17] width 25 height 11
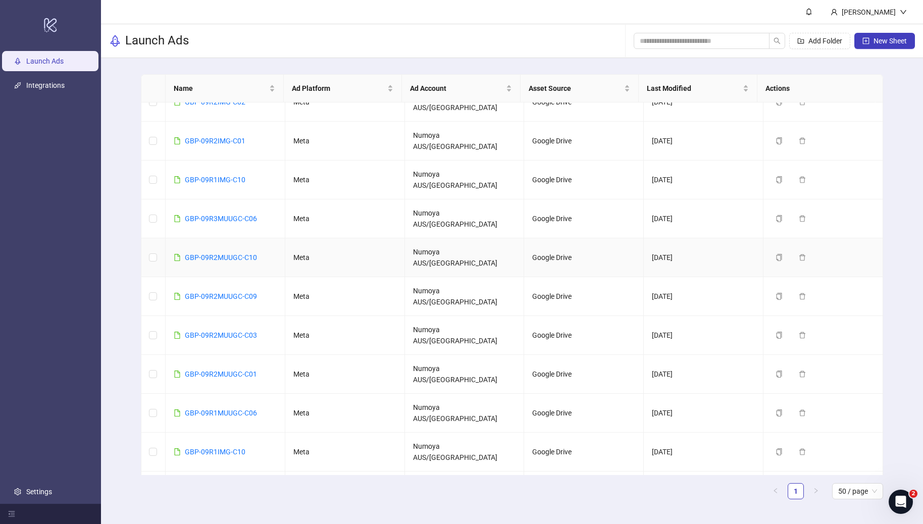
scroll to position [30, 0]
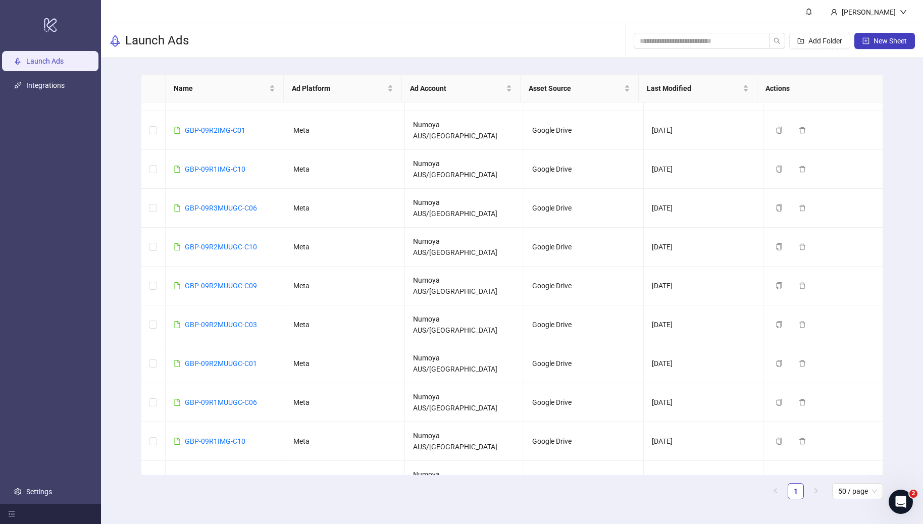
click at [228, 515] on link "GBP-09R1IMG-C09" at bounding box center [215, 519] width 61 height 8
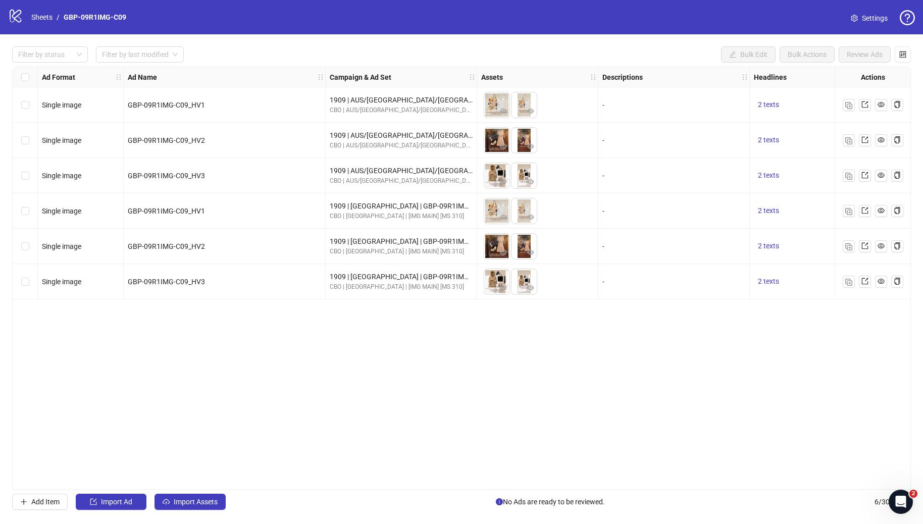
click at [194, 31] on div "logo/logo-mobile Sheets / GBP-09R1IMG-C09 Settings" at bounding box center [461, 17] width 923 height 34
drag, startPoint x: 155, startPoint y: 22, endPoint x: 65, endPoint y: 18, distance: 89.9
click at [65, 18] on div "logo/logo-mobile Sheets / GBP-09R1IMG-C09 Settings" at bounding box center [461, 17] width 907 height 18
click at [284, 321] on div "Ad Format Ad Name Campaign & Ad Set Assets Descriptions Headlines Primary Texts…" at bounding box center [461, 278] width 899 height 423
click at [36, 18] on link "Sheets" at bounding box center [41, 17] width 25 height 11
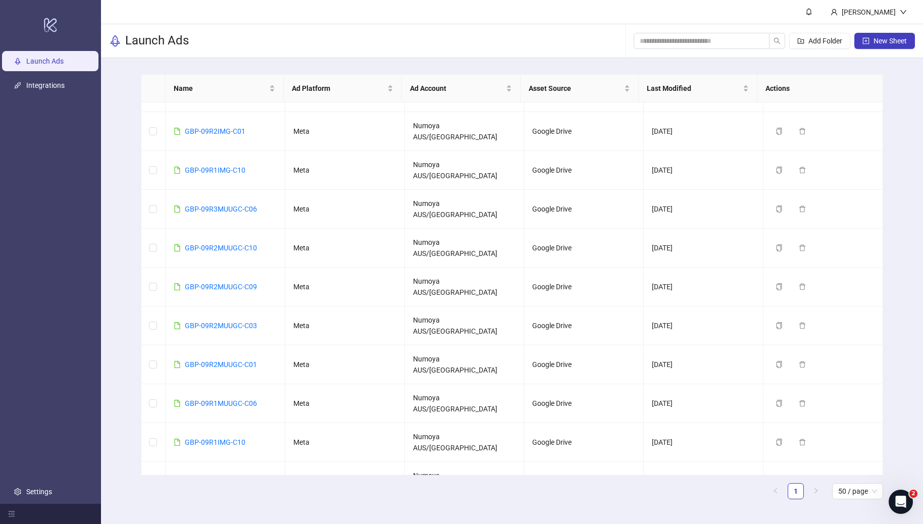
scroll to position [30, 0]
